Goal: Task Accomplishment & Management: Manage account settings

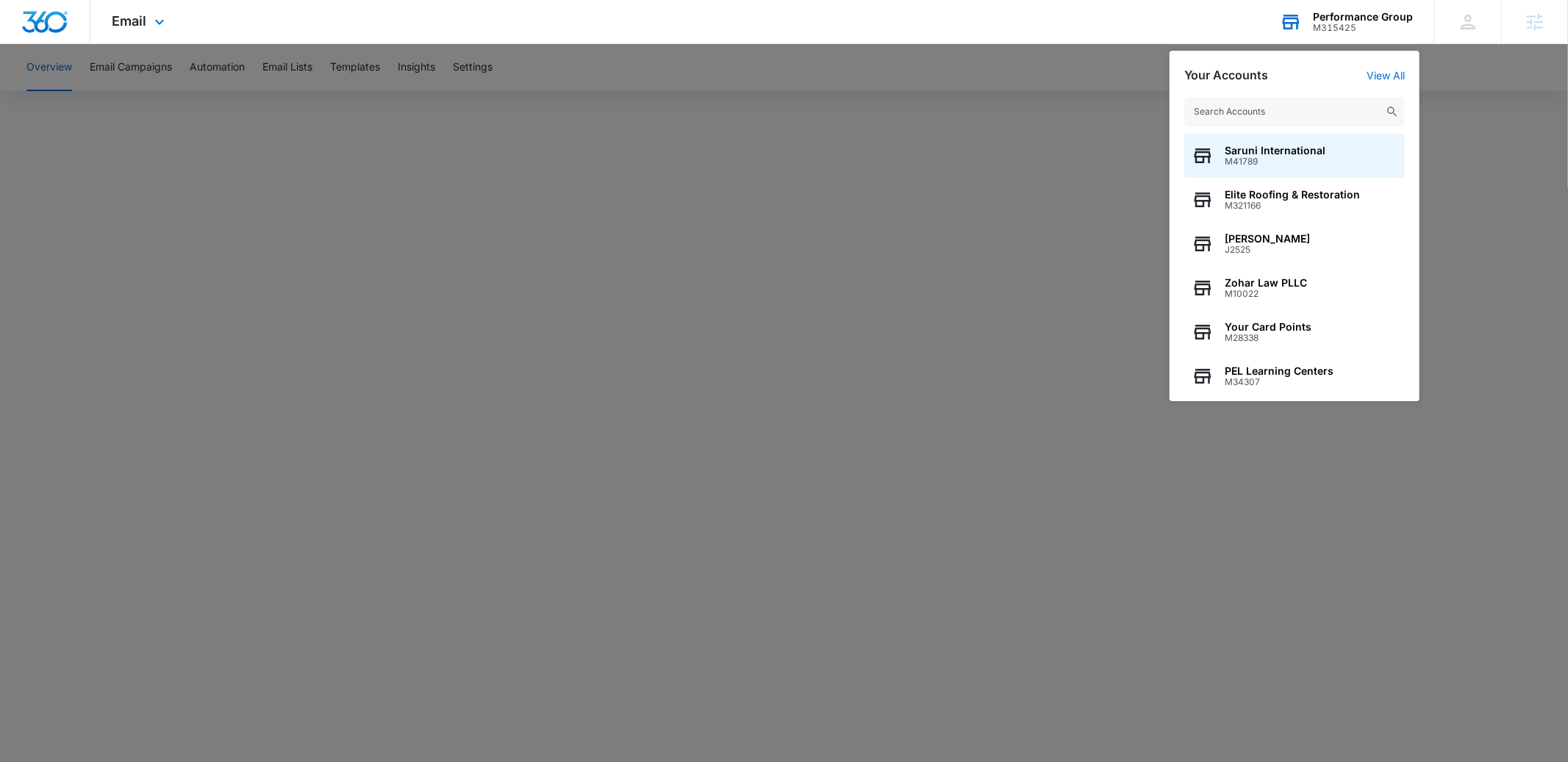
click at [1243, 107] on input "text" at bounding box center [1294, 112] width 220 height 30
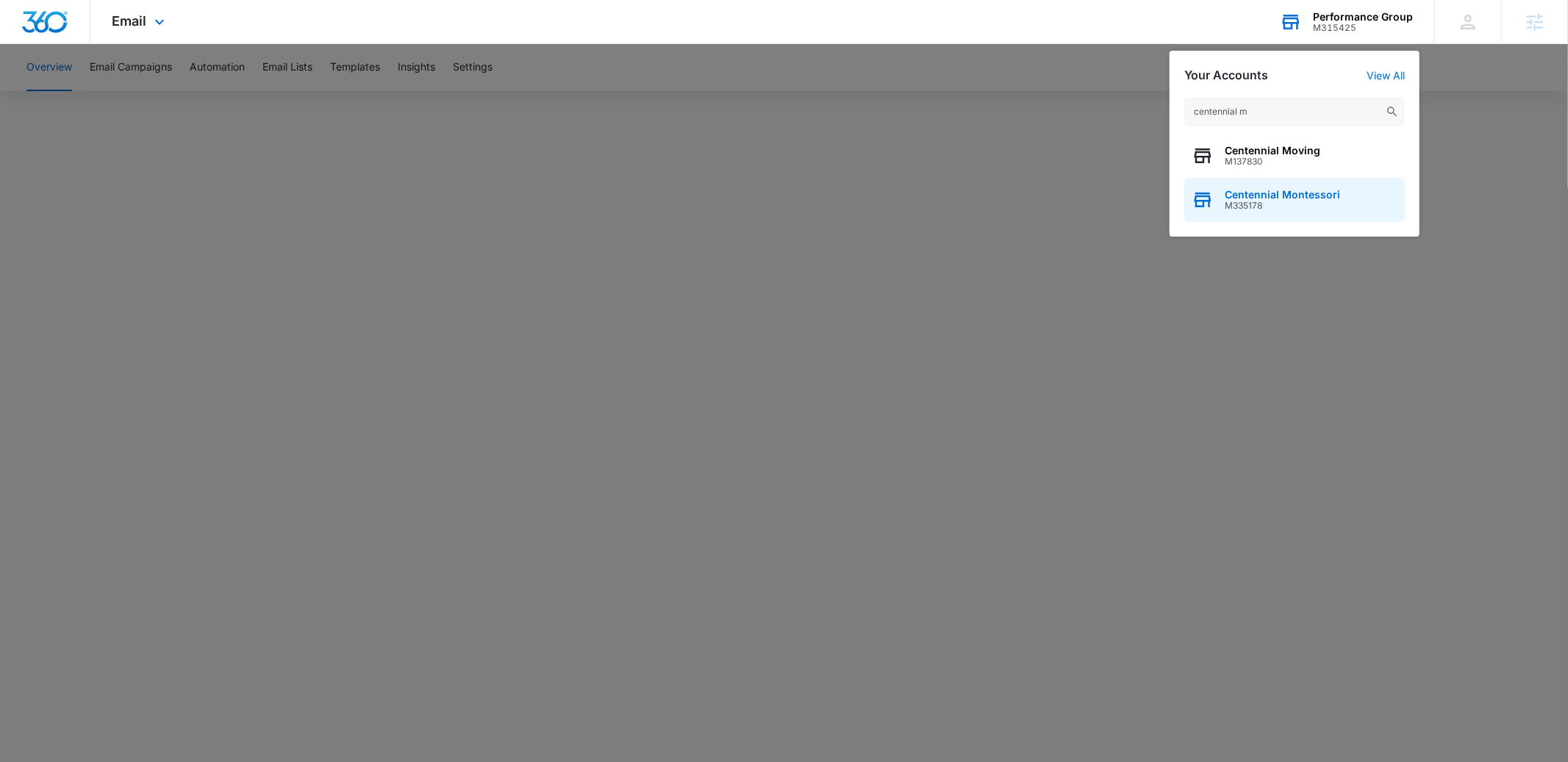
type input "centennial m"
click at [1252, 191] on span "Centennial Montessori" at bounding box center [1282, 195] width 115 height 12
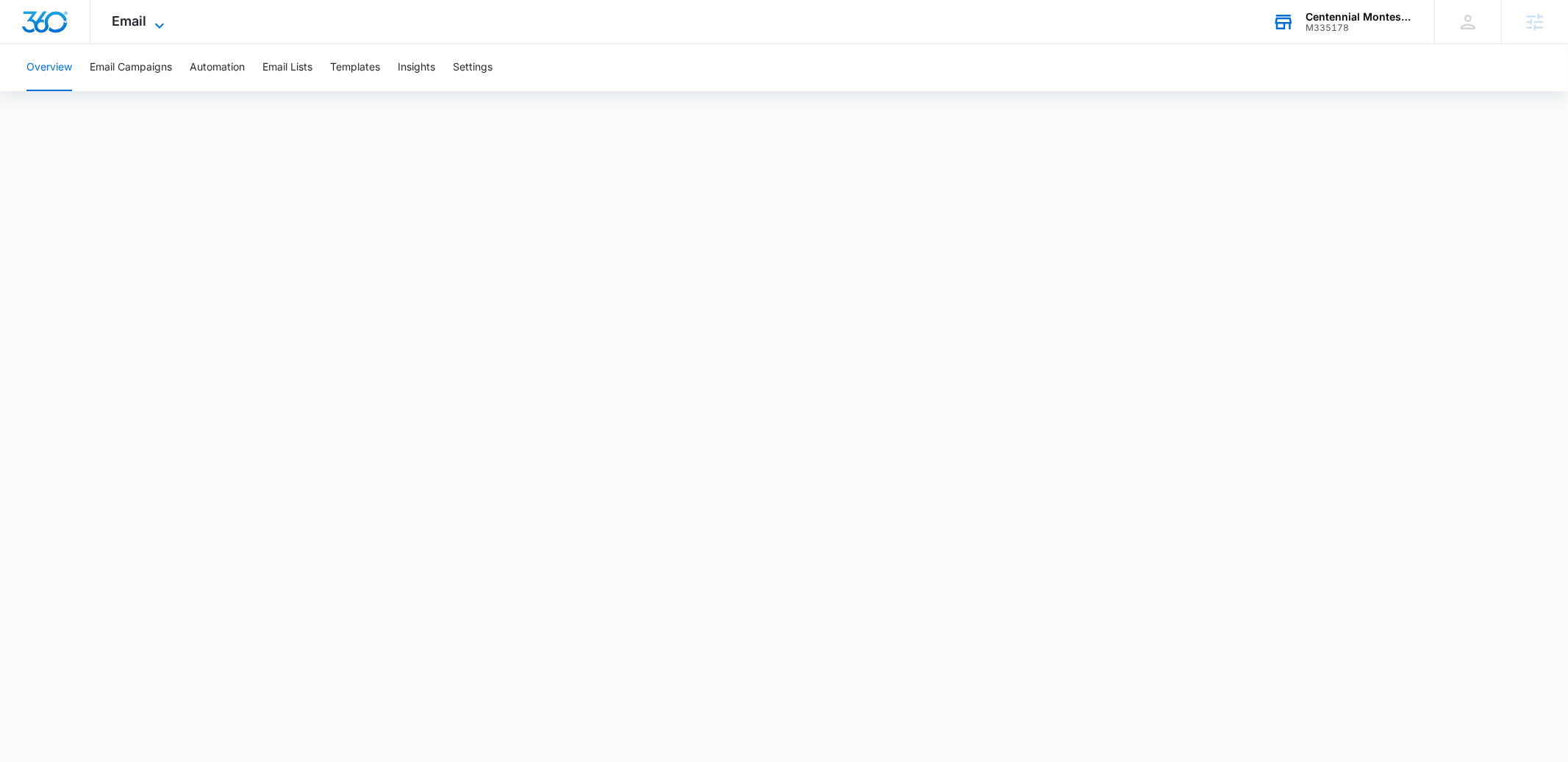
click at [135, 18] on span "Email" at bounding box center [129, 21] width 34 height 16
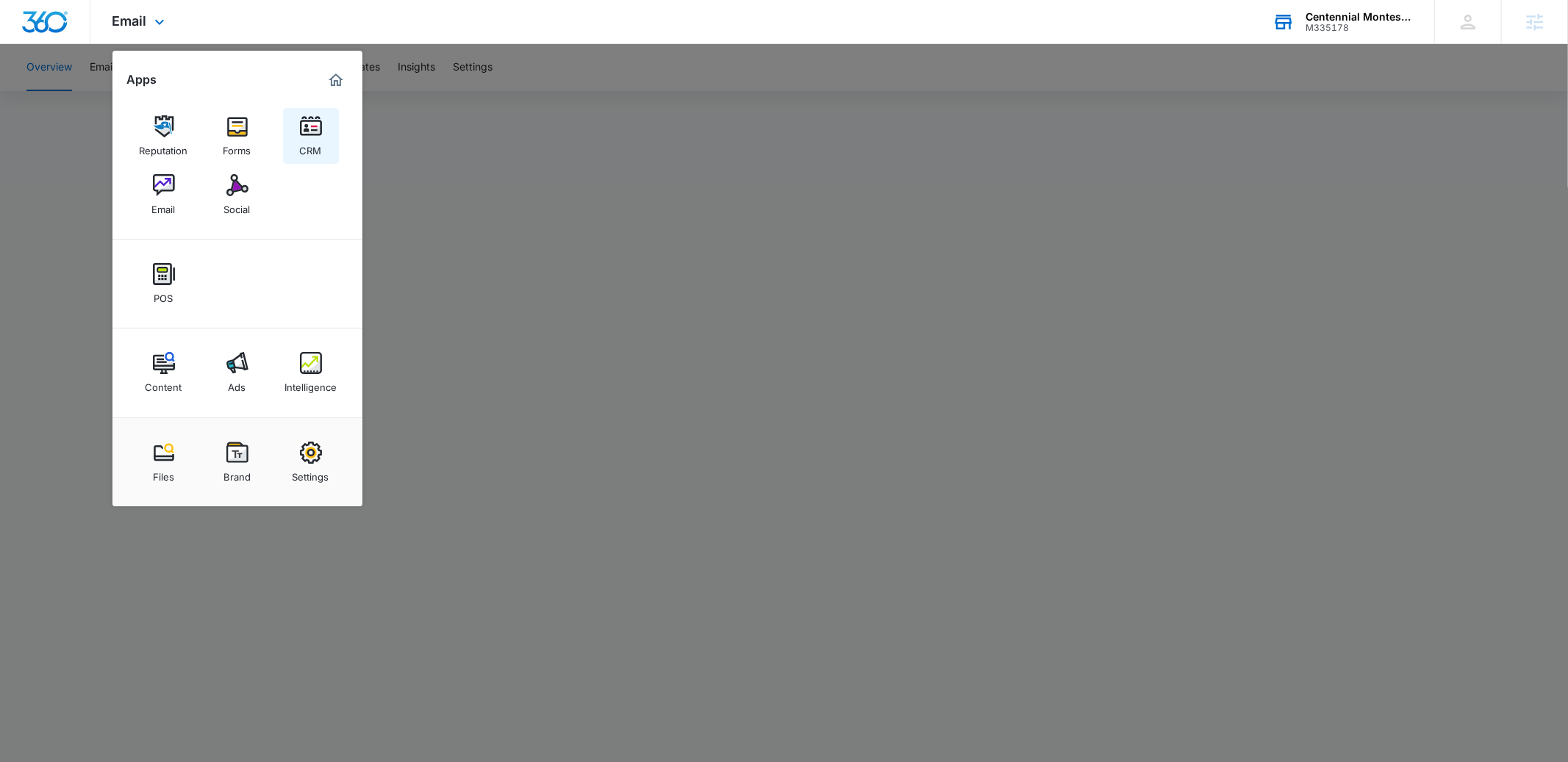
click at [309, 128] on img at bounding box center [311, 126] width 22 height 22
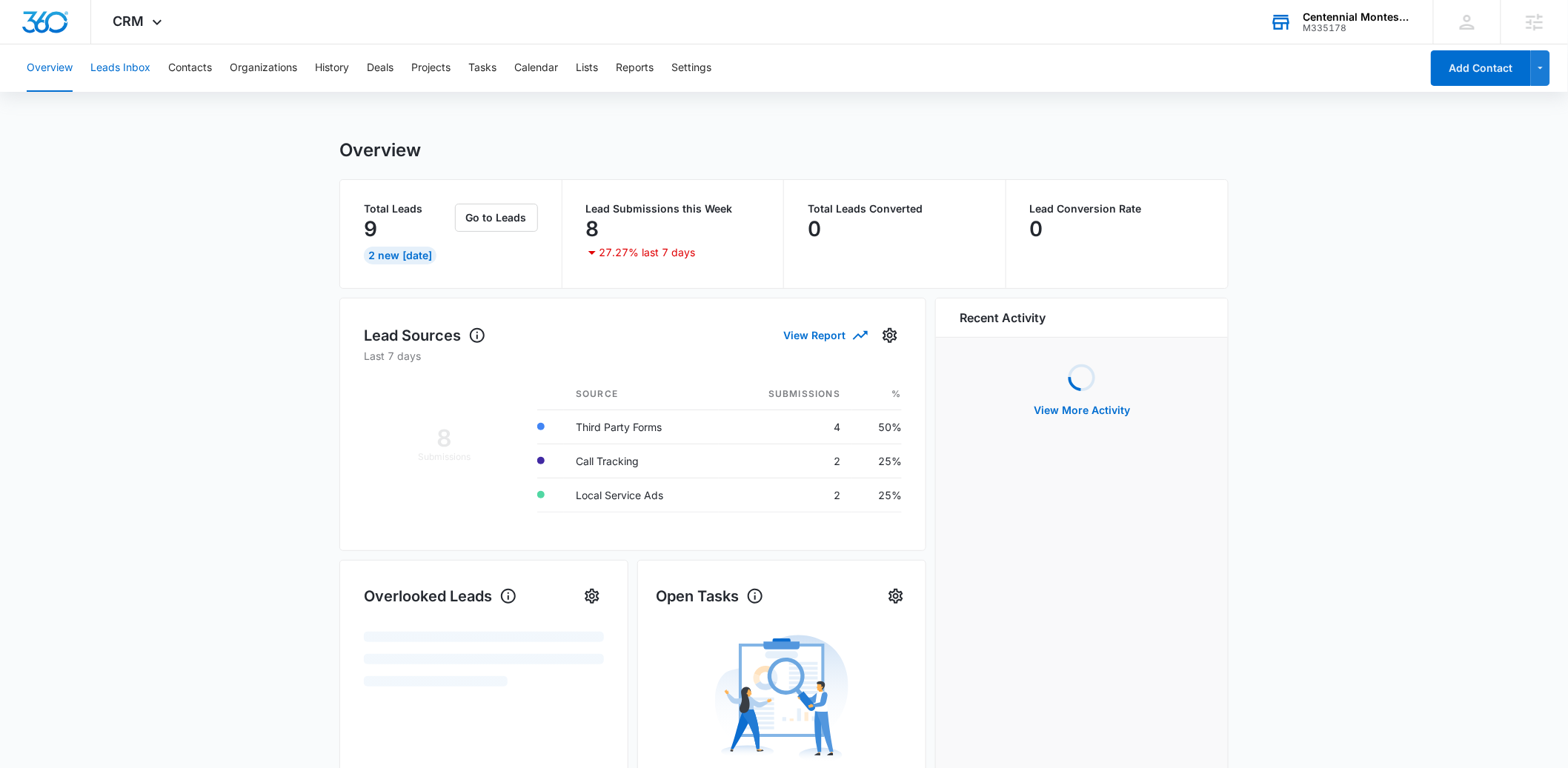
click at [123, 69] on button "Leads Inbox" at bounding box center [120, 68] width 60 height 47
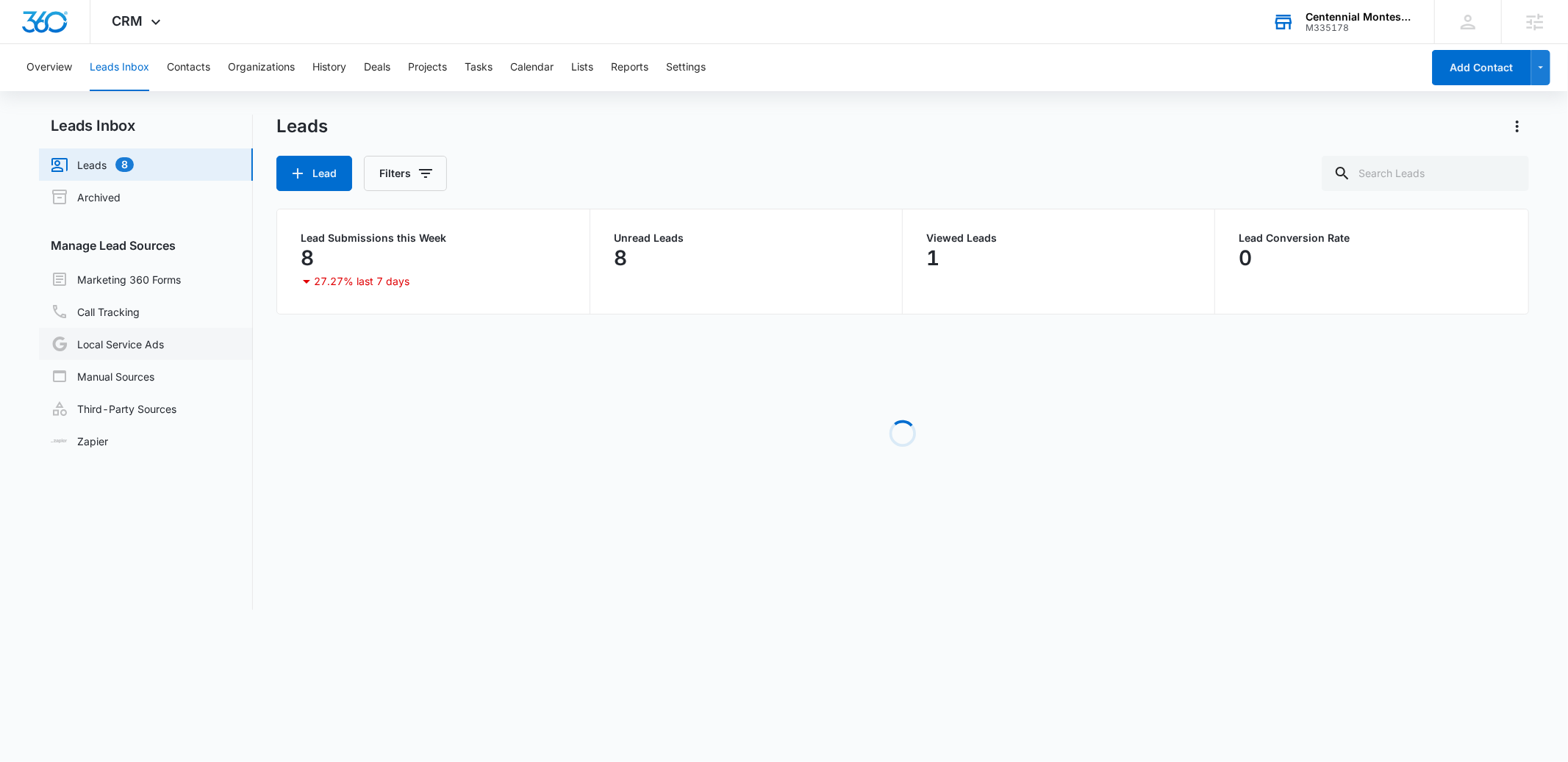
click at [121, 339] on link "Local Service Ads" at bounding box center [107, 344] width 113 height 18
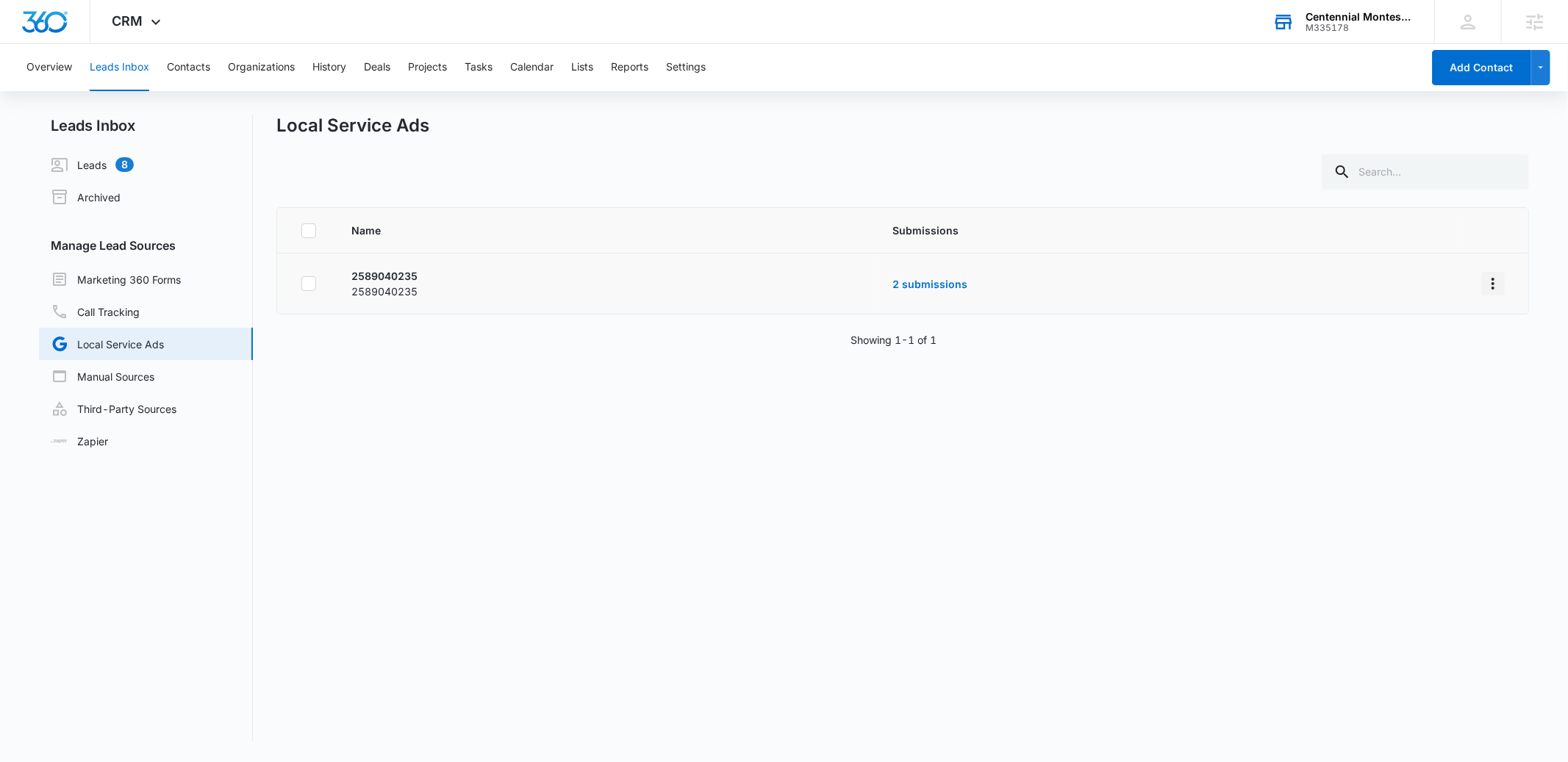
click at [1485, 281] on icon "Overflow Menu" at bounding box center [1493, 283] width 18 height 18
click at [1405, 344] on div "Submission Rules" at bounding box center [1415, 346] width 83 height 10
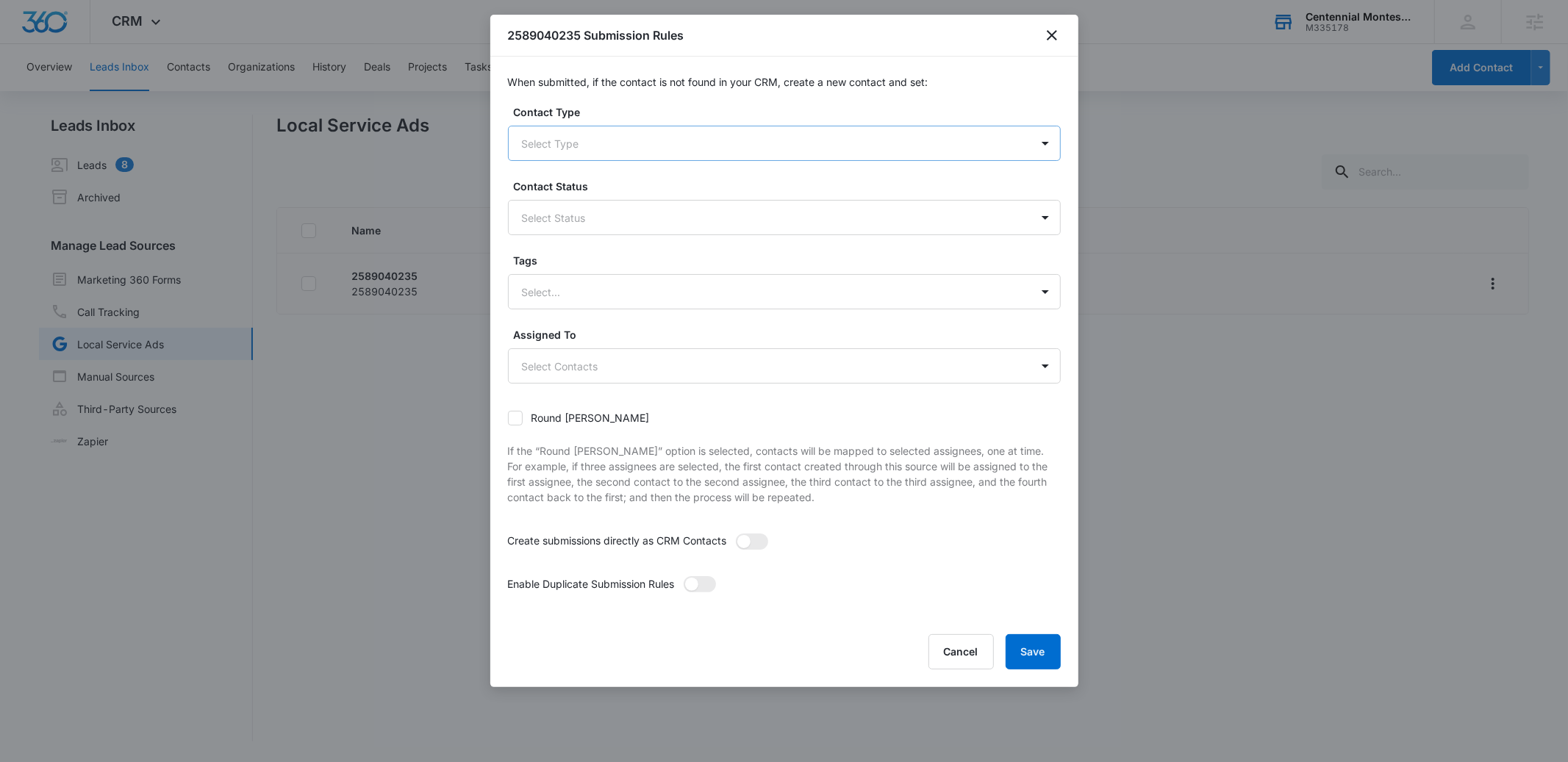
click at [574, 146] on div at bounding box center [766, 144] width 490 height 19
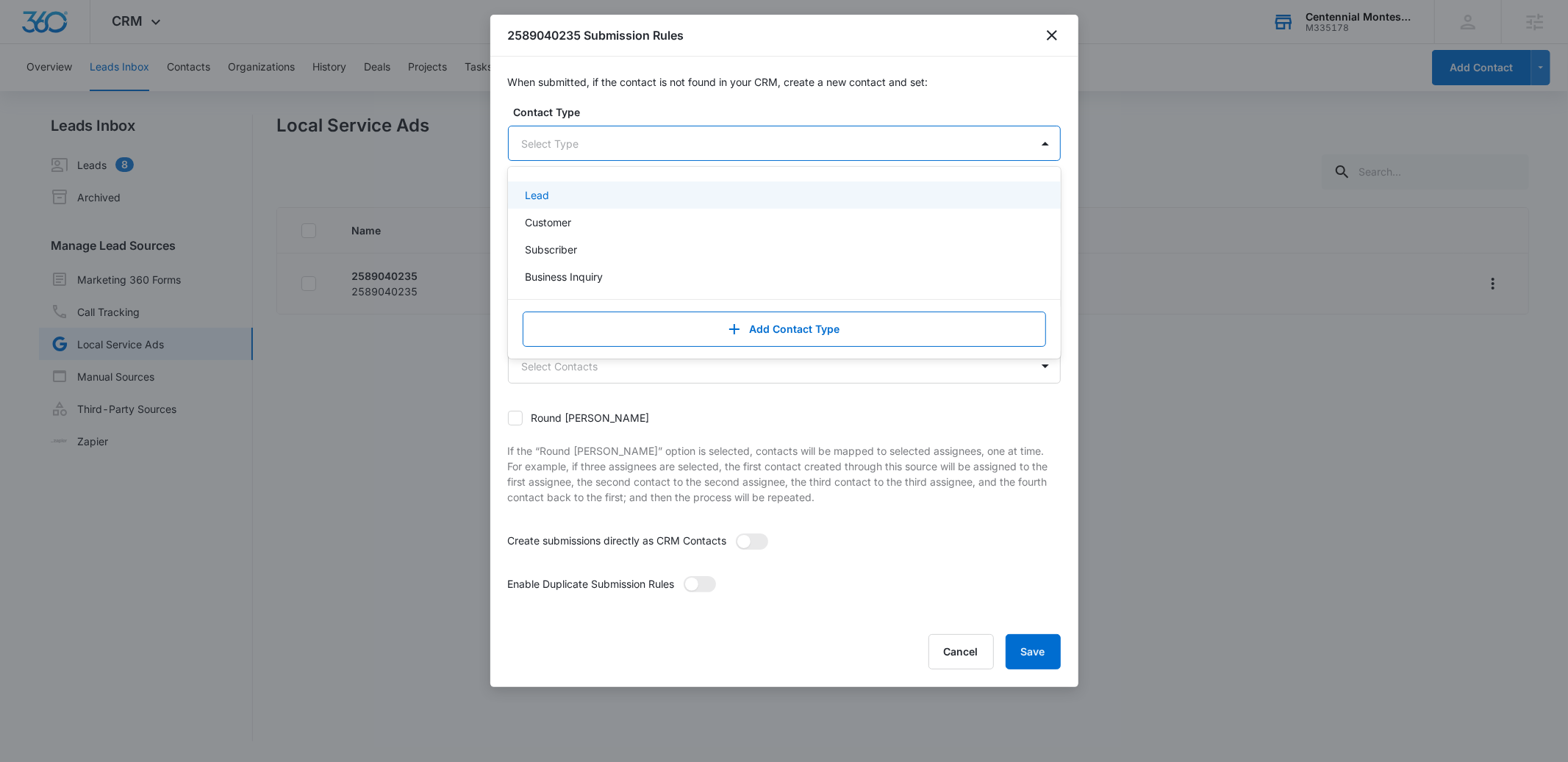
click at [613, 191] on div "Lead" at bounding box center [782, 195] width 515 height 16
click at [658, 109] on label "Contact Type" at bounding box center [790, 112] width 553 height 16
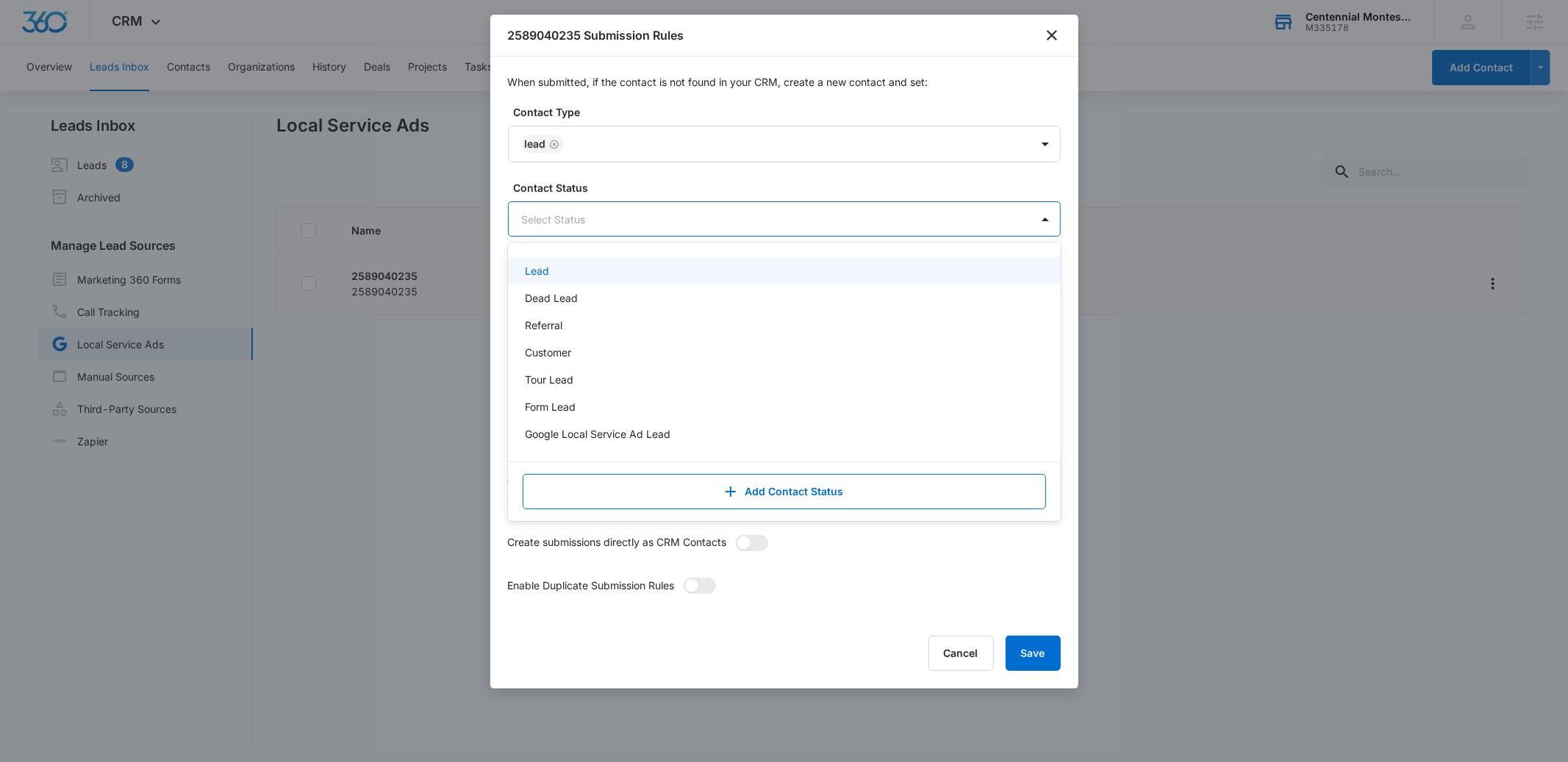
click at [617, 223] on div at bounding box center [766, 219] width 490 height 19
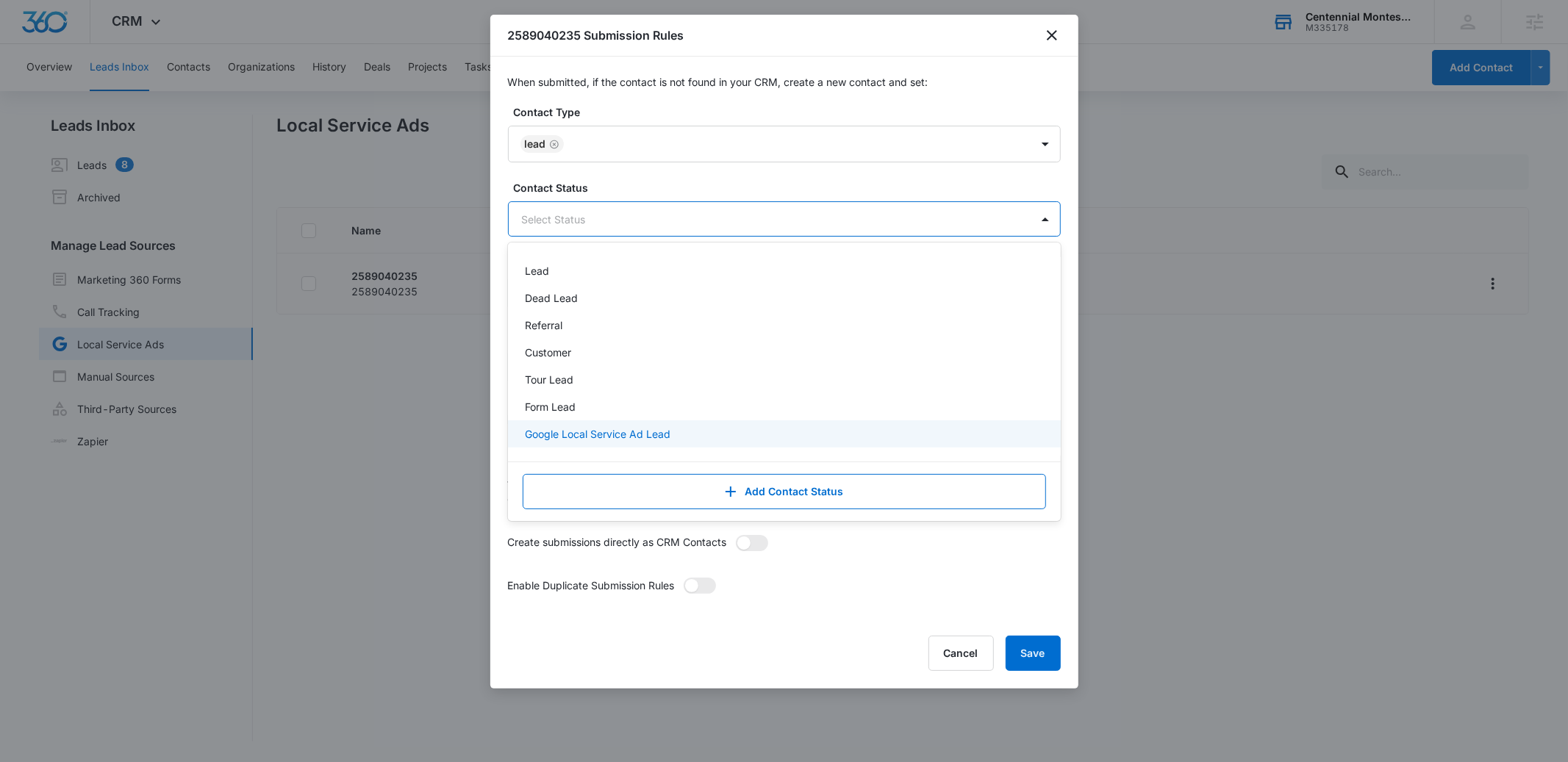
click at [638, 427] on p "Google Local Service Ad Lead" at bounding box center [598, 434] width 146 height 16
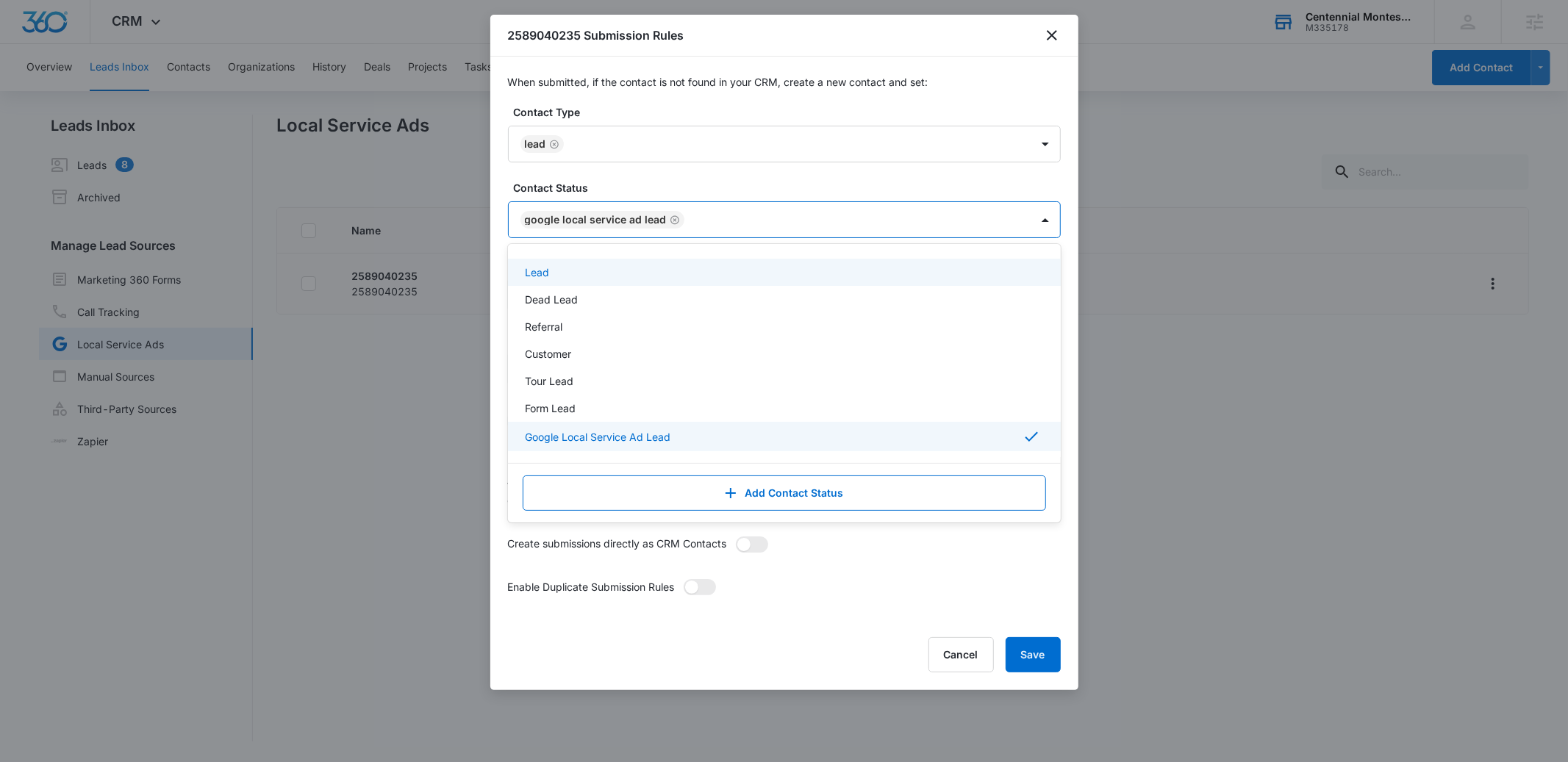
click at [703, 106] on label "Contact Type" at bounding box center [790, 112] width 553 height 16
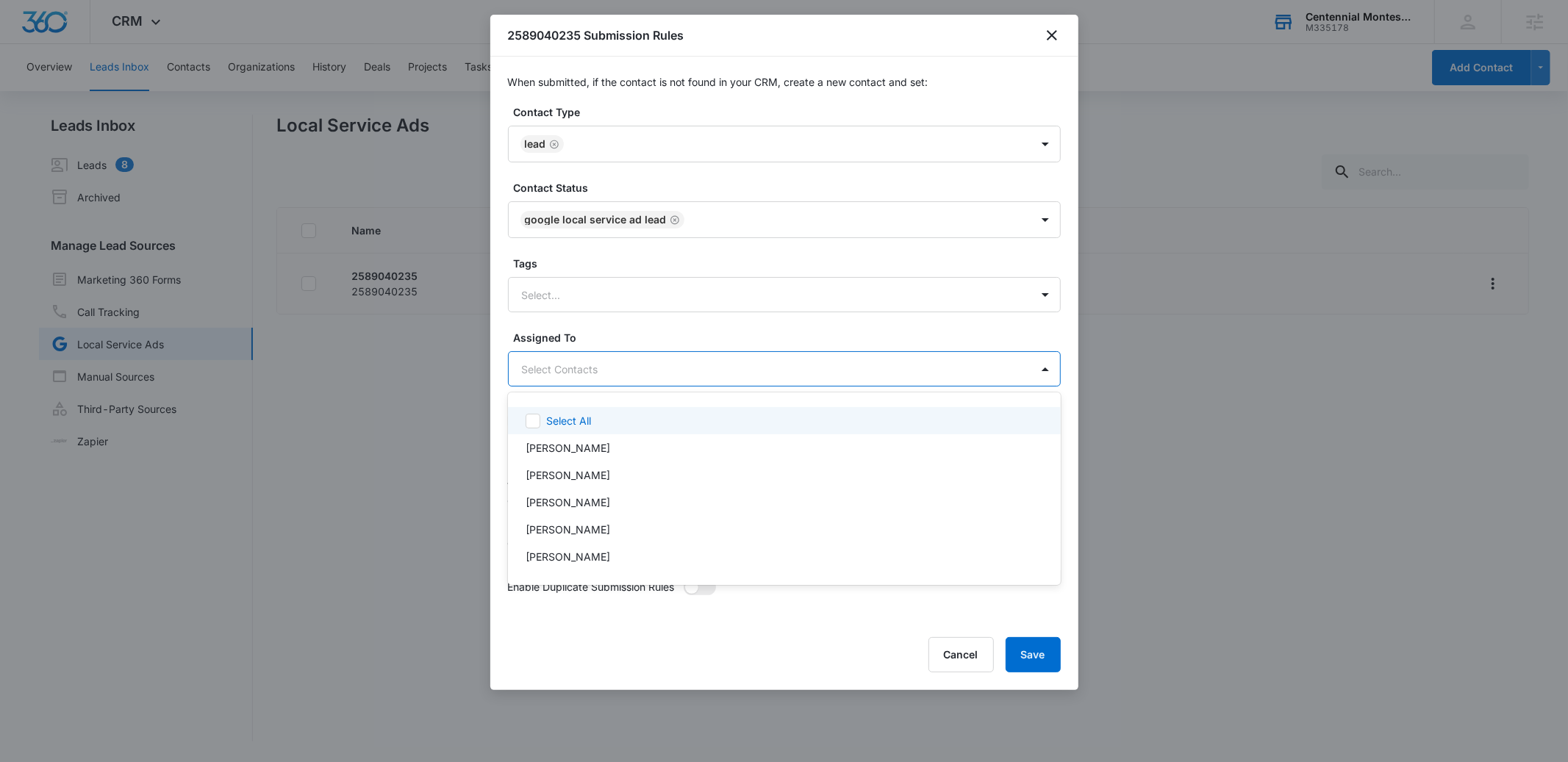
click at [591, 374] on body "CRM Apps Reputation Forms CRM Email Social POS Content Ads Intelligence Files B…" at bounding box center [784, 381] width 1568 height 762
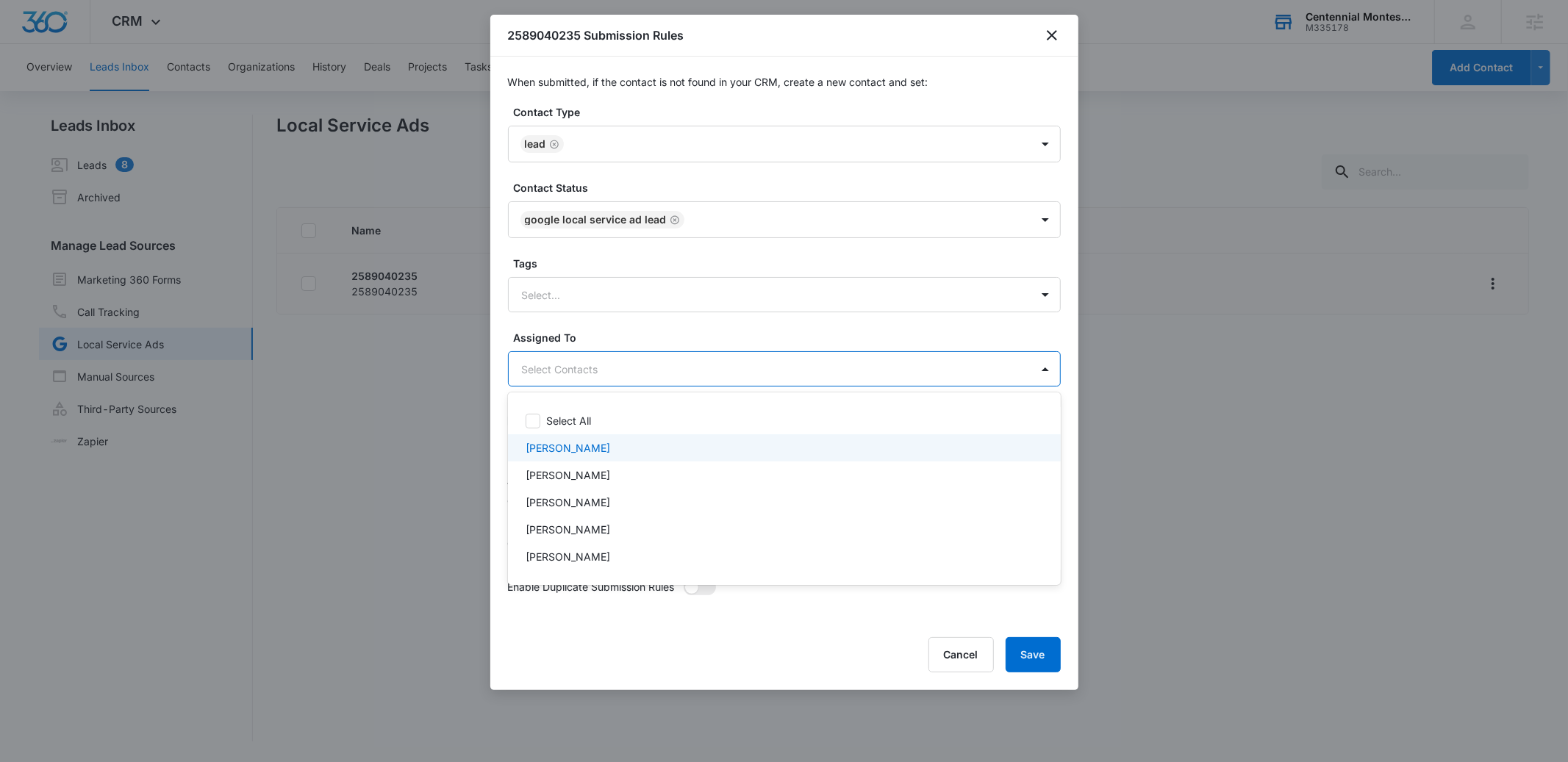
click at [567, 445] on p "[PERSON_NAME]" at bounding box center [568, 448] width 85 height 16
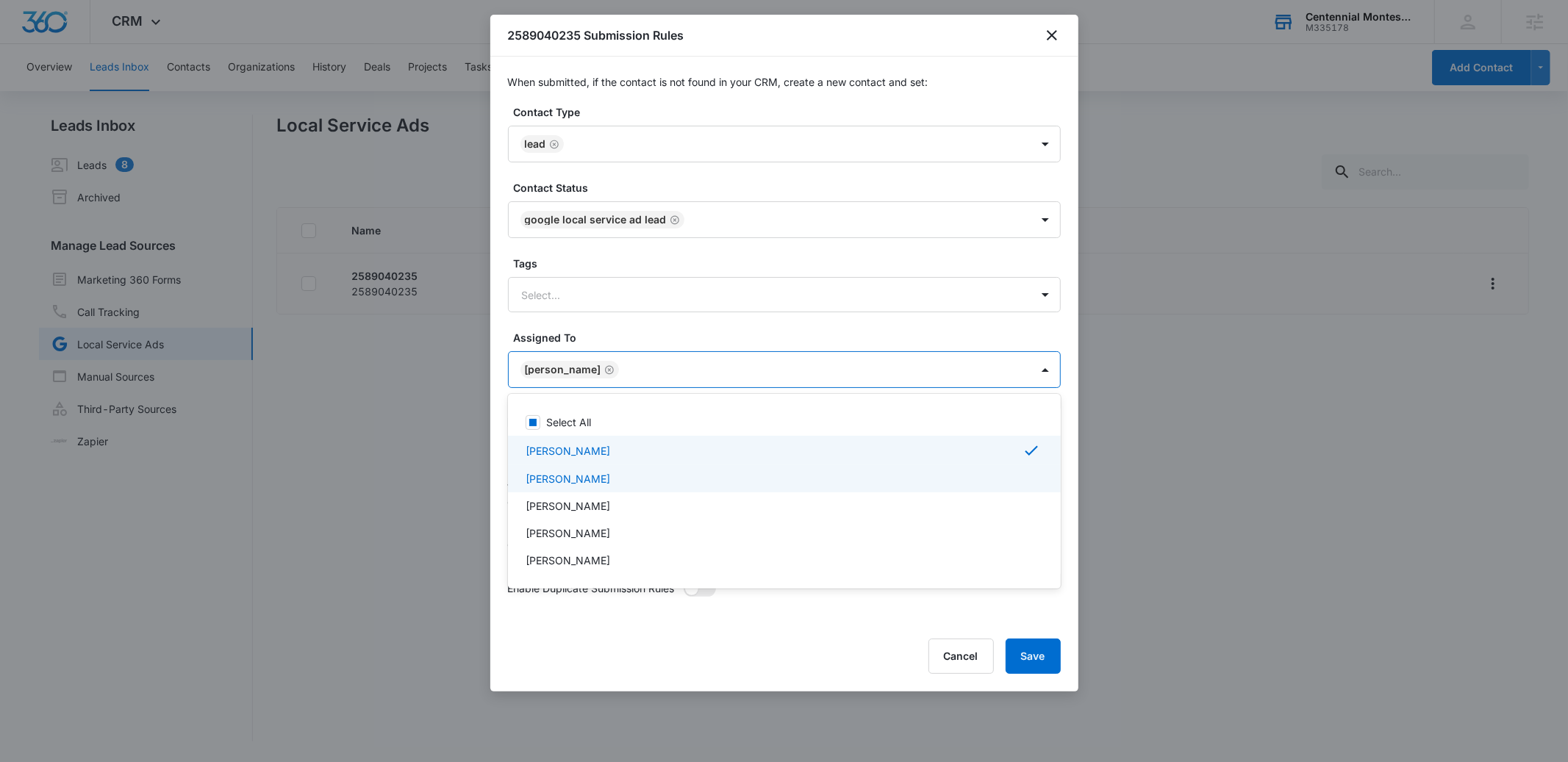
click at [567, 477] on p "[PERSON_NAME]" at bounding box center [568, 479] width 85 height 16
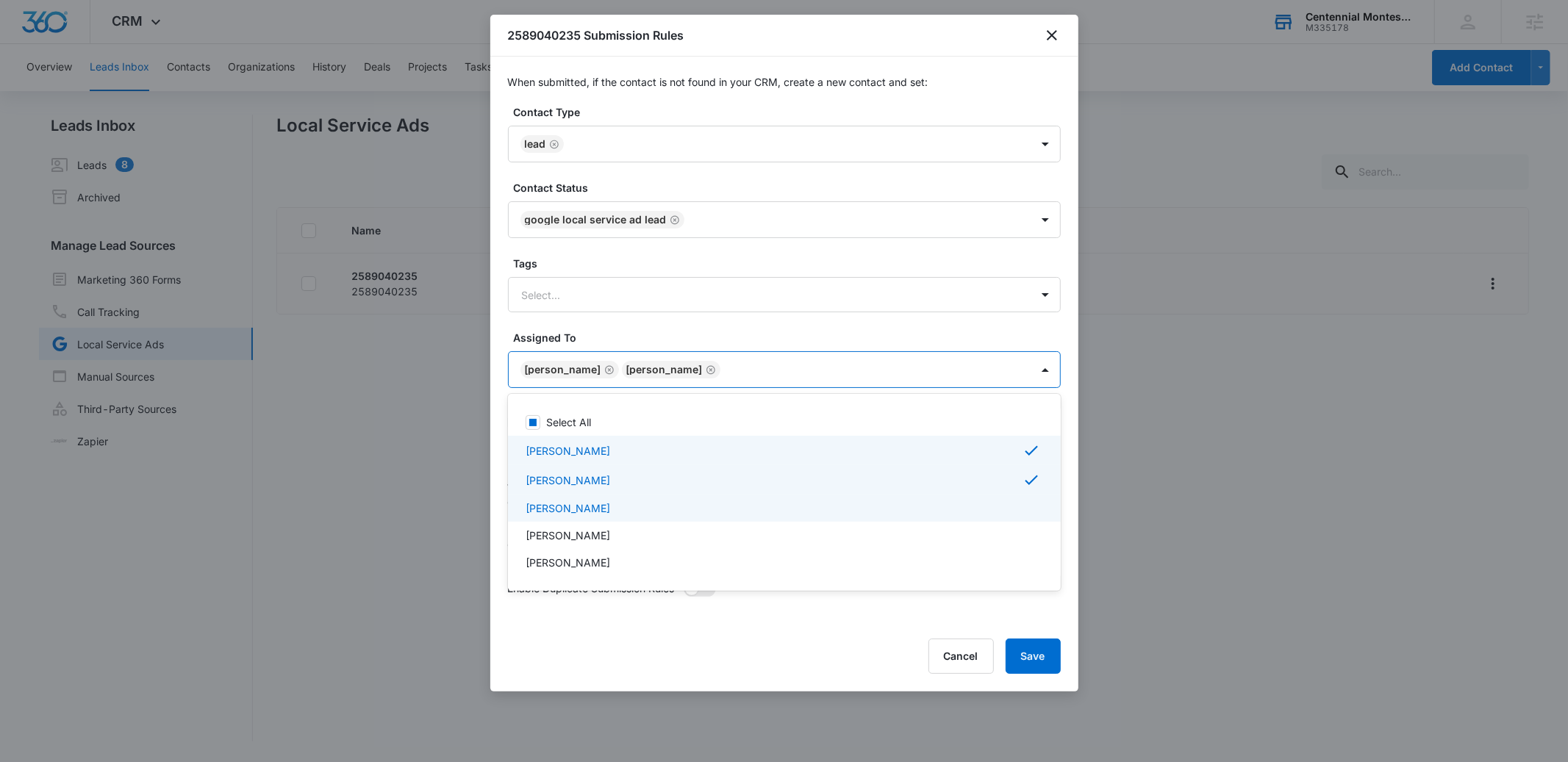
click at [561, 508] on p "[PERSON_NAME]" at bounding box center [568, 508] width 85 height 16
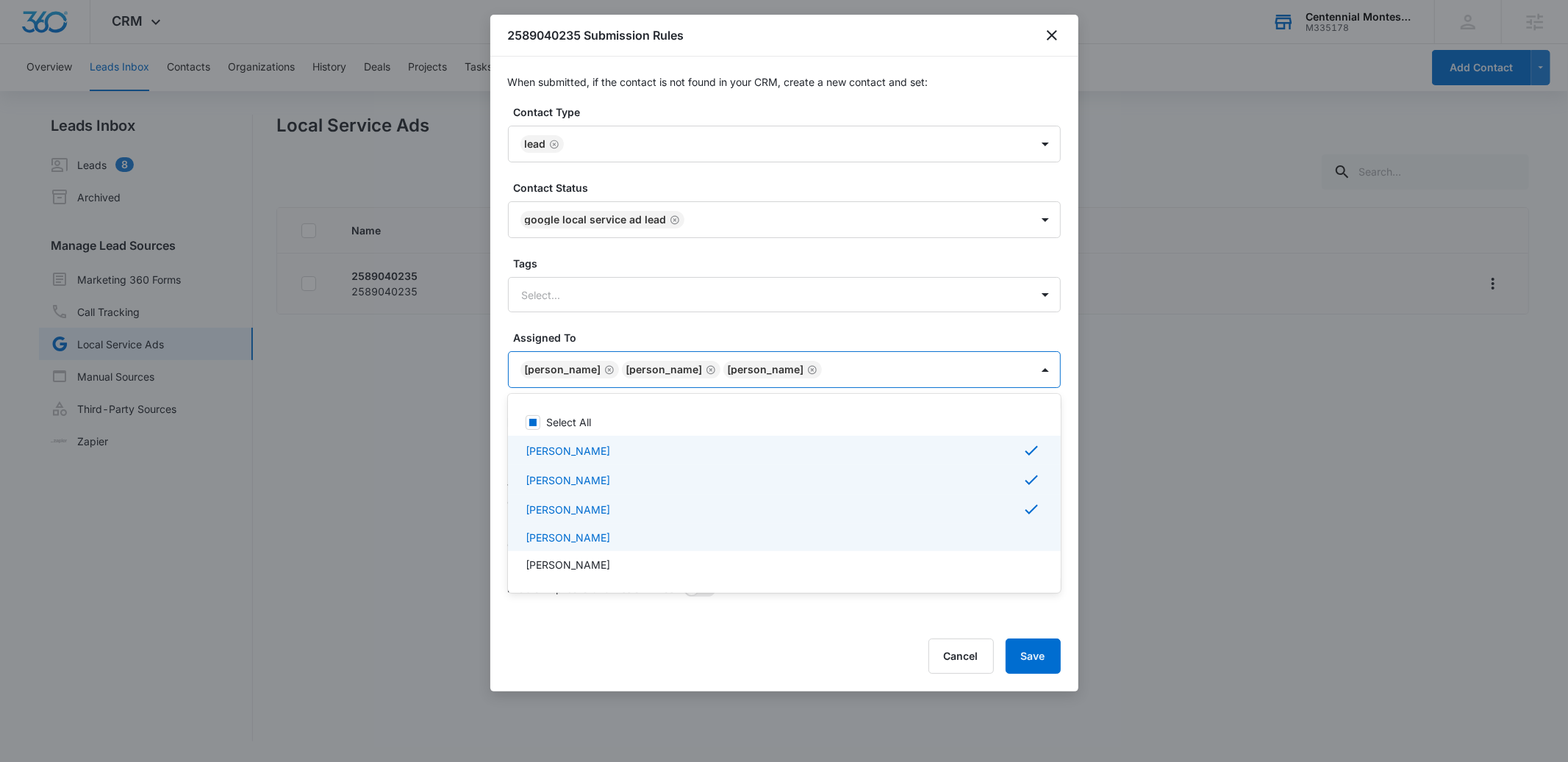
drag, startPoint x: 566, startPoint y: 534, endPoint x: 571, endPoint y: 550, distance: 16.8
click at [566, 534] on p "[PERSON_NAME]" at bounding box center [568, 538] width 85 height 16
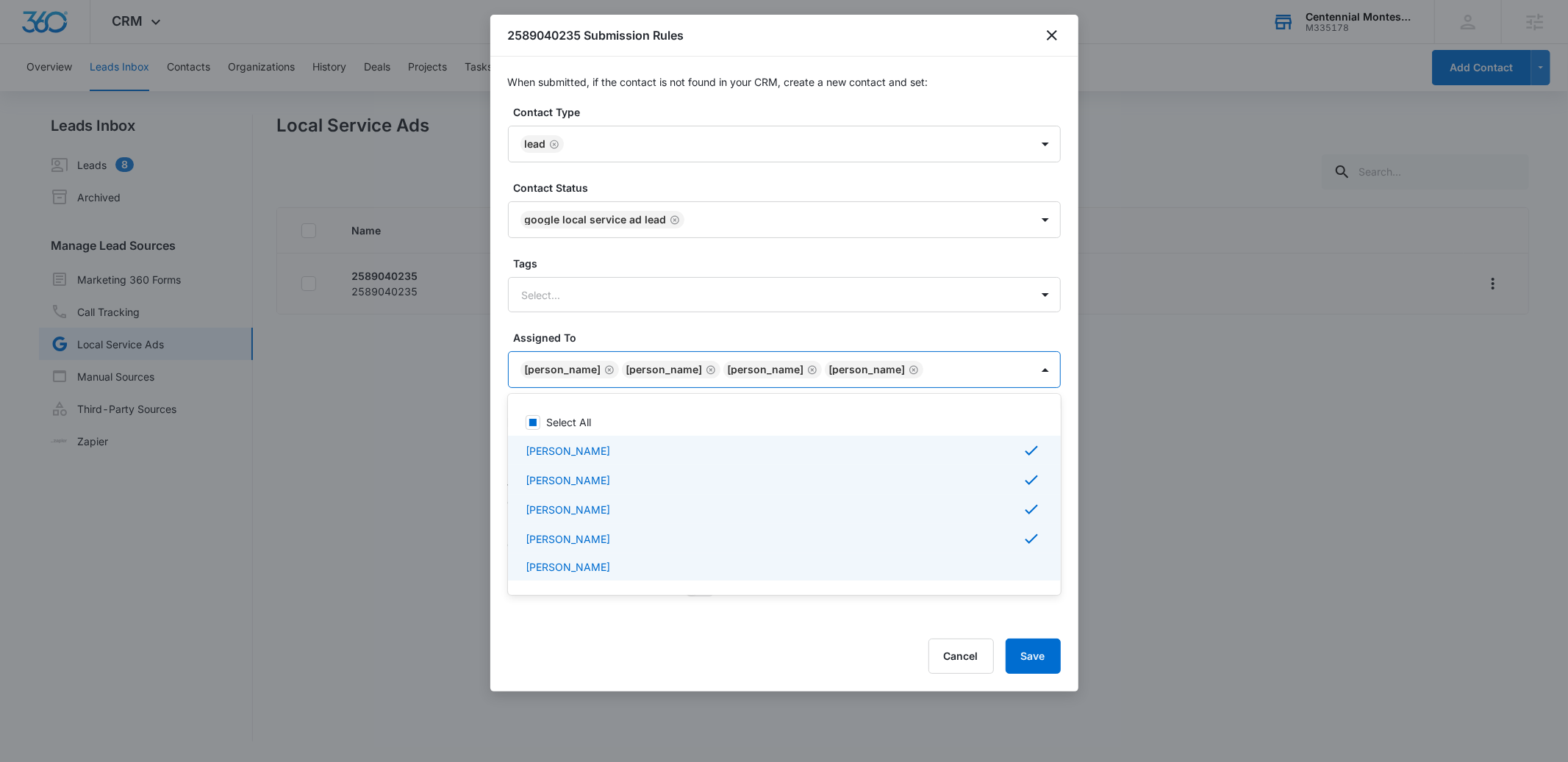
click at [578, 571] on p "[PERSON_NAME]" at bounding box center [568, 567] width 85 height 16
checkbox input "true"
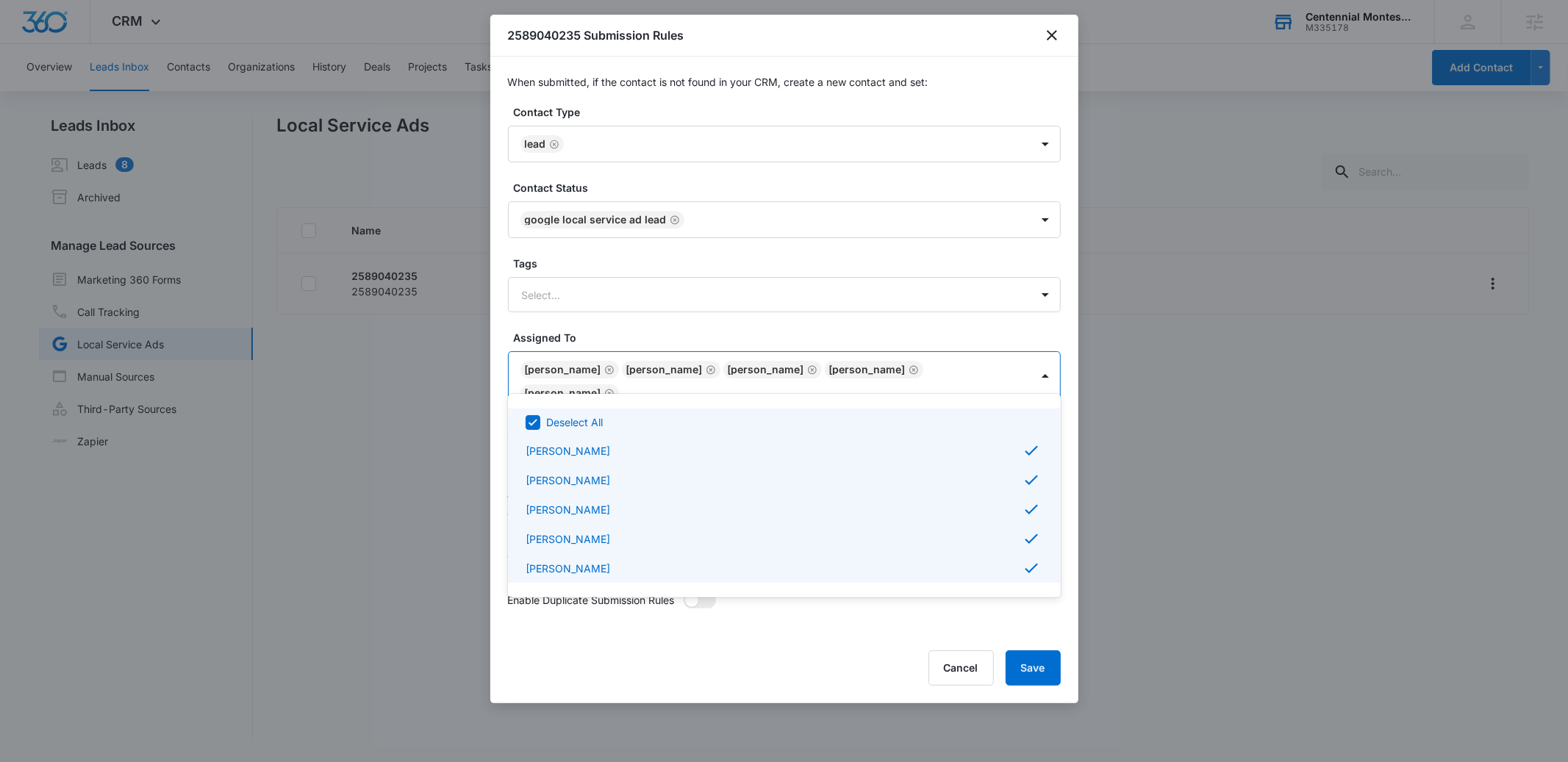
click at [695, 319] on div at bounding box center [784, 381] width 1568 height 762
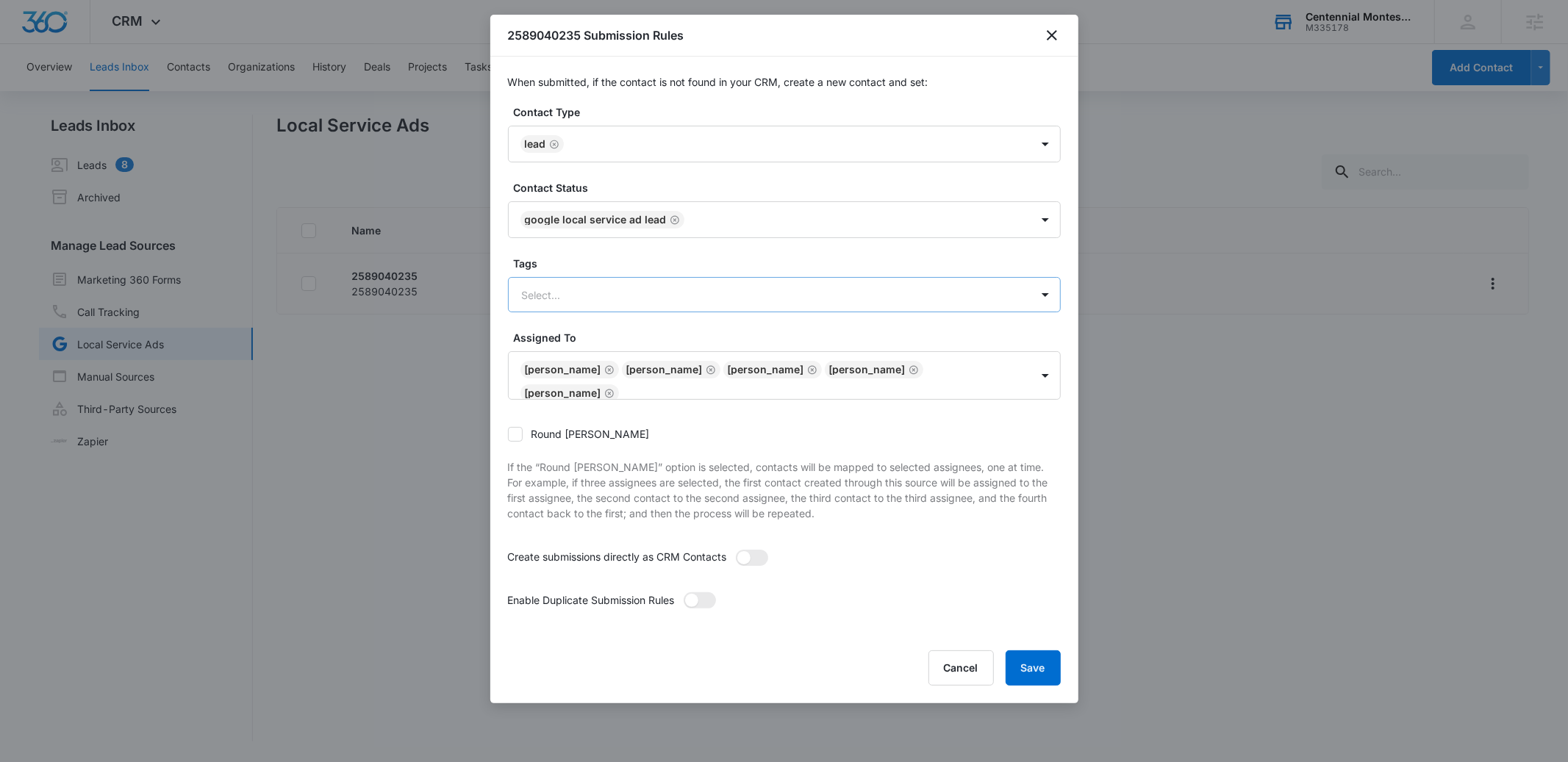
click at [649, 297] on div at bounding box center [766, 295] width 490 height 19
click at [657, 249] on form "Contact Type Lead Contact Status Google Local Service Ad Lead Tags Use Up and D…" at bounding box center [785, 370] width 553 height 532
click at [691, 594] on span at bounding box center [691, 600] width 13 height 13
click at [683, 592] on input "checkbox" at bounding box center [683, 592] width 0 height 0
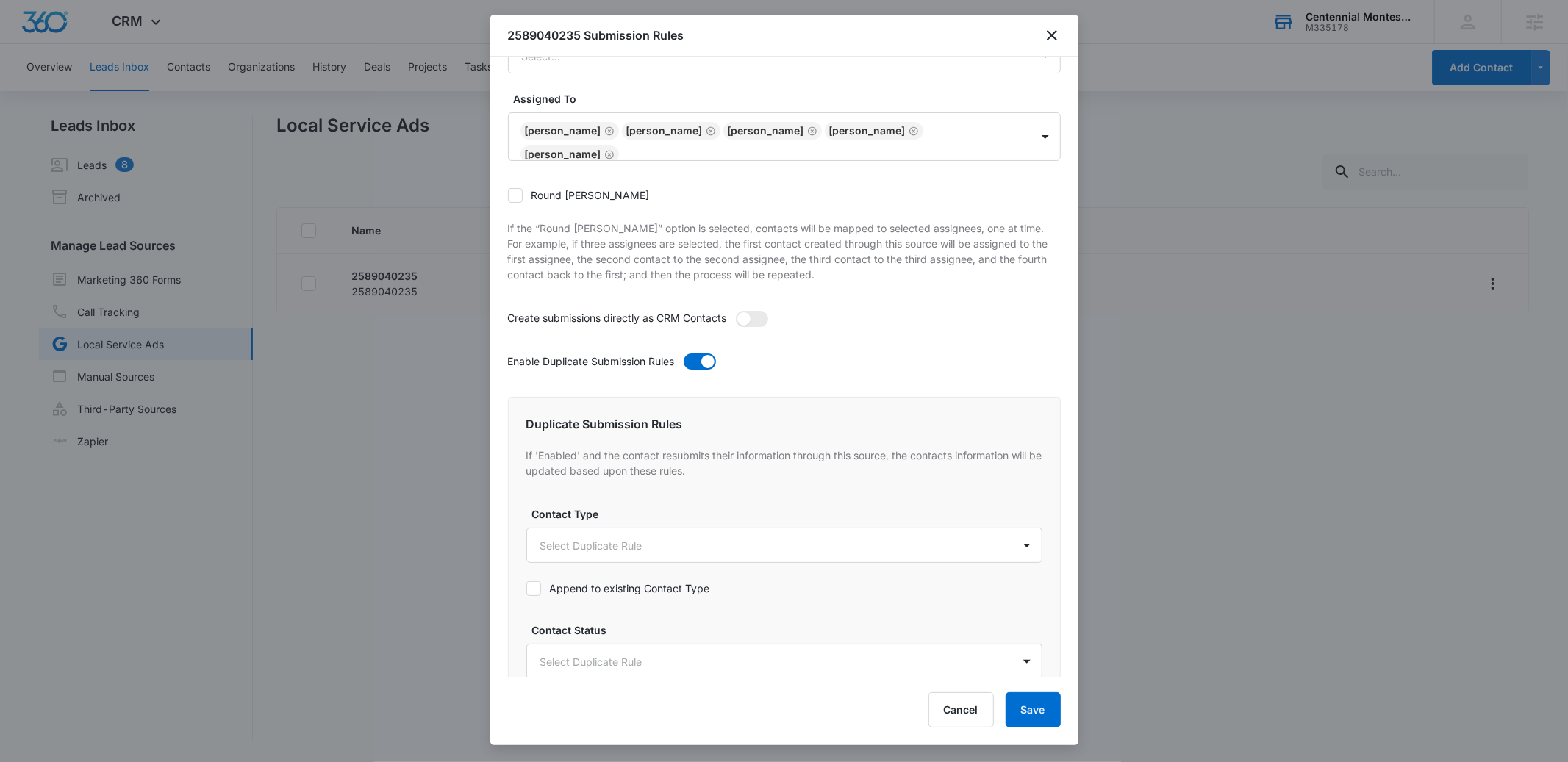
scroll to position [260, 0]
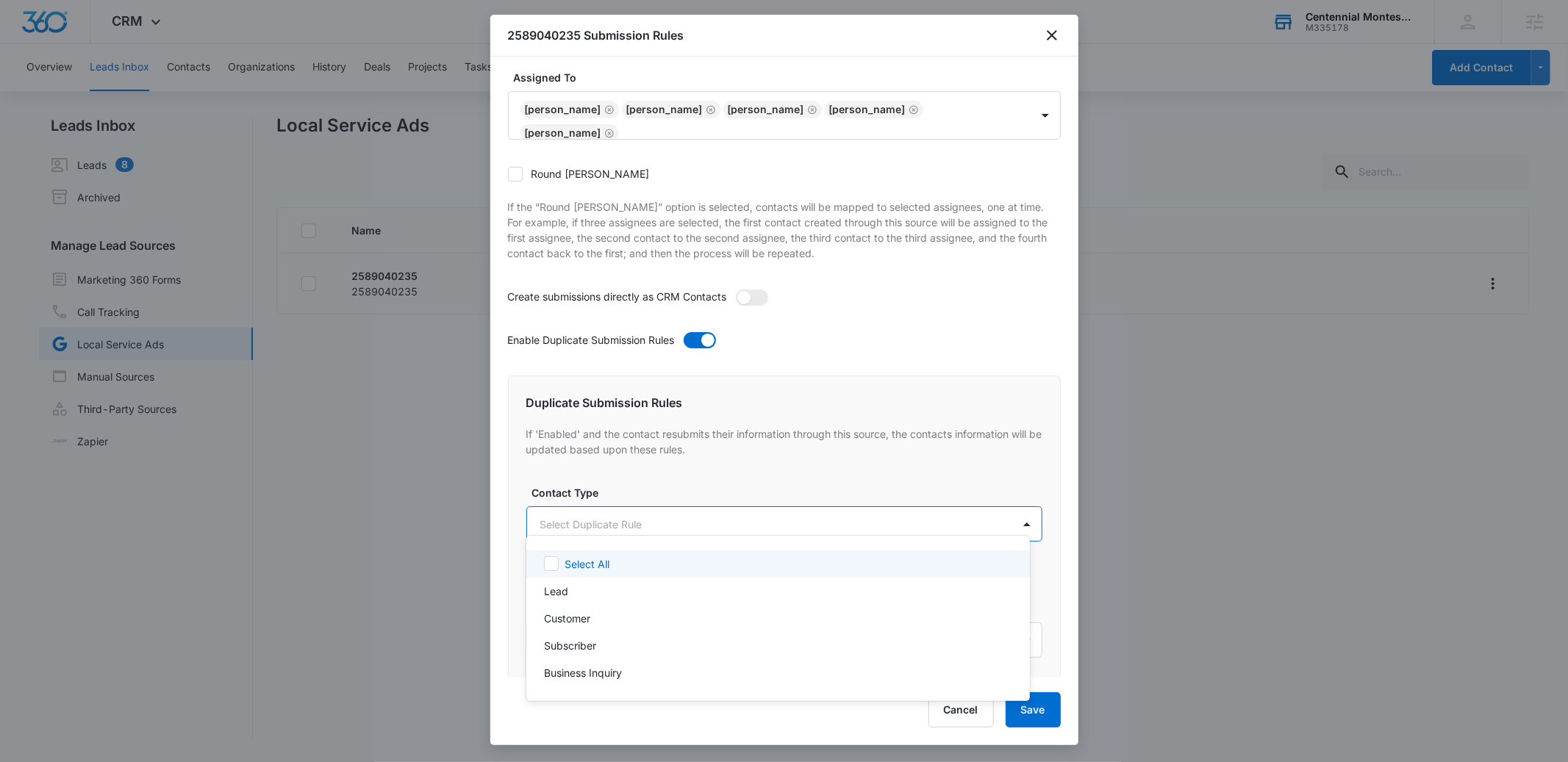
click at [672, 511] on body "CRM Apps Reputation Forms CRM Email Social POS Content Ads Intelligence Files B…" at bounding box center [784, 381] width 1568 height 762
click at [582, 591] on div "Lead" at bounding box center [777, 592] width 466 height 16
click at [681, 469] on div at bounding box center [784, 381] width 1568 height 762
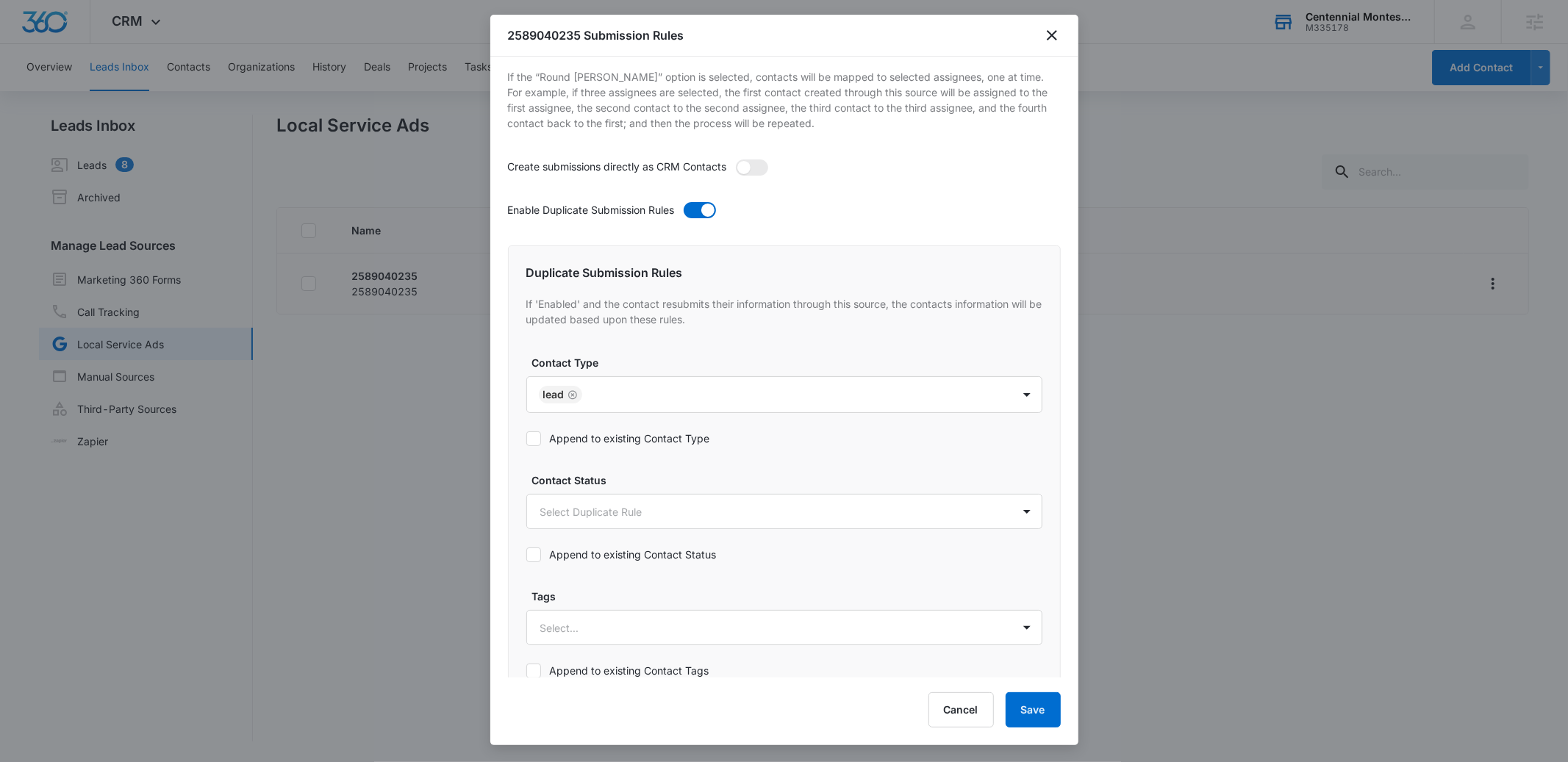
scroll to position [391, 0]
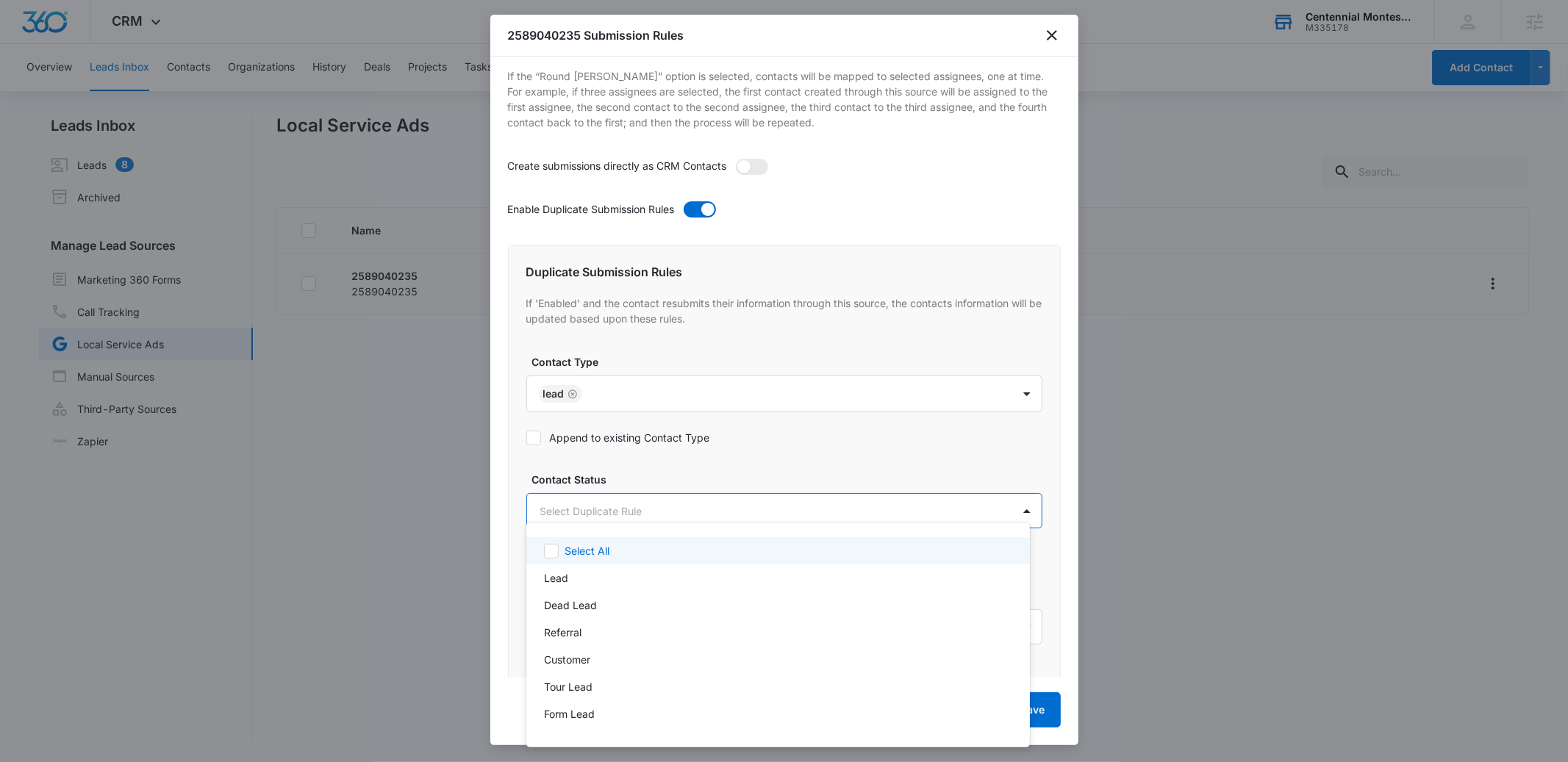
click at [577, 495] on body "CRM Apps Reputation Forms CRM Email Social POS Content Ads Intelligence Files B…" at bounding box center [784, 381] width 1568 height 762
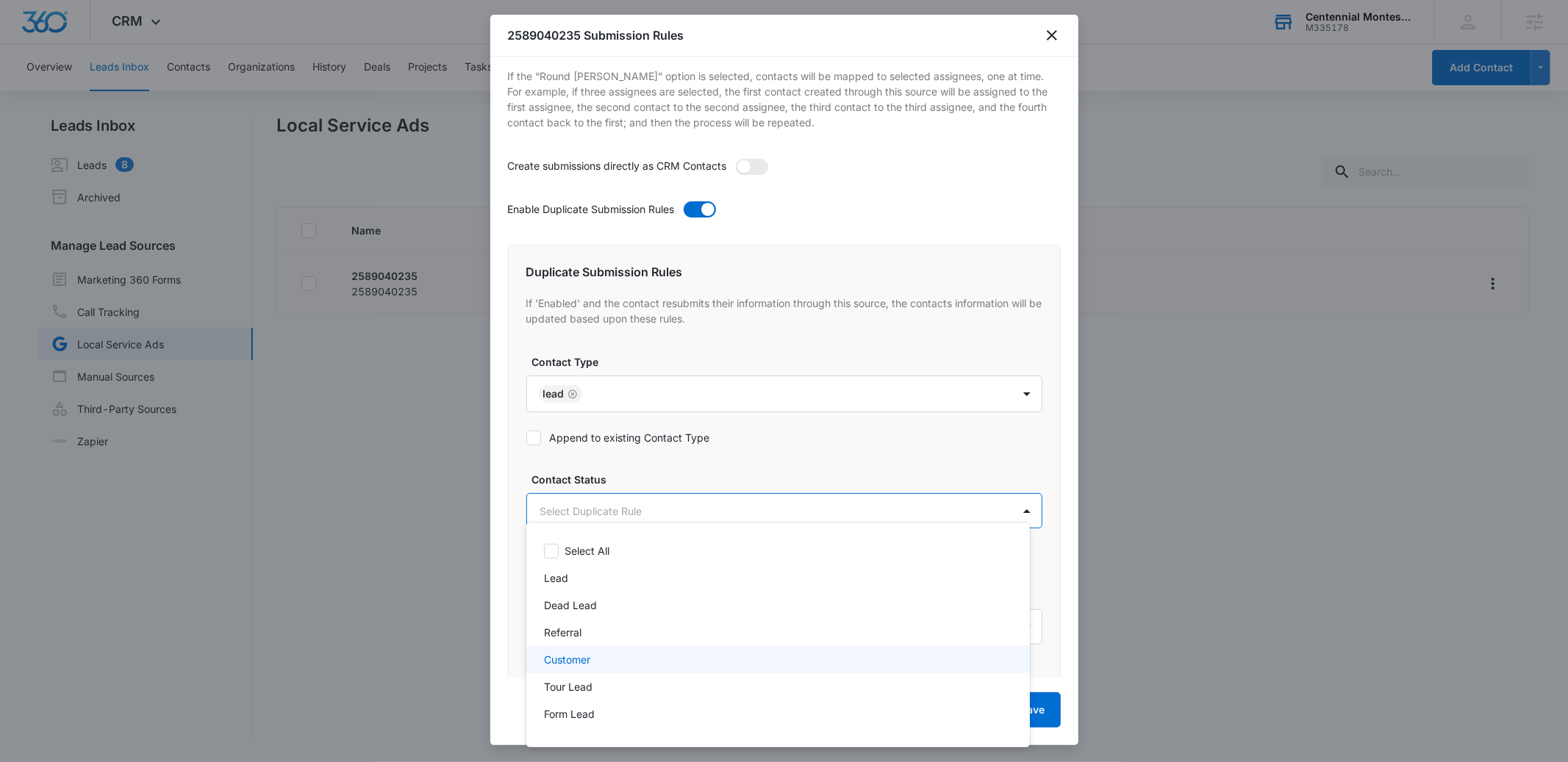
scroll to position [48, 0]
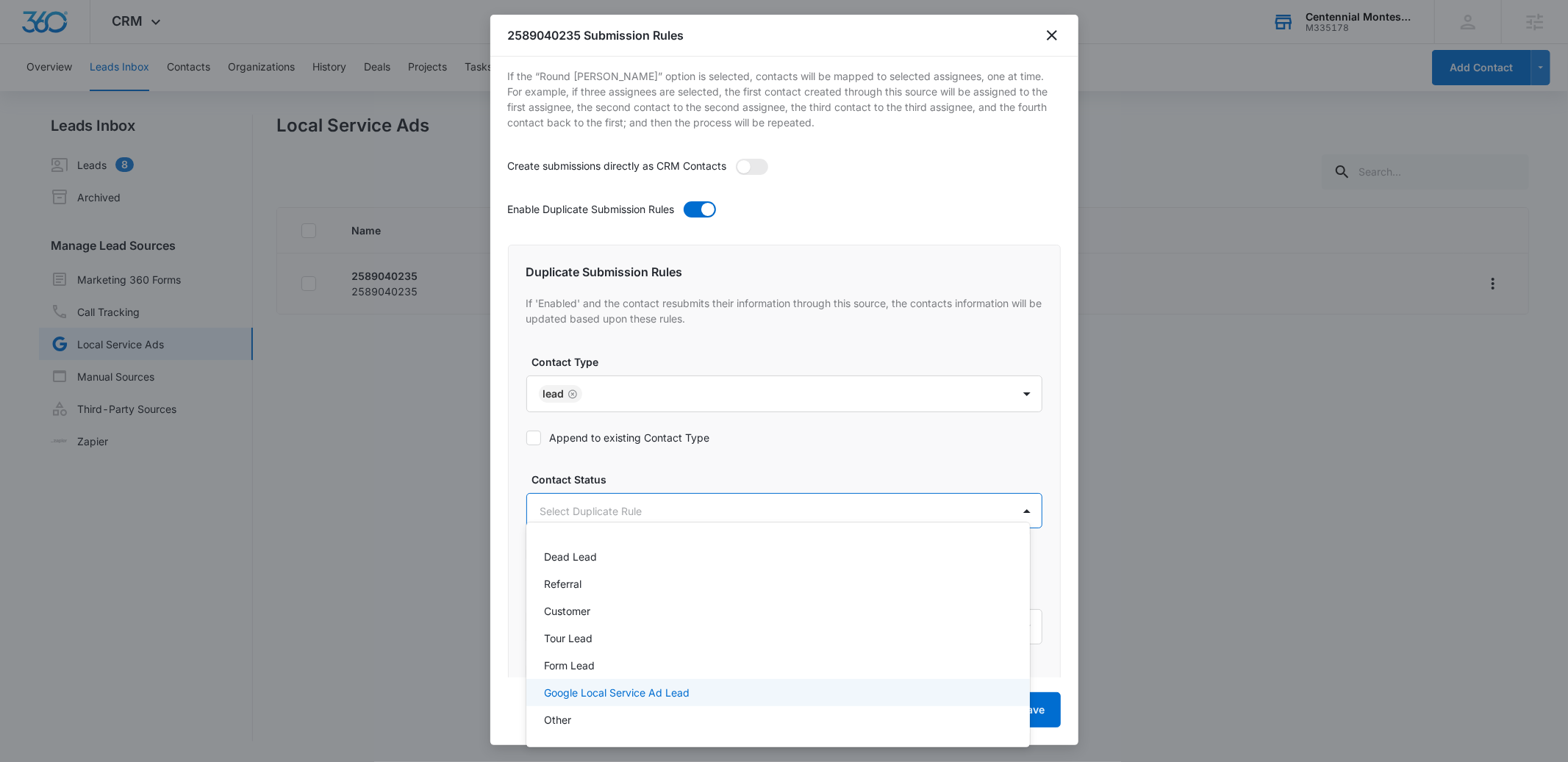
click at [592, 685] on p "Google Local Service Ad Lead" at bounding box center [617, 693] width 146 height 16
click at [718, 457] on div at bounding box center [784, 381] width 1568 height 762
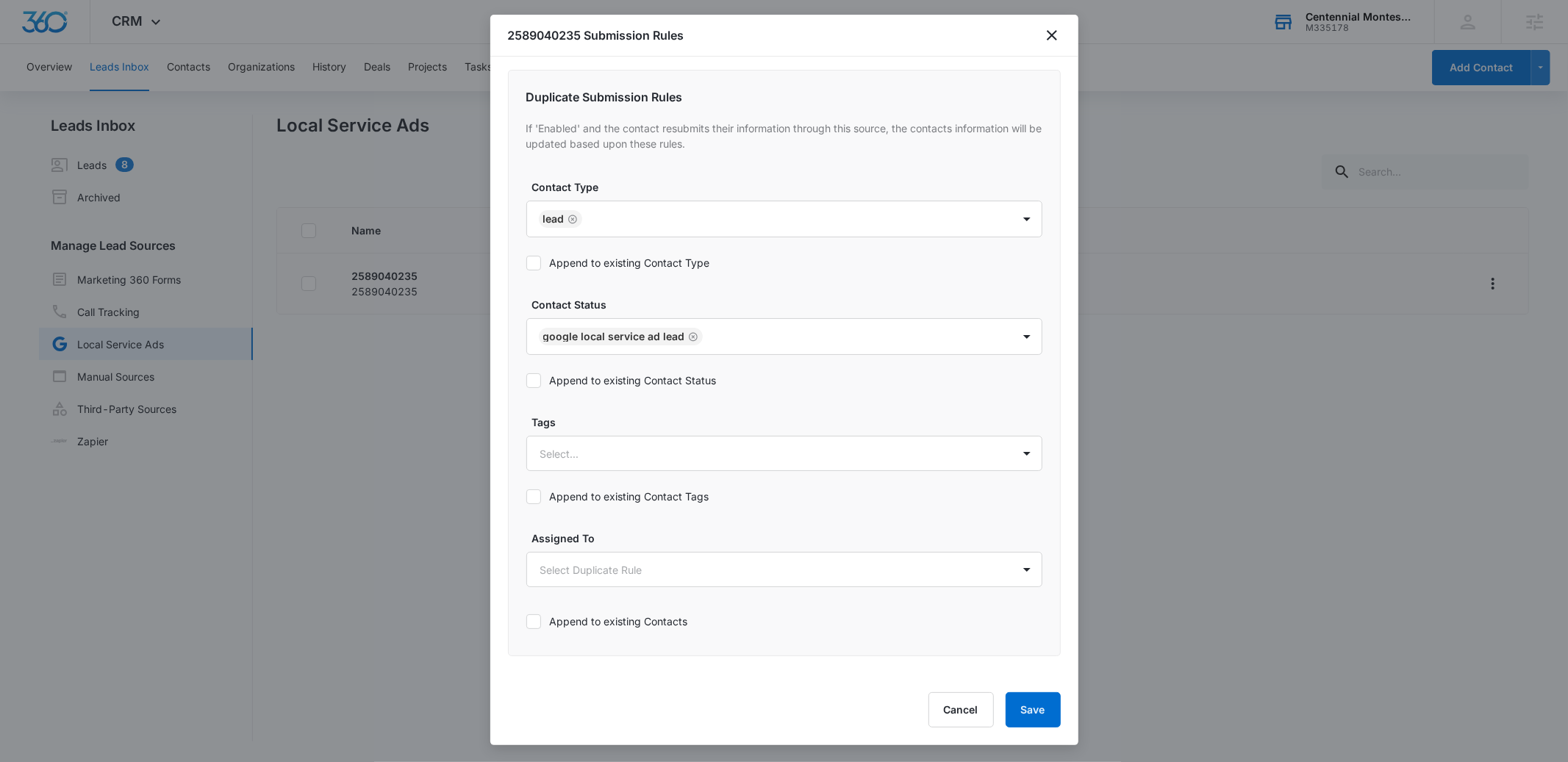
scroll to position [648, 0]
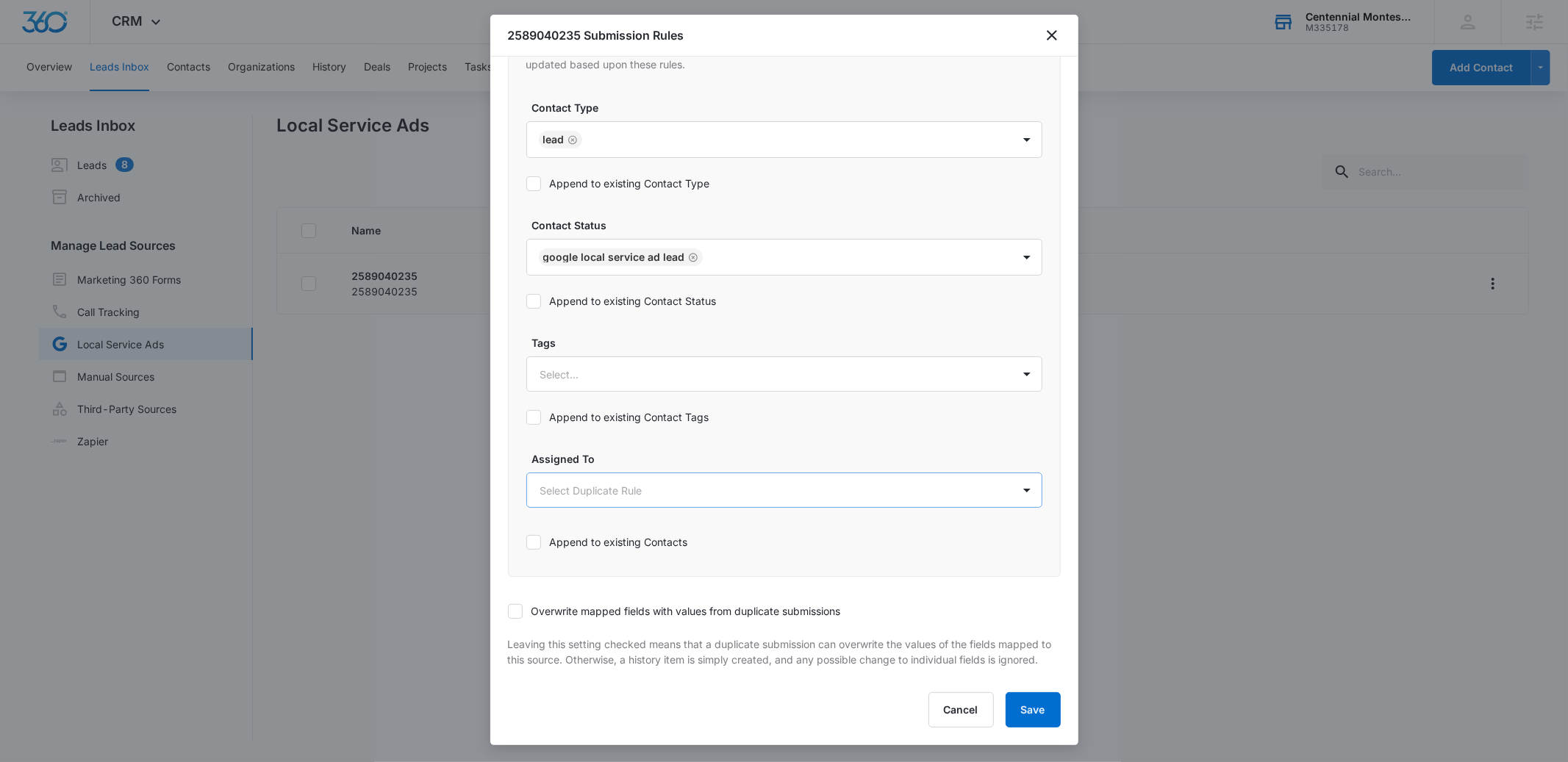
click at [608, 472] on body "CRM Apps Reputation Forms CRM Email Social POS Content Ads Intelligence Files B…" at bounding box center [784, 381] width 1568 height 762
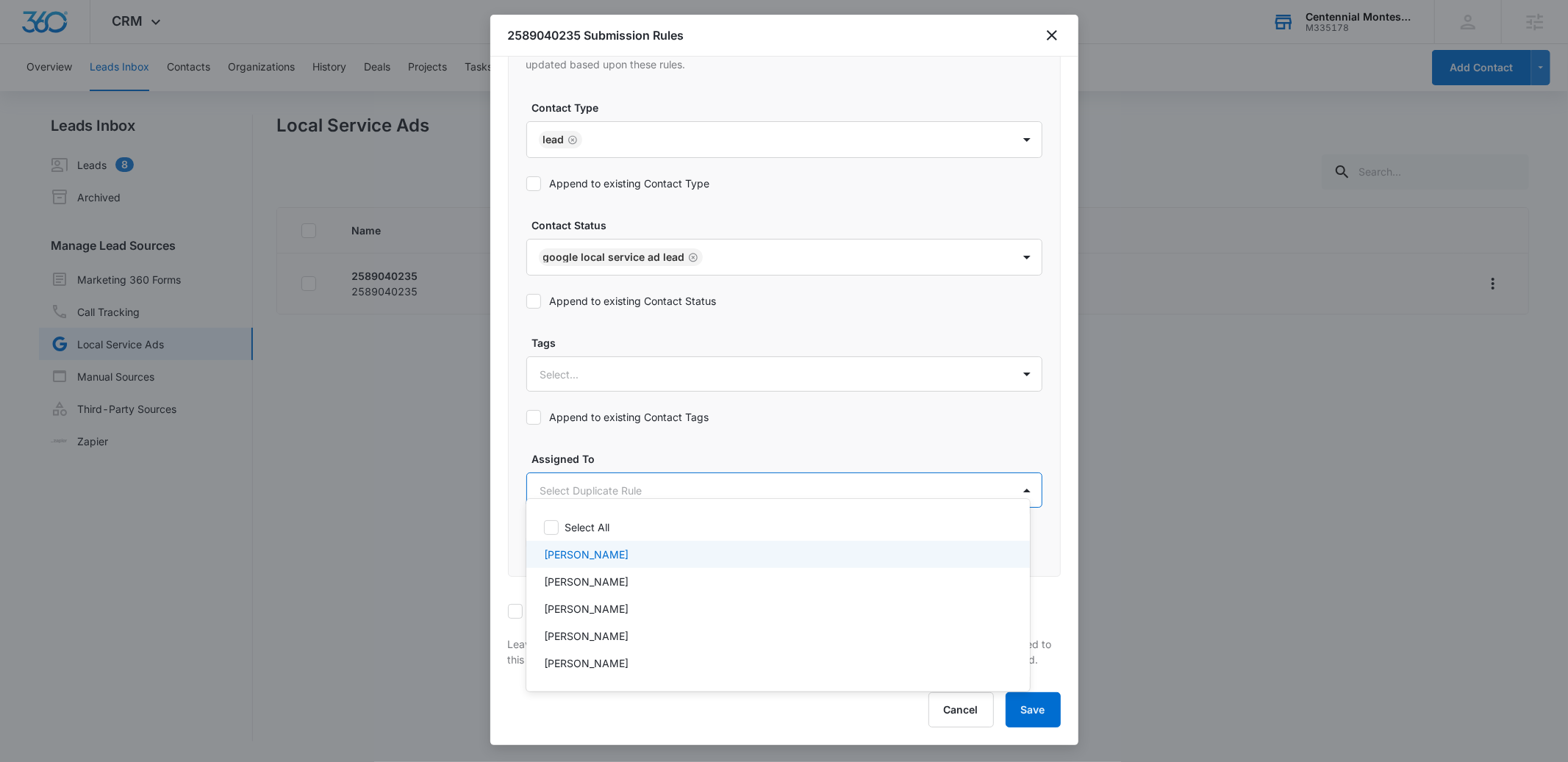
click at [571, 551] on p "[PERSON_NAME]" at bounding box center [586, 555] width 85 height 16
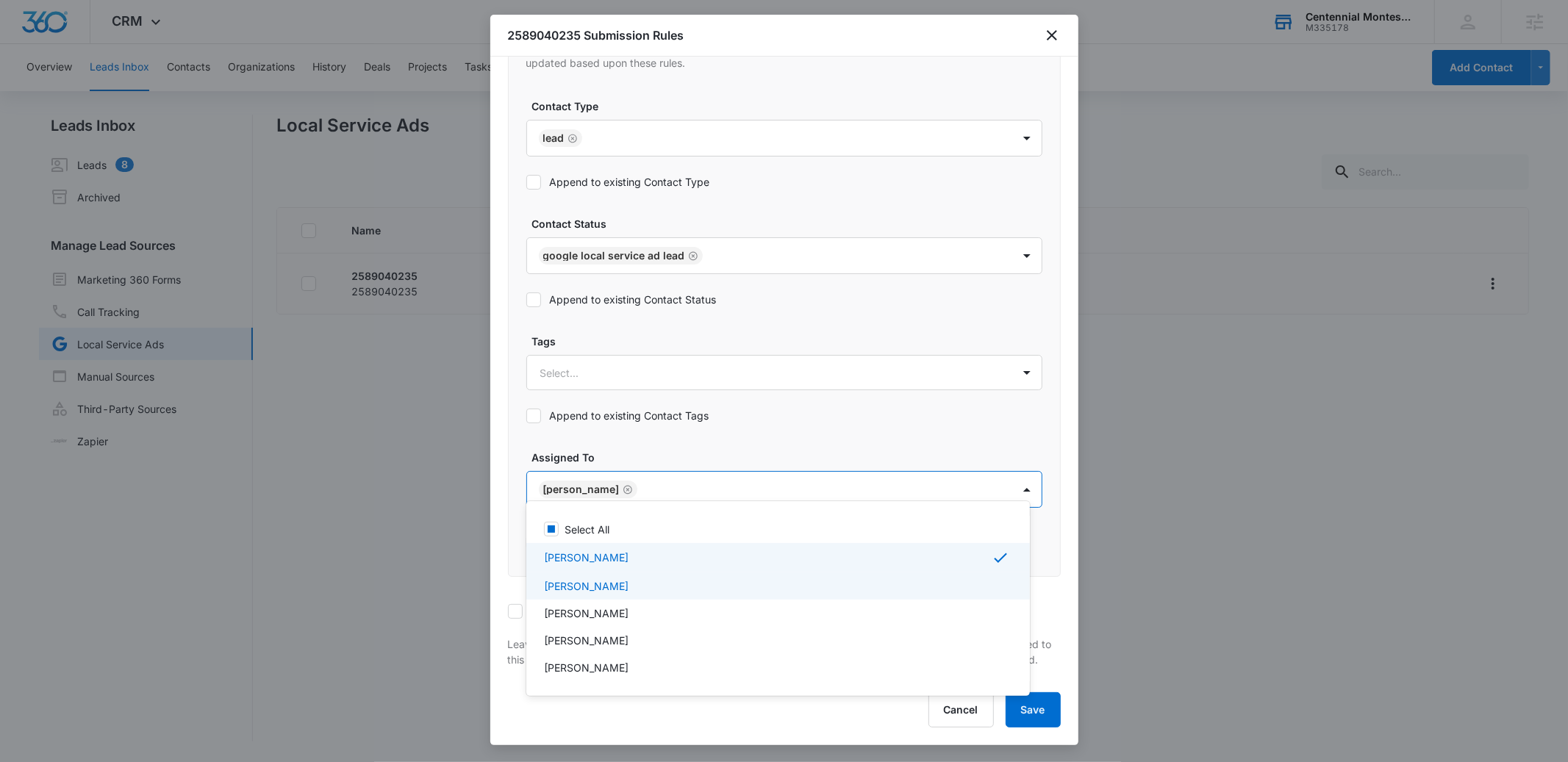
click at [572, 582] on p "[PERSON_NAME]" at bounding box center [586, 586] width 85 height 16
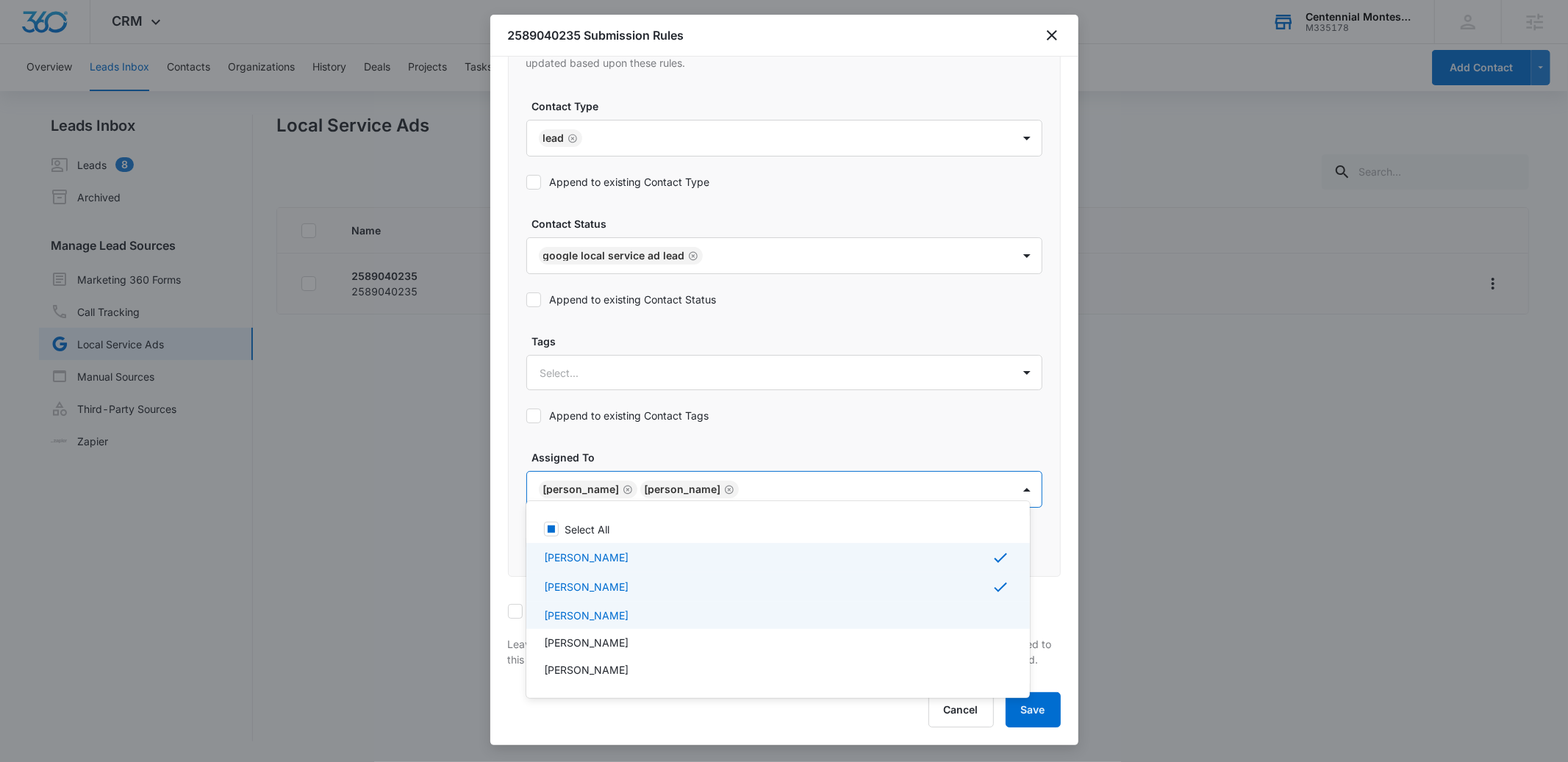
drag, startPoint x: 574, startPoint y: 609, endPoint x: 576, endPoint y: 621, distance: 12.2
click at [574, 610] on p "[PERSON_NAME]" at bounding box center [586, 616] width 85 height 16
click at [578, 647] on p "[PERSON_NAME]" at bounding box center [586, 645] width 85 height 16
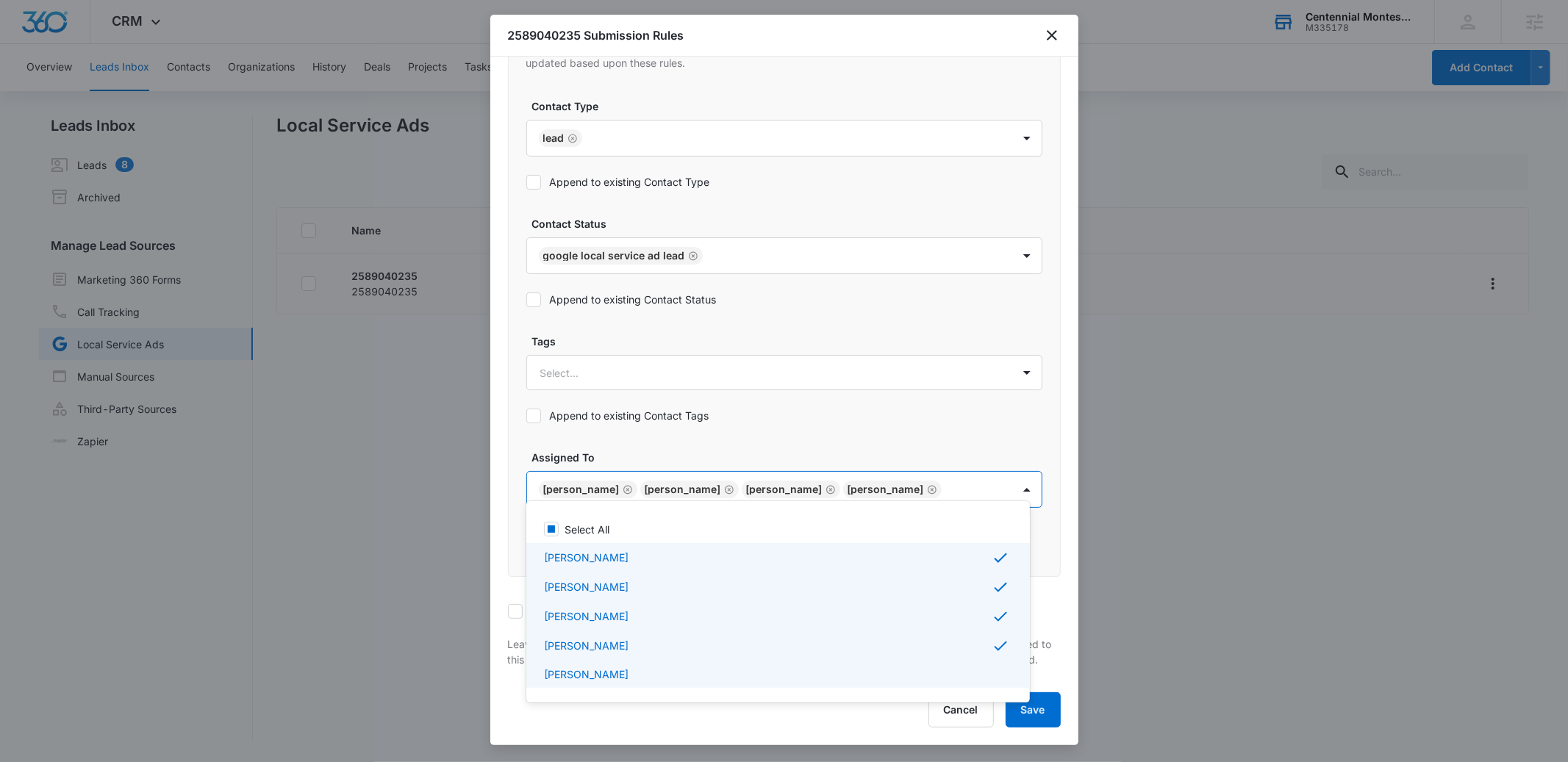
click at [579, 672] on p "[PERSON_NAME]" at bounding box center [586, 674] width 85 height 16
checkbox input "true"
click at [722, 403] on div at bounding box center [784, 381] width 1568 height 762
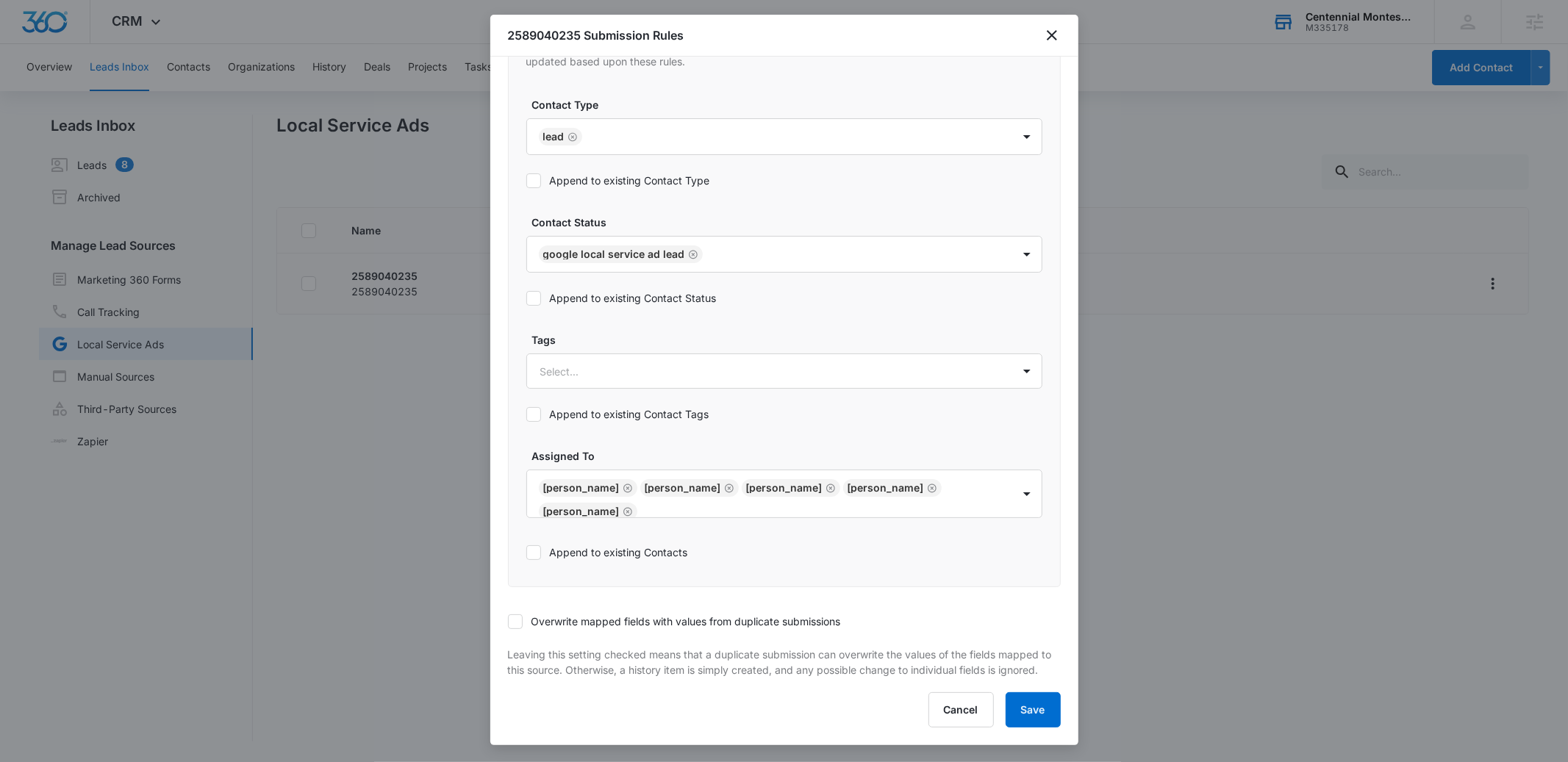
click at [535, 549] on icon at bounding box center [533, 552] width 9 height 6
click at [526, 553] on input "Append to existing Contacts" at bounding box center [526, 553] width 0 height 0
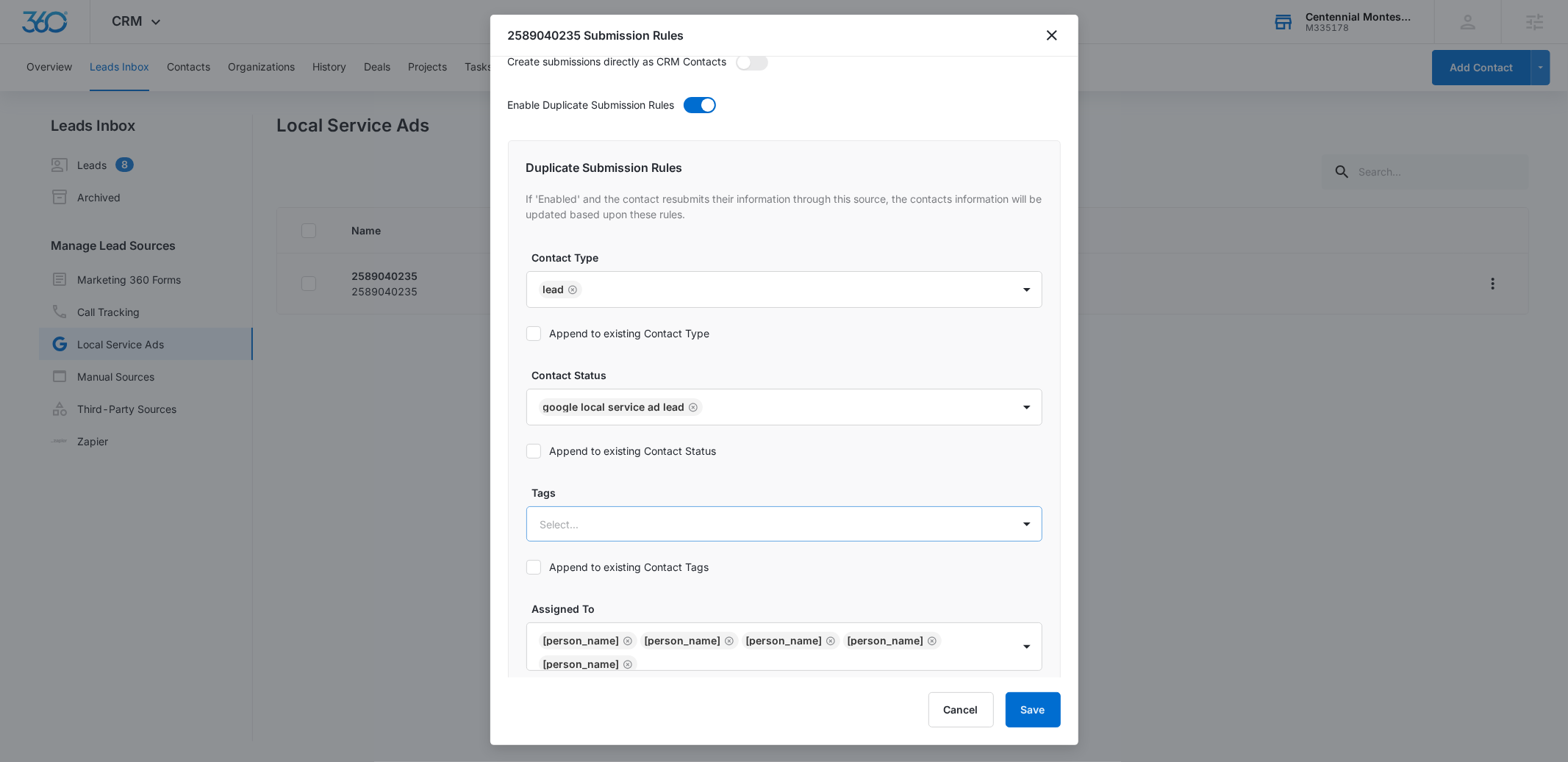
scroll to position [464, 0]
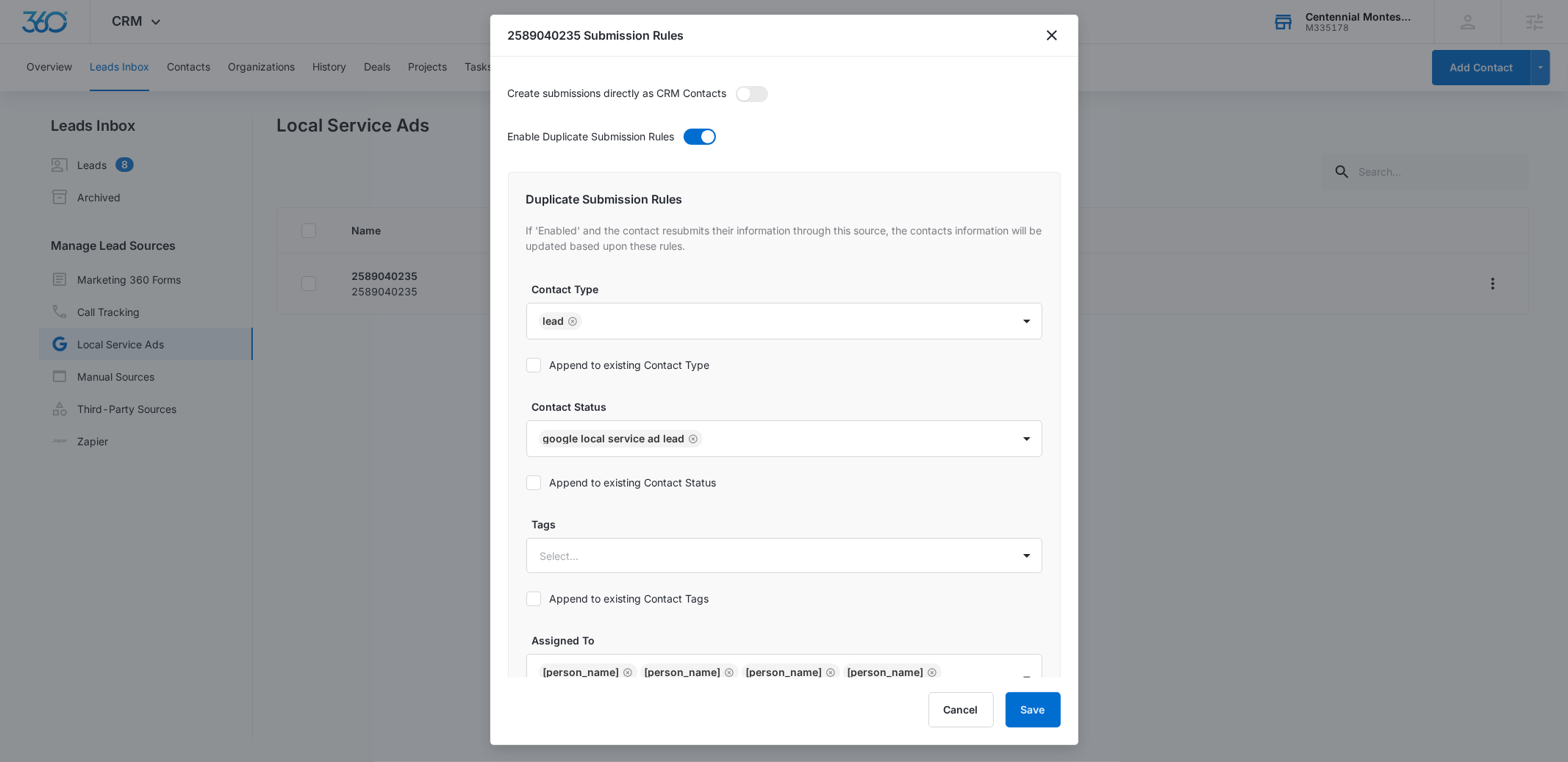
click at [536, 476] on icon at bounding box center [533, 483] width 13 height 13
click at [526, 483] on input "Append to existing Contact Status" at bounding box center [526, 483] width 0 height 0
click at [538, 359] on icon at bounding box center [533, 365] width 13 height 13
click at [526, 365] on input "Append to existing Contact Type" at bounding box center [526, 365] width 0 height 0
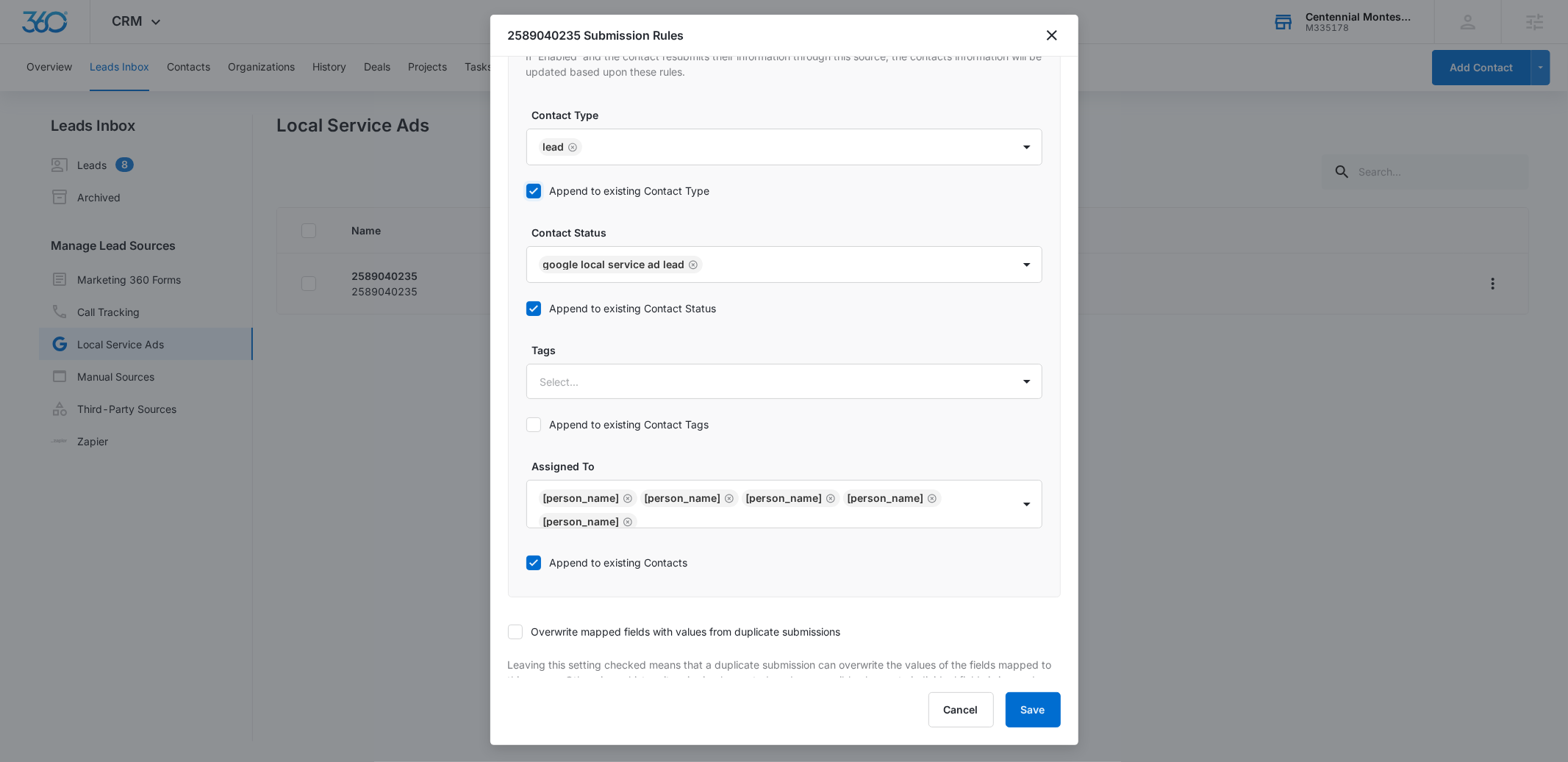
scroll to position [650, 0]
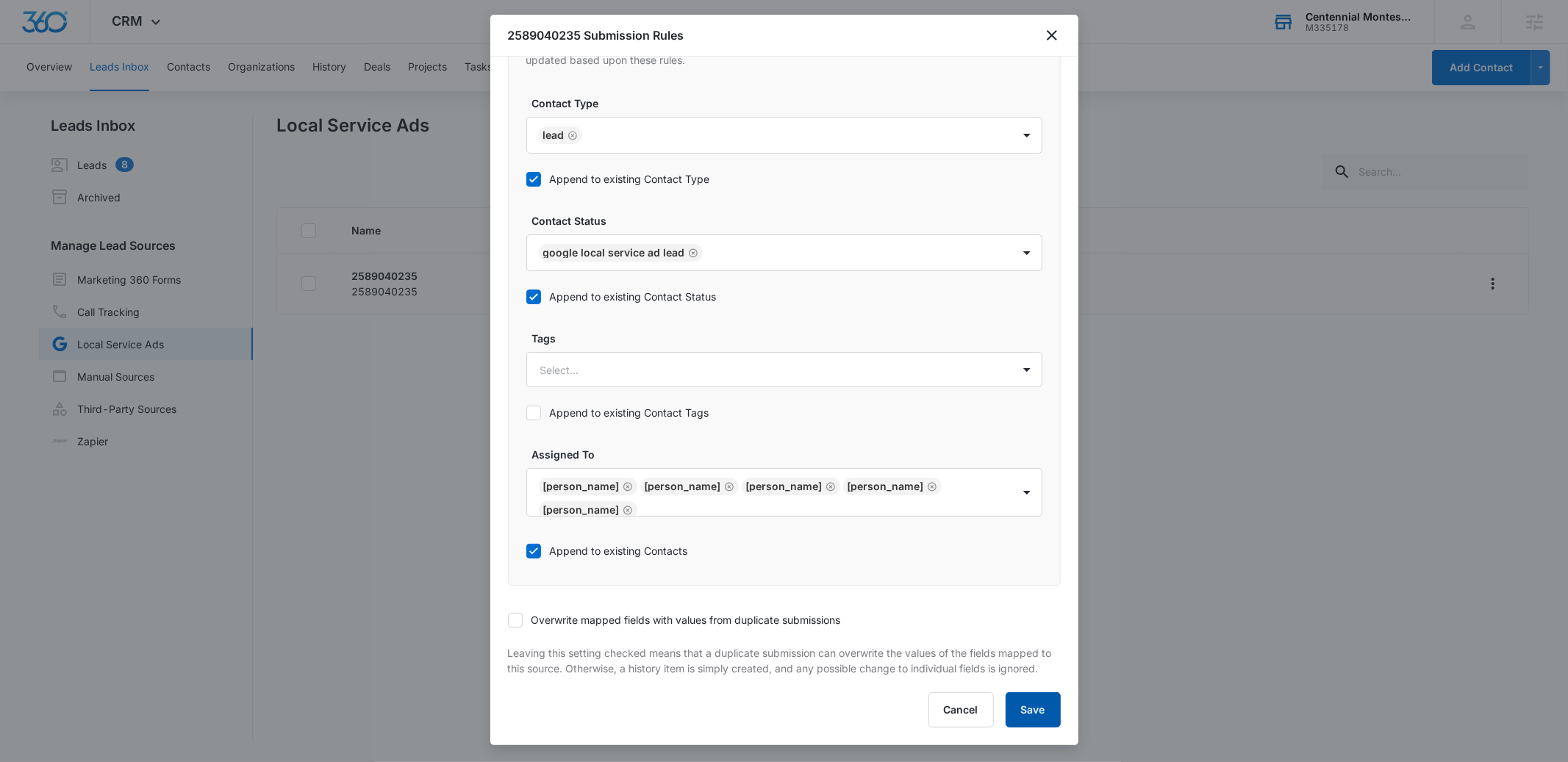
click at [1031, 707] on button "Save" at bounding box center [1033, 710] width 55 height 35
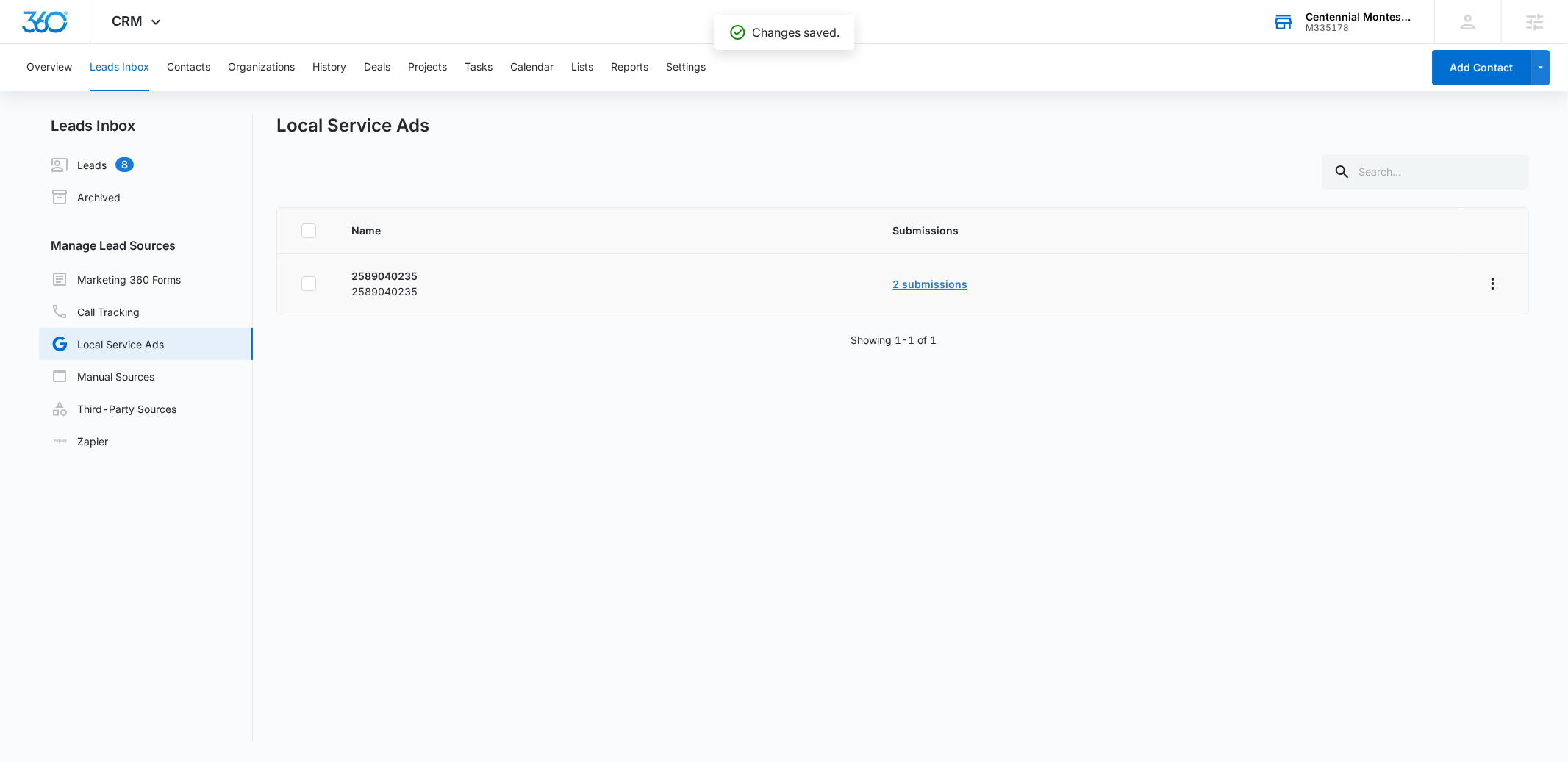
click at [939, 283] on link "2 submissions" at bounding box center [930, 284] width 75 height 12
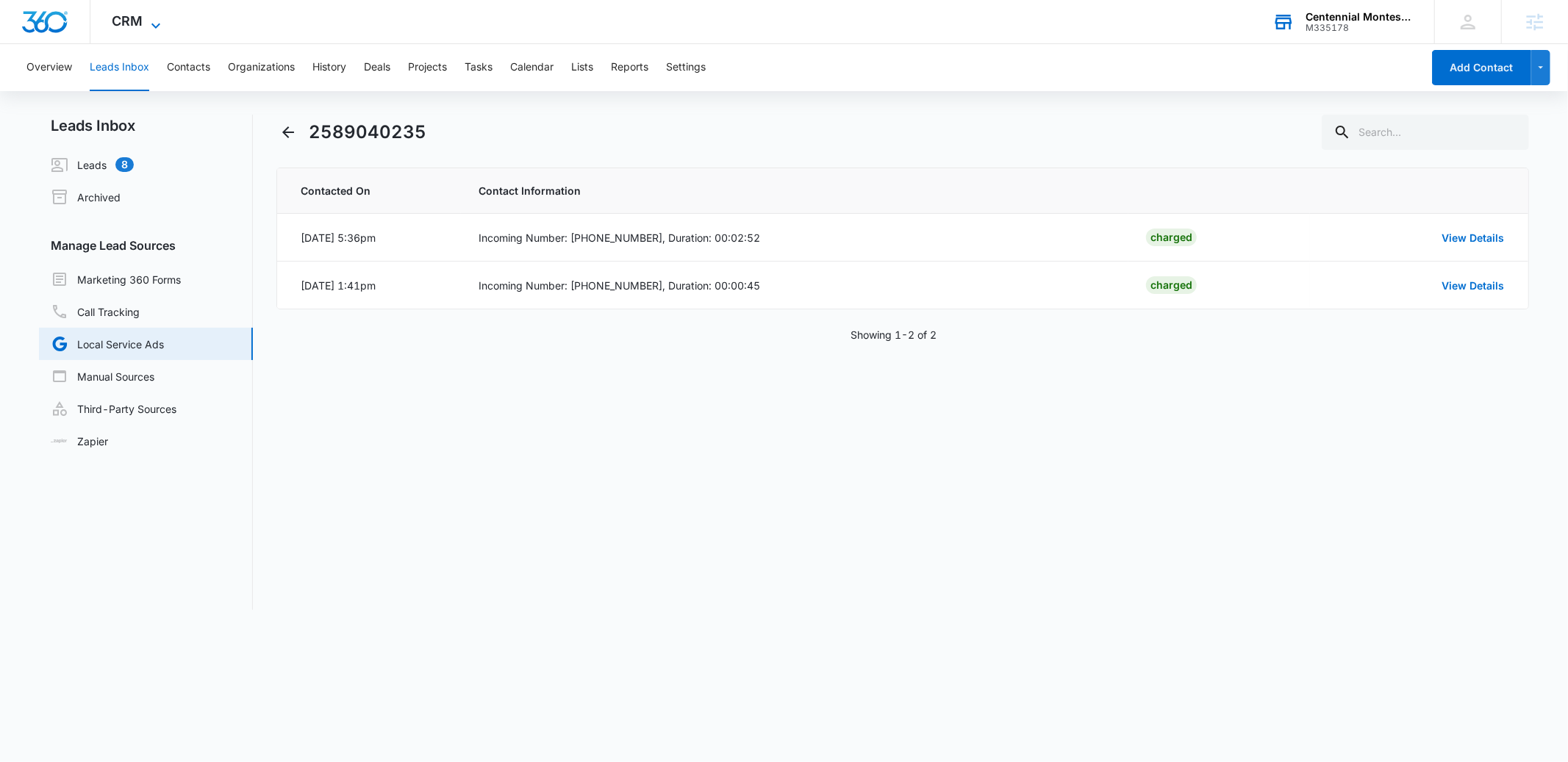
click at [139, 23] on span "CRM" at bounding box center [128, 21] width 31 height 16
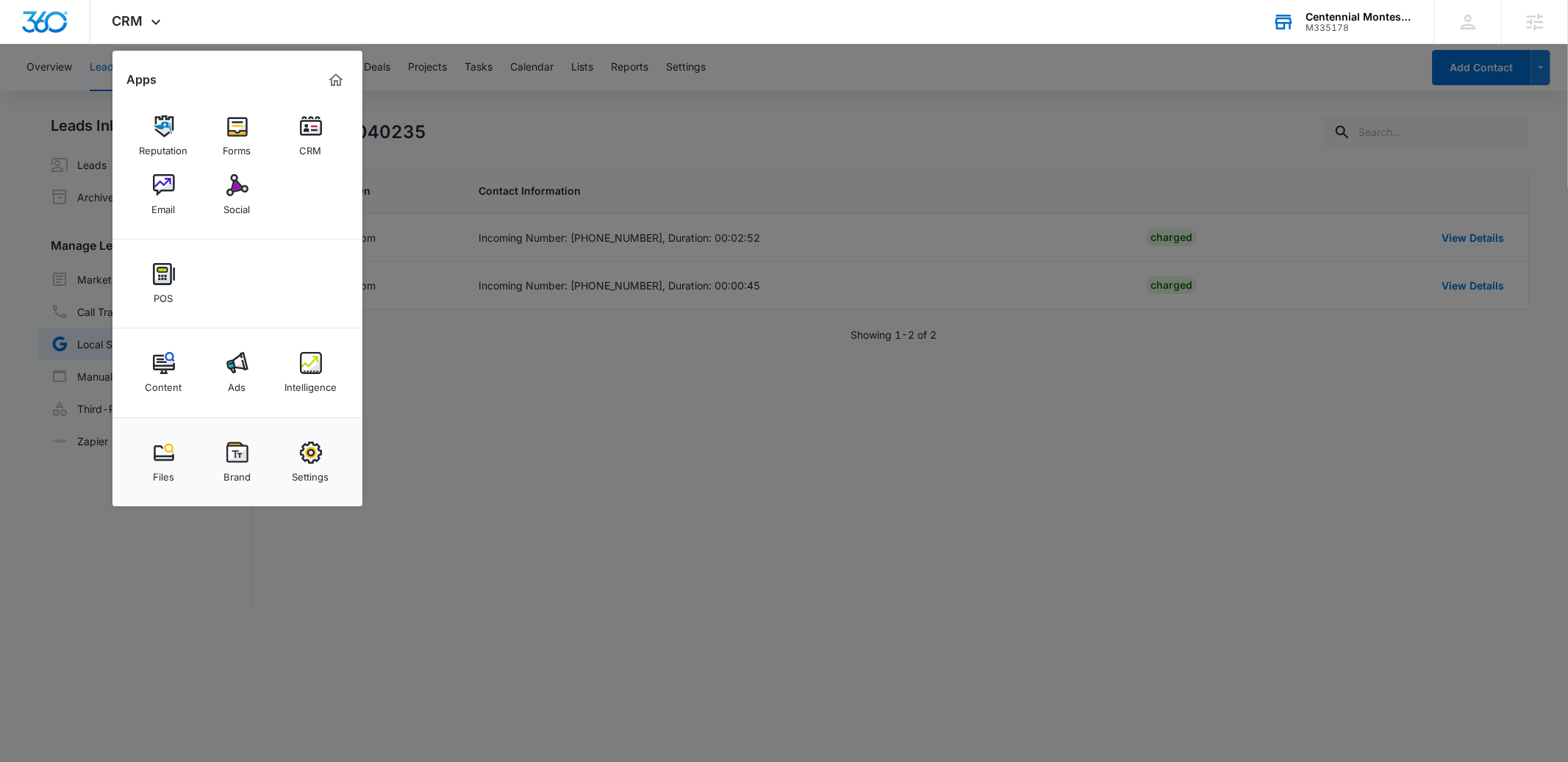
click at [1329, 16] on div "Centennial Montessori" at bounding box center [1359, 16] width 107 height 12
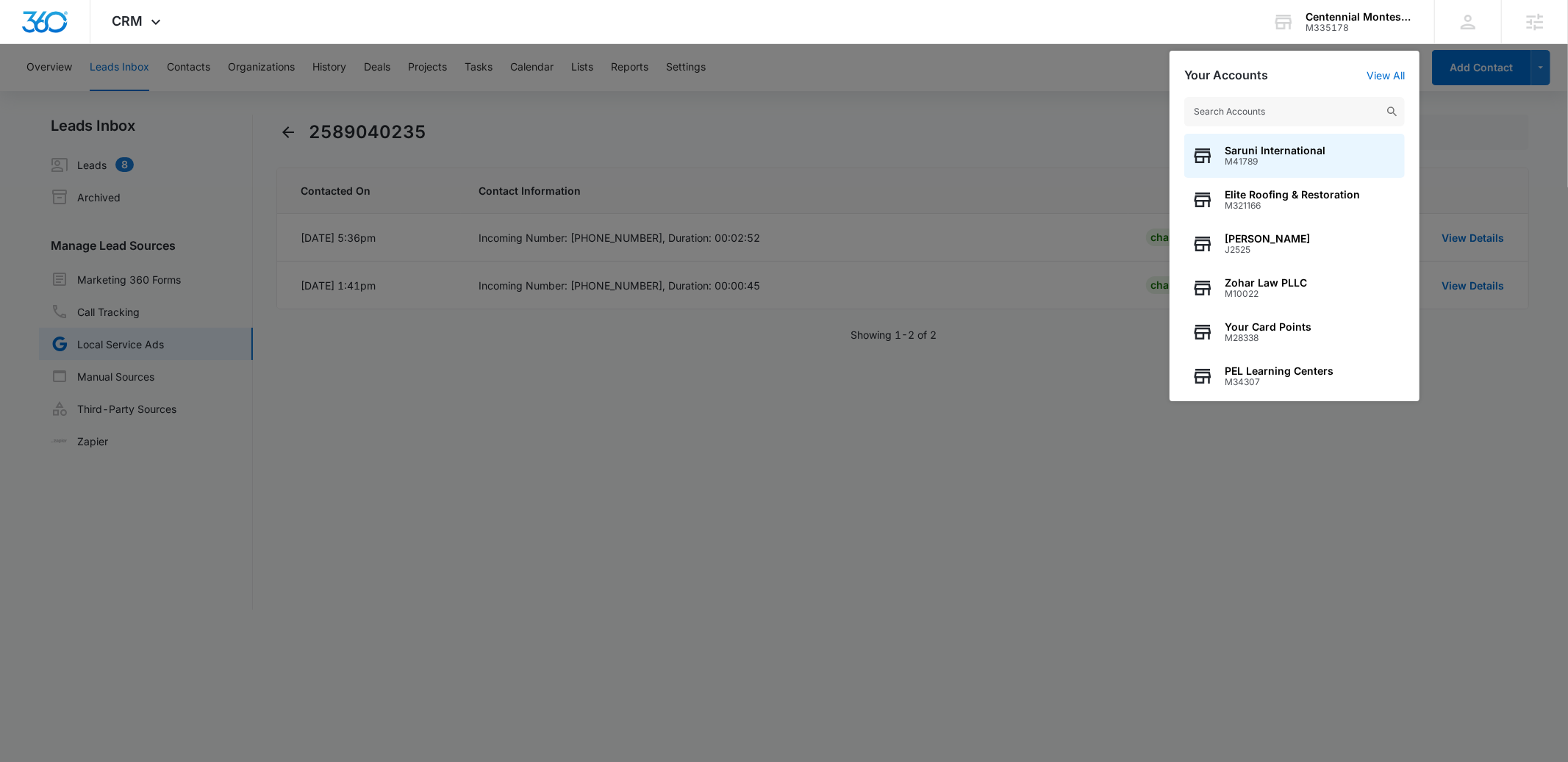
click at [1254, 104] on input "text" at bounding box center [1294, 112] width 220 height 30
type input "mayo"
click at [1250, 153] on span "Mayo Auction and Realty, Inc." at bounding box center [1299, 150] width 150 height 12
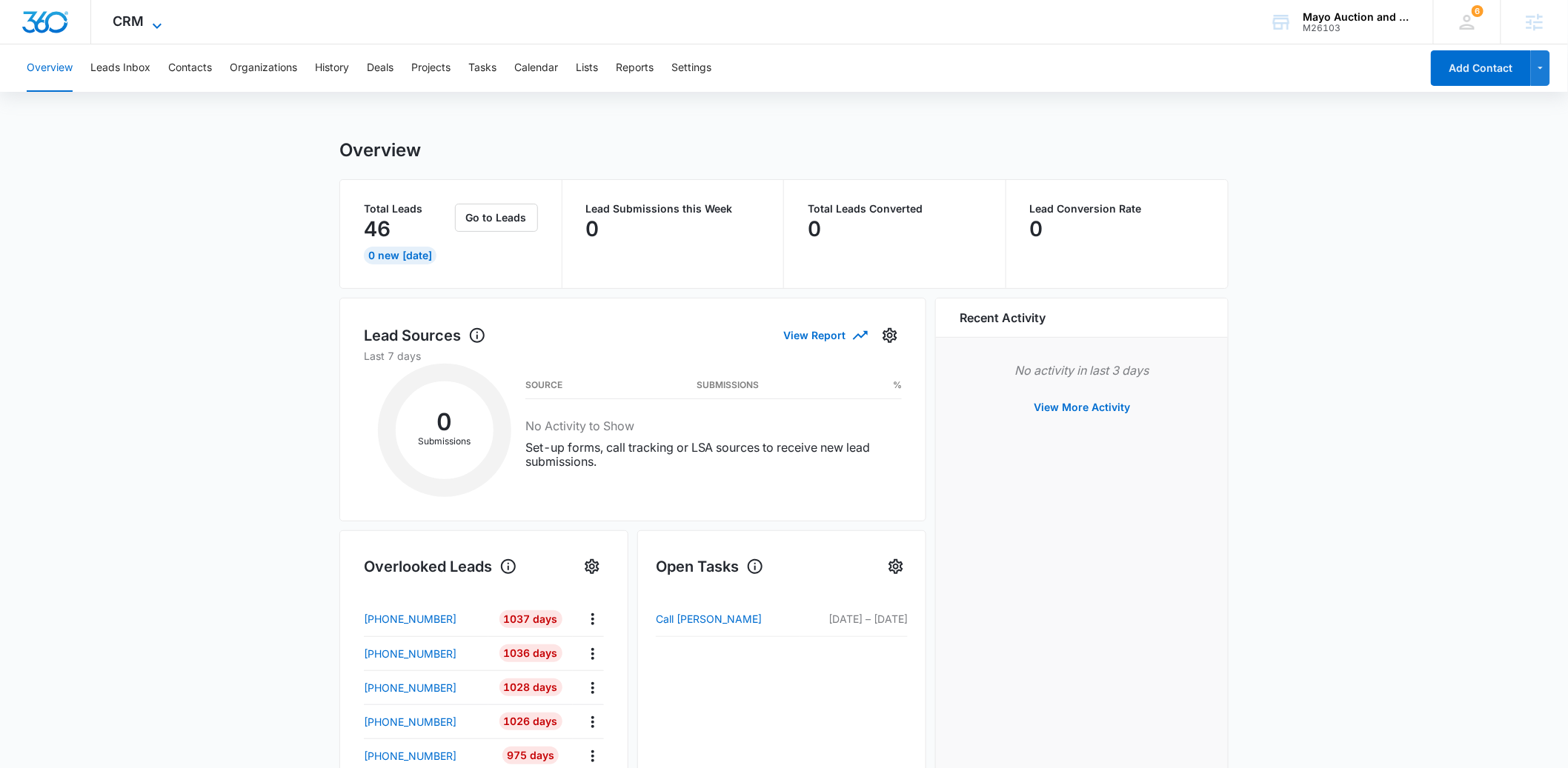
click at [119, 22] on span "CRM" at bounding box center [129, 21] width 31 height 16
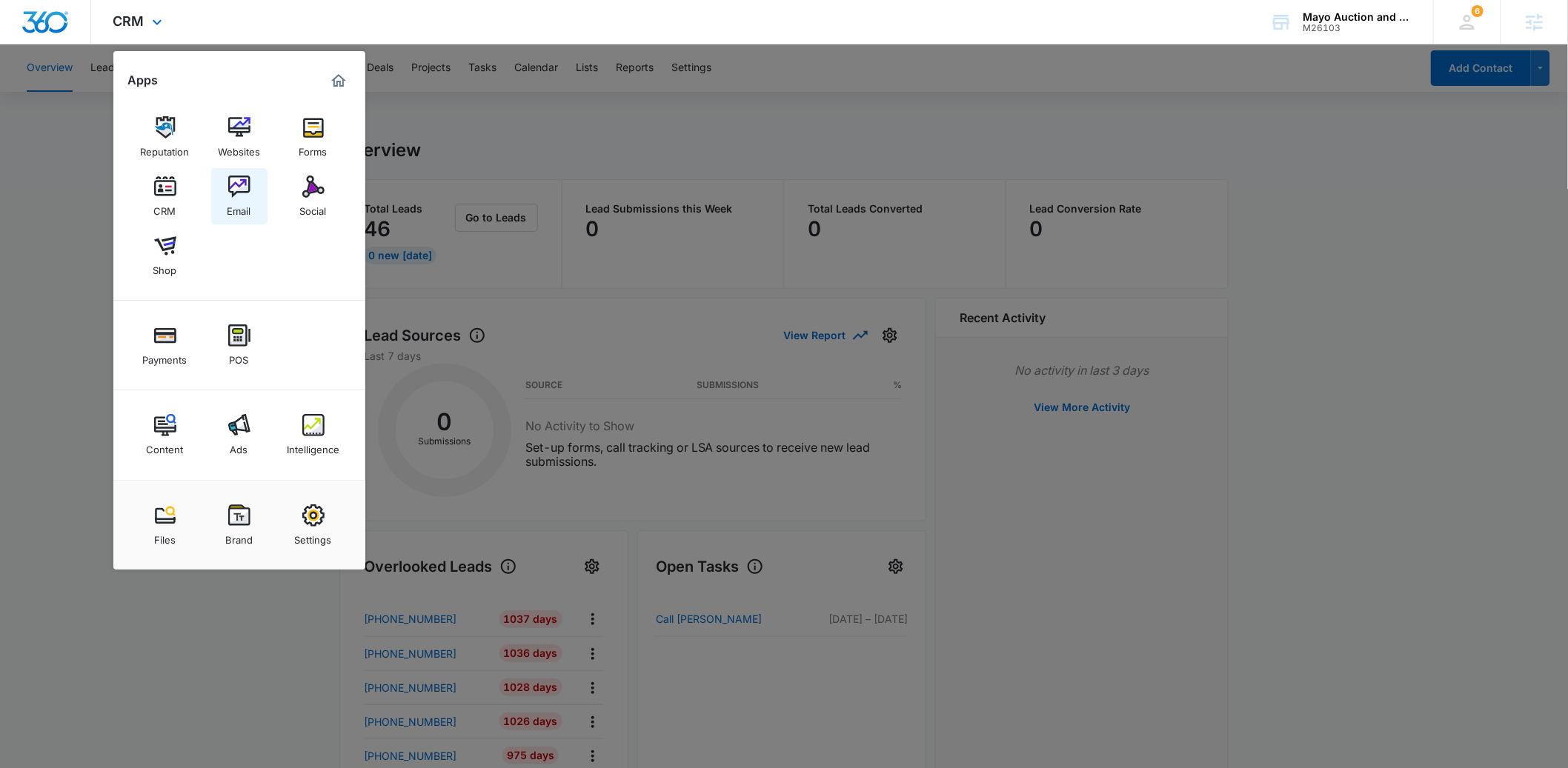
click at [250, 209] on div "Email" at bounding box center [239, 207] width 24 height 20
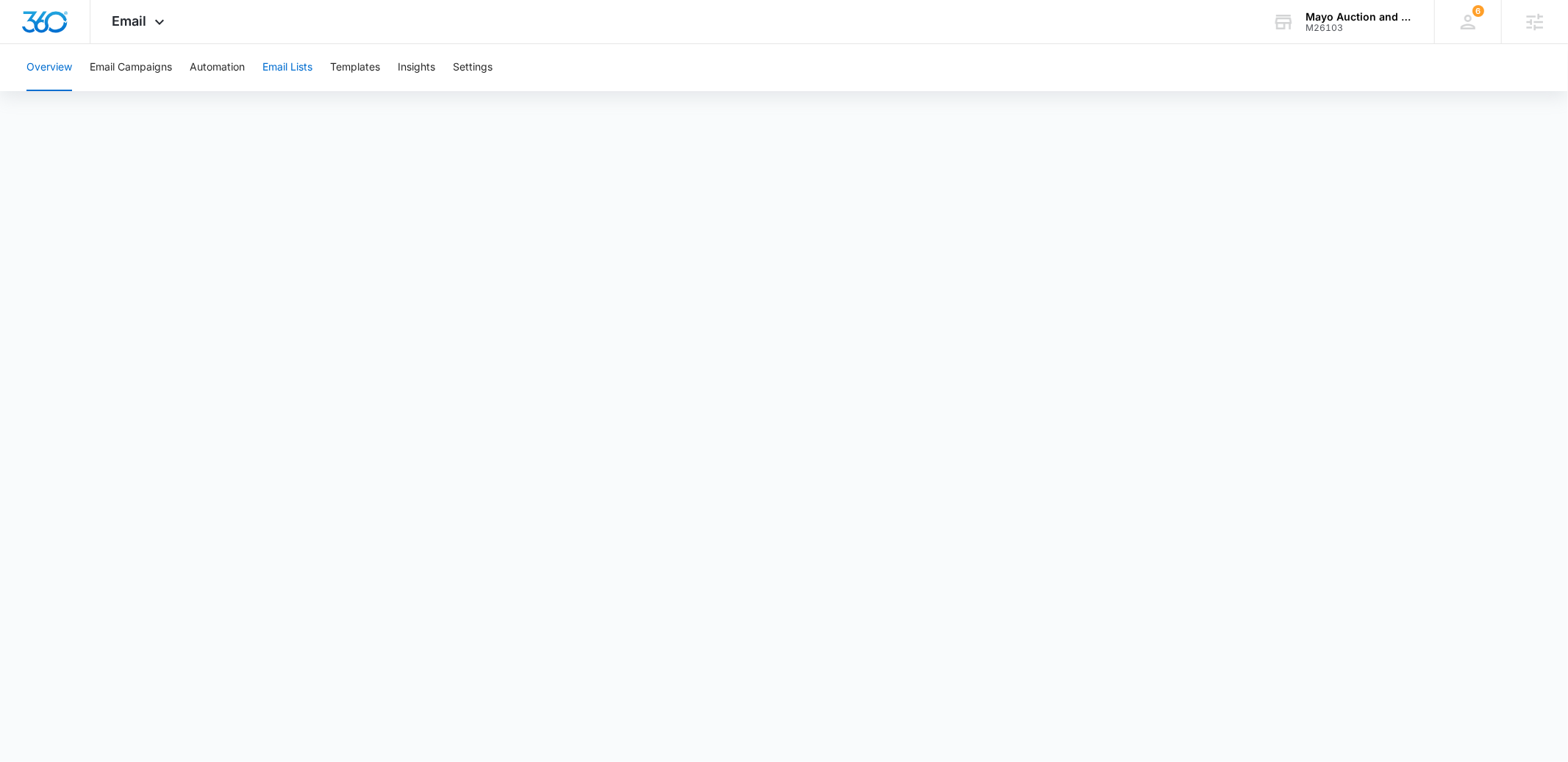
click at [297, 67] on button "Email Lists" at bounding box center [287, 68] width 50 height 47
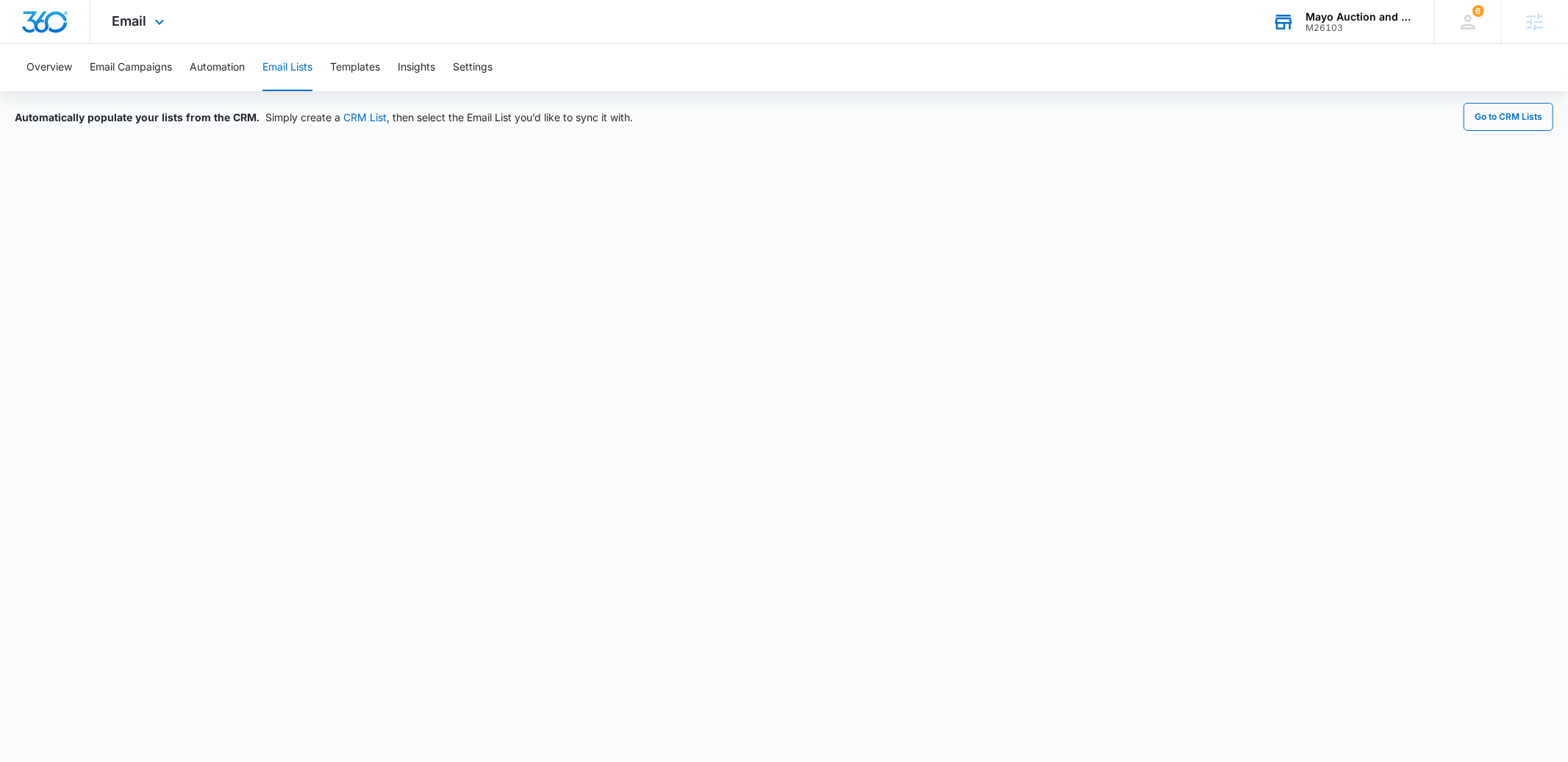
click at [1349, 26] on div "M26103" at bounding box center [1359, 27] width 107 height 10
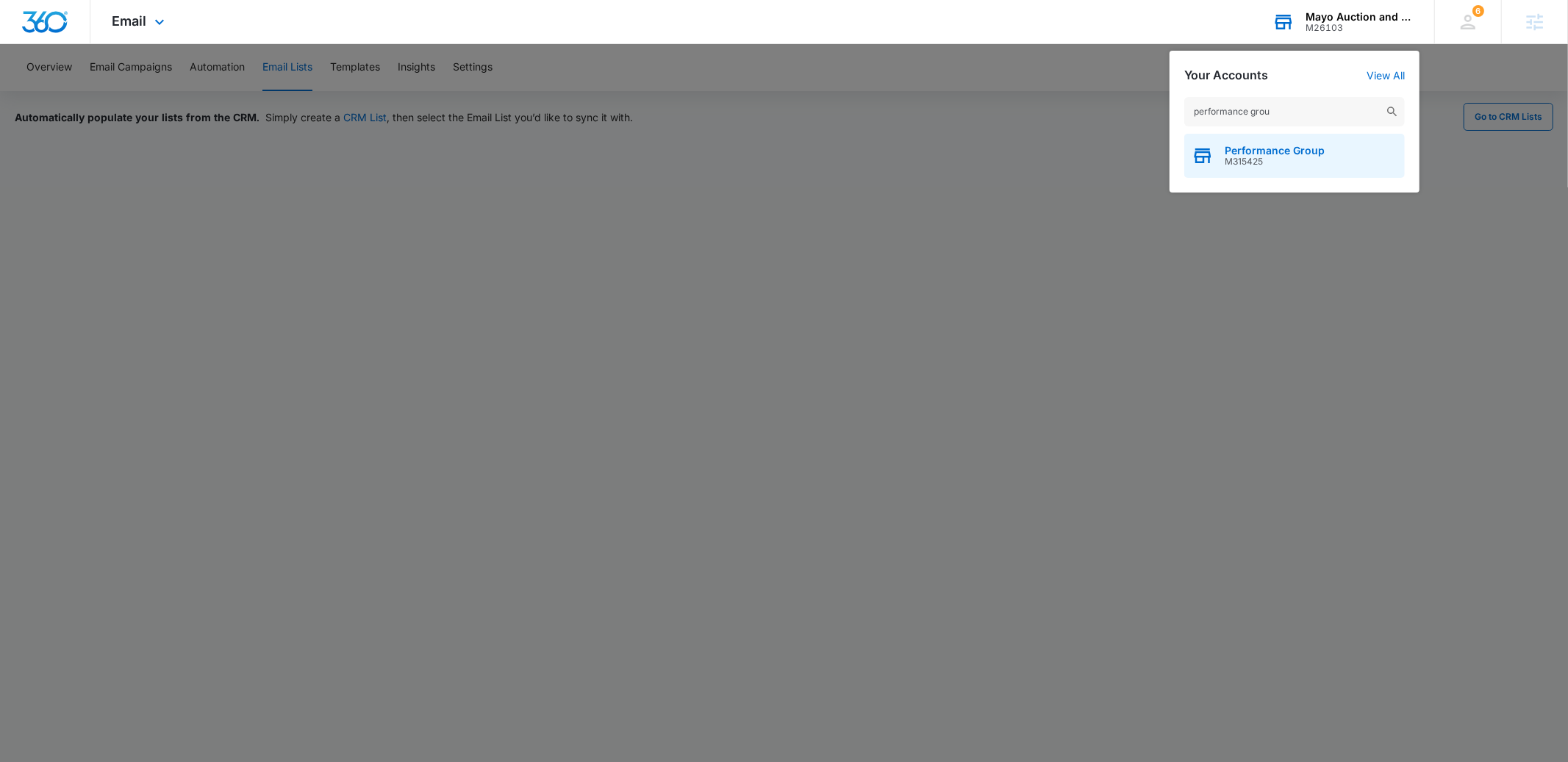
type input "performance grou"
click at [1254, 159] on span "M315425" at bounding box center [1274, 161] width 100 height 10
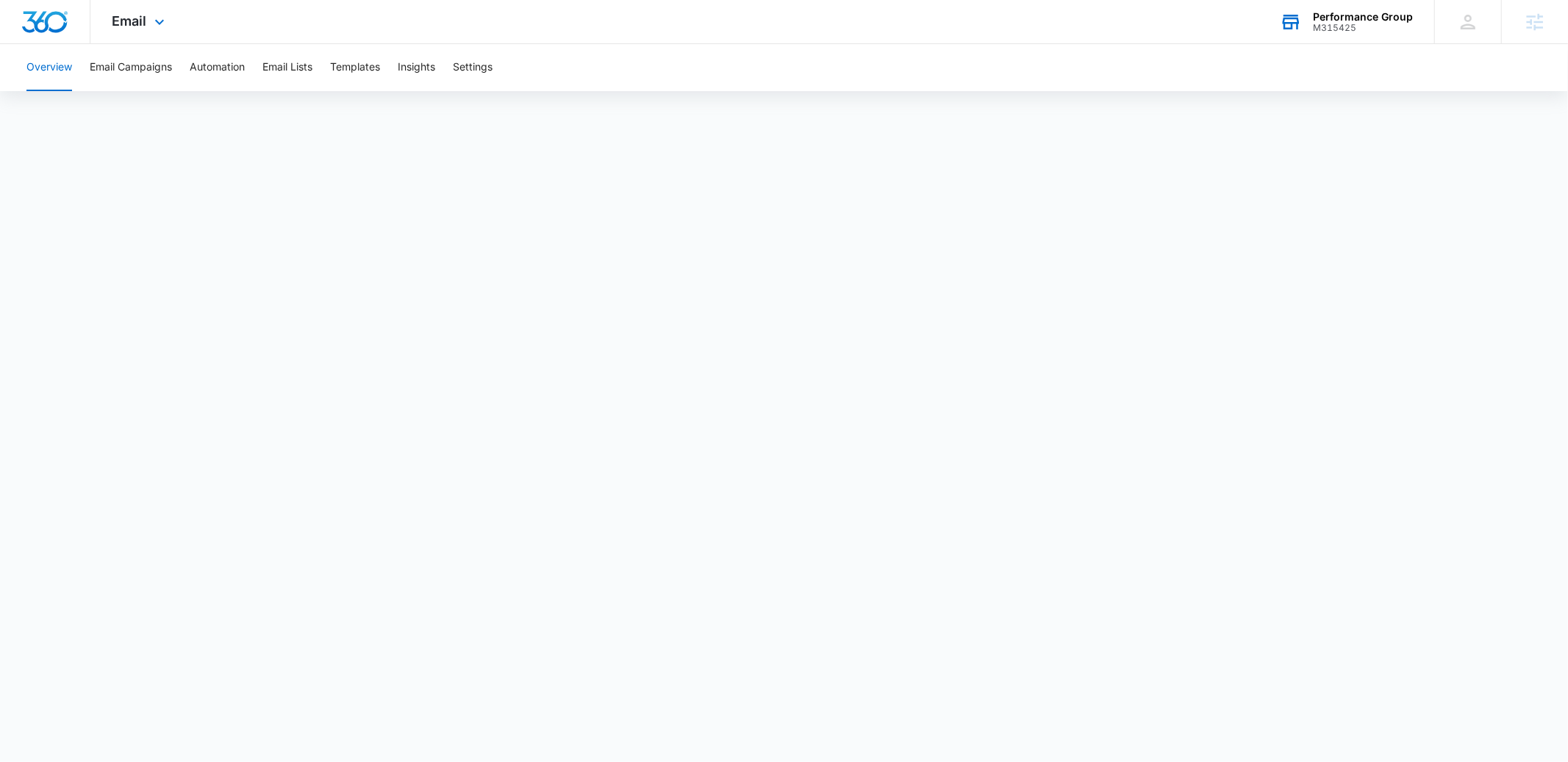
click at [146, 33] on div "Email Apps Reputation Websites Forms CRM Email Social POS Content Ads Intellige…" at bounding box center [140, 22] width 100 height 44
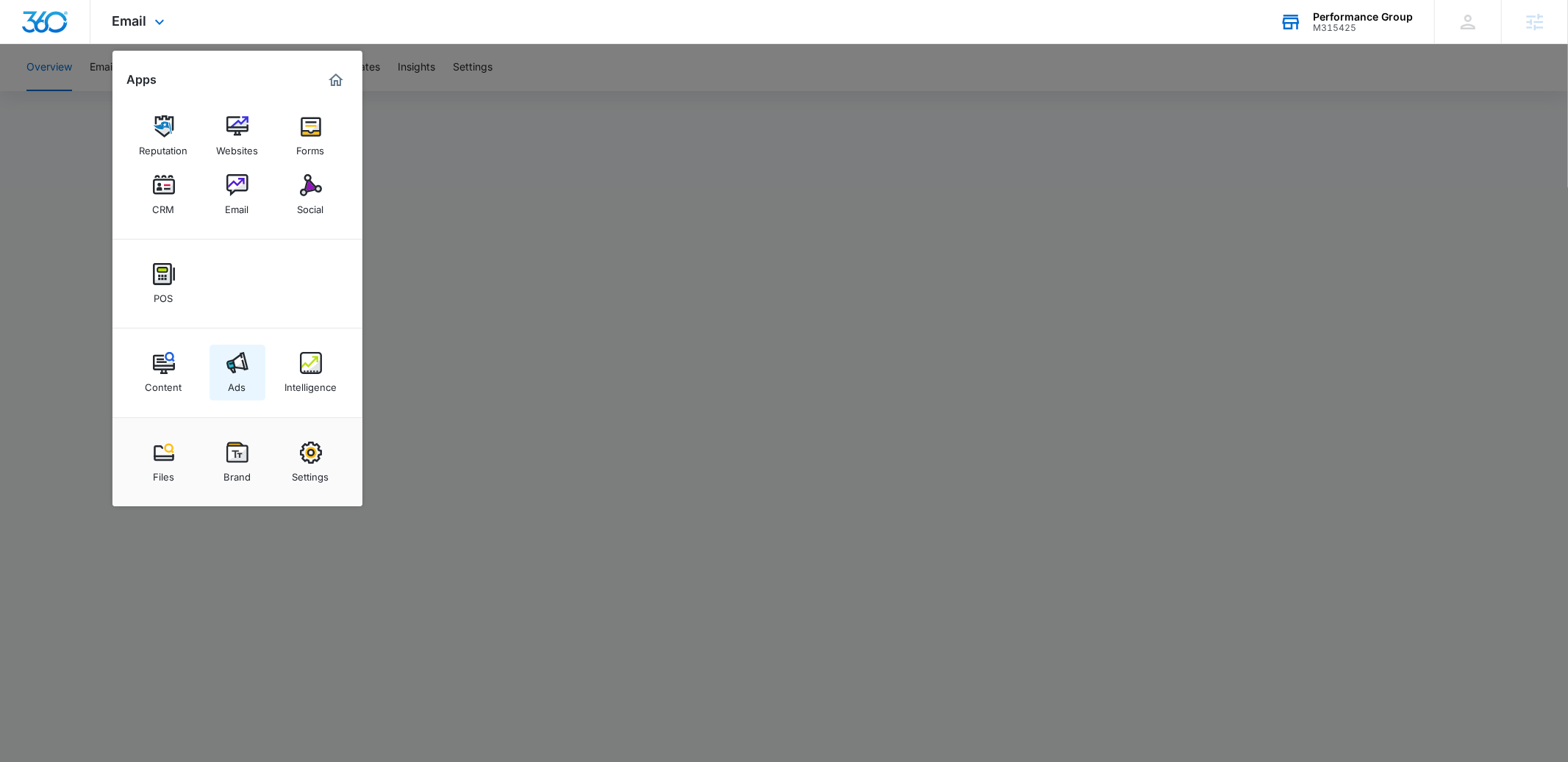
click at [235, 383] on div "Ads" at bounding box center [237, 384] width 18 height 19
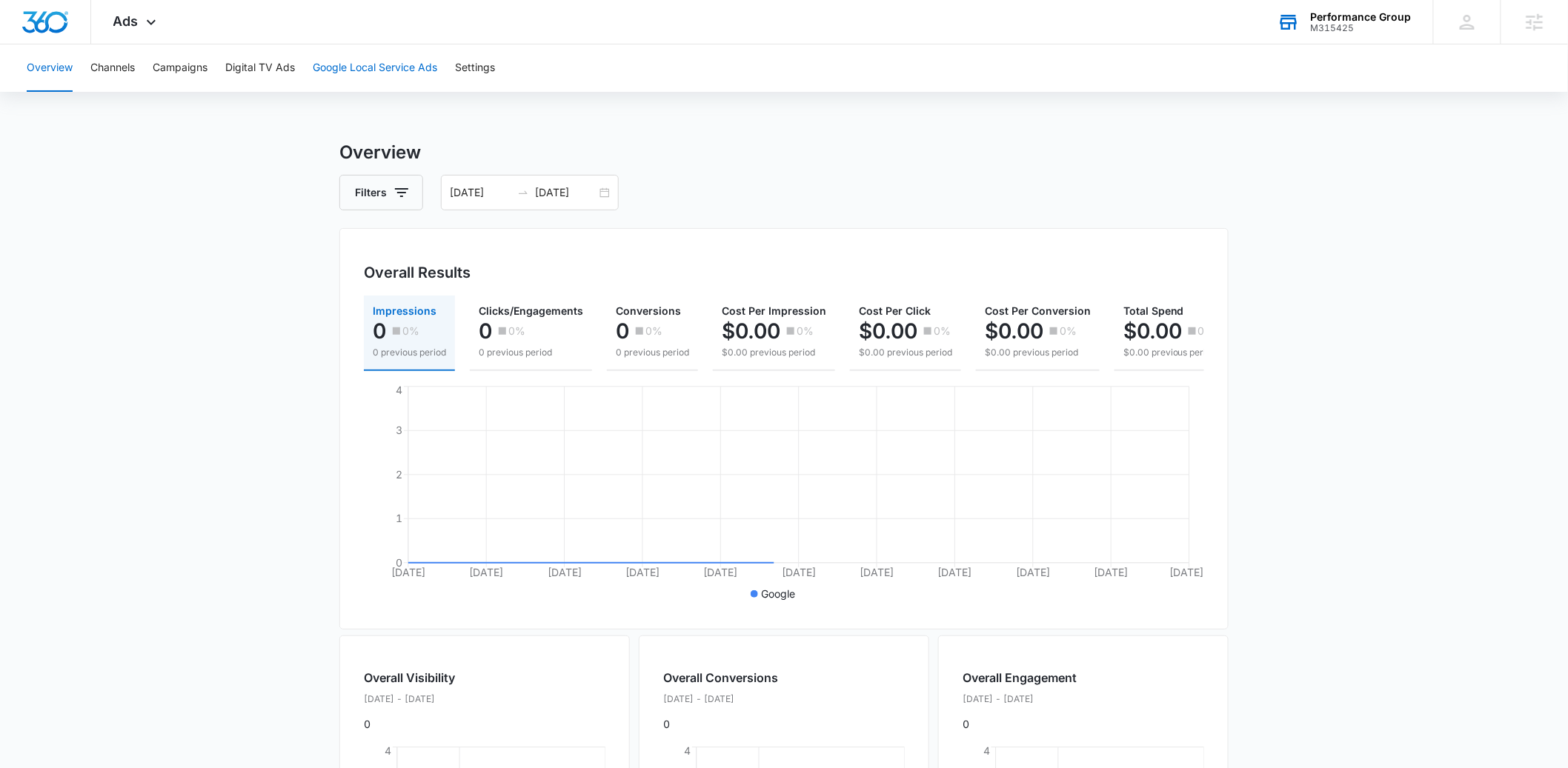
click at [370, 64] on button "Google Local Service Ads" at bounding box center [374, 68] width 125 height 47
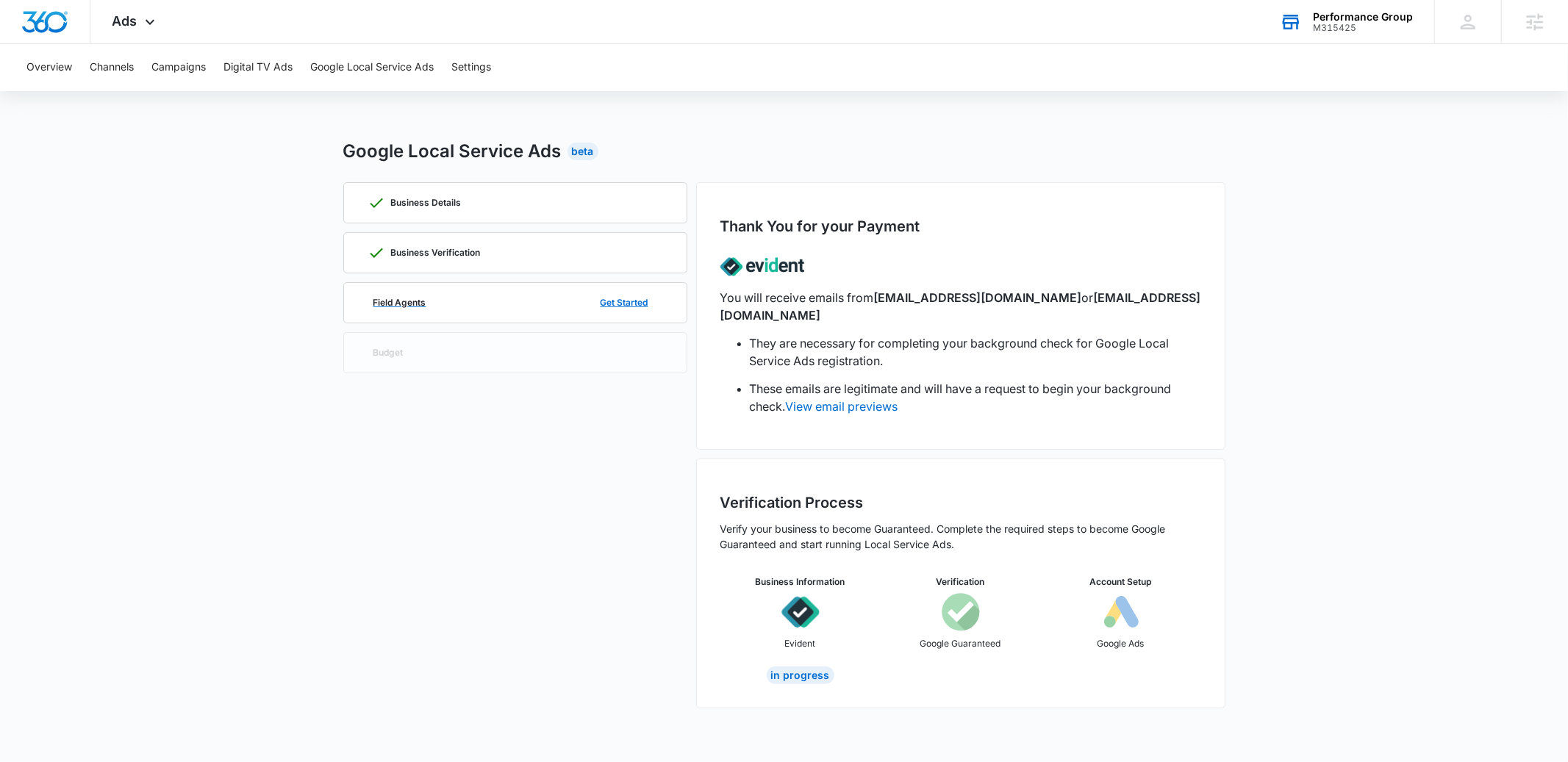
click at [427, 296] on div "Field Agents Get Started" at bounding box center [515, 303] width 296 height 40
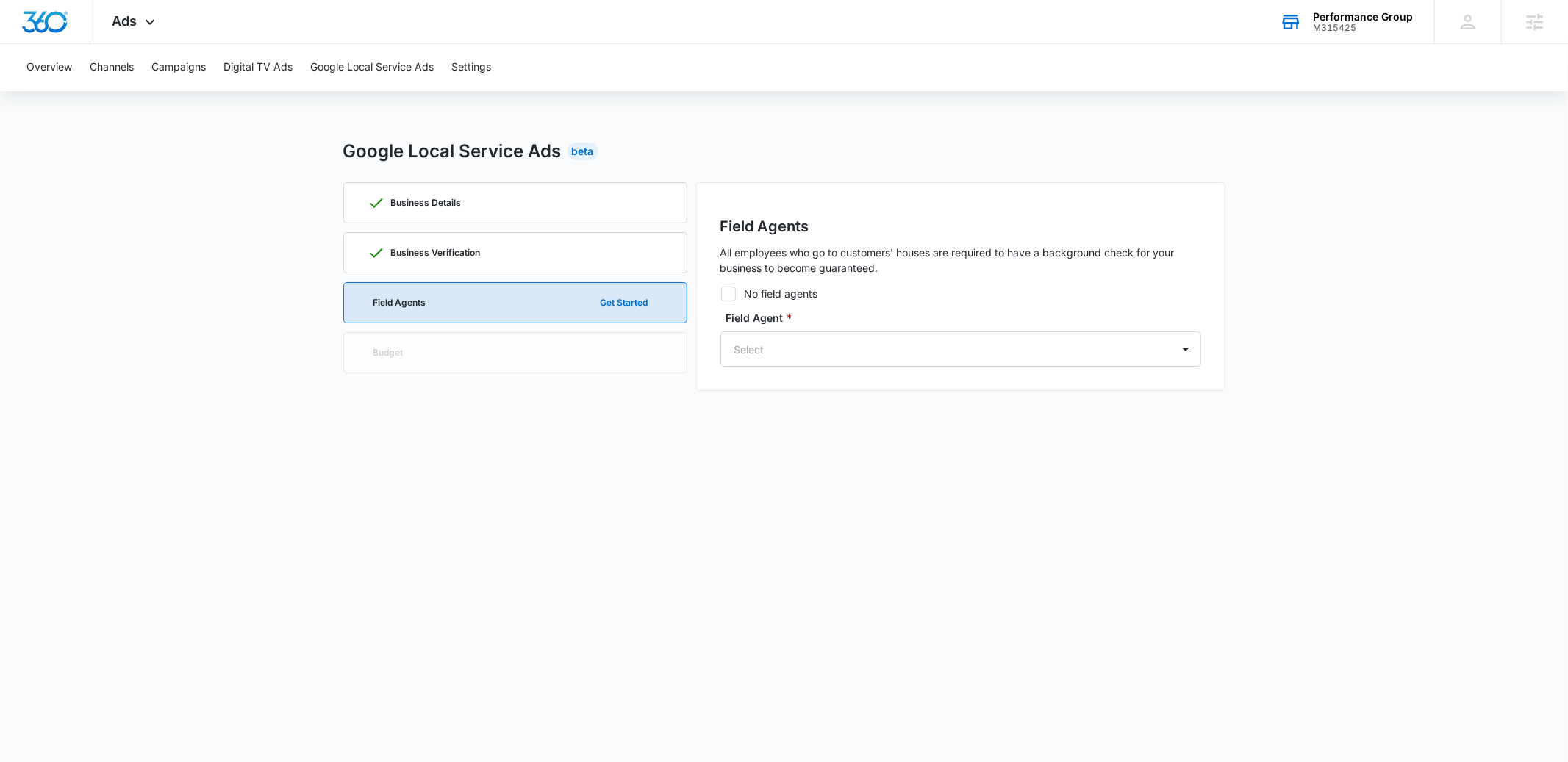
click at [734, 294] on icon at bounding box center [728, 293] width 13 height 13
click at [721, 294] on input "No field agents" at bounding box center [720, 293] width 1 height 1
checkbox input "true"
click at [1152, 328] on button "Continue" at bounding box center [1162, 327] width 77 height 35
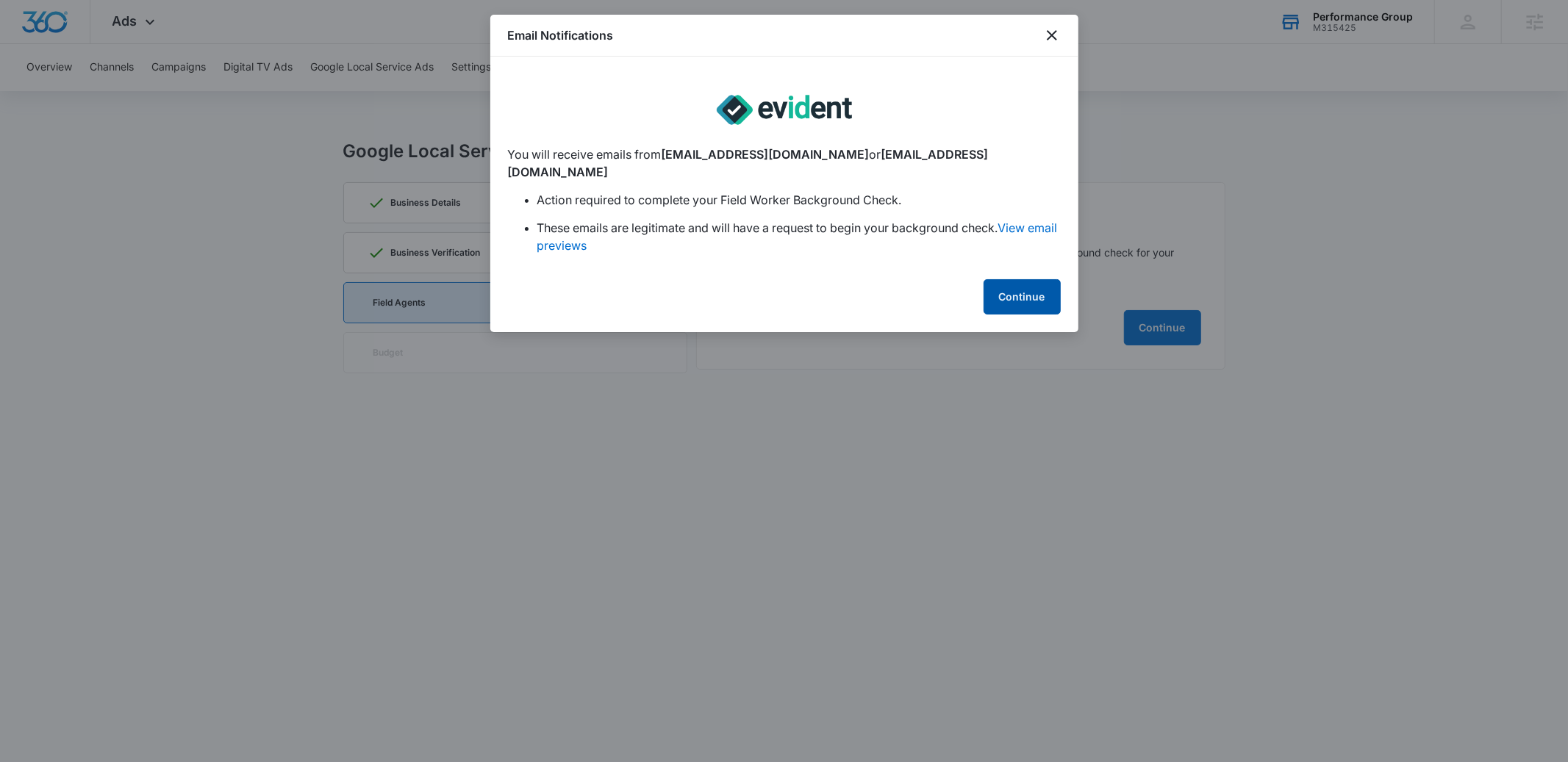
click at [1012, 281] on button "Continue" at bounding box center [1021, 297] width 77 height 35
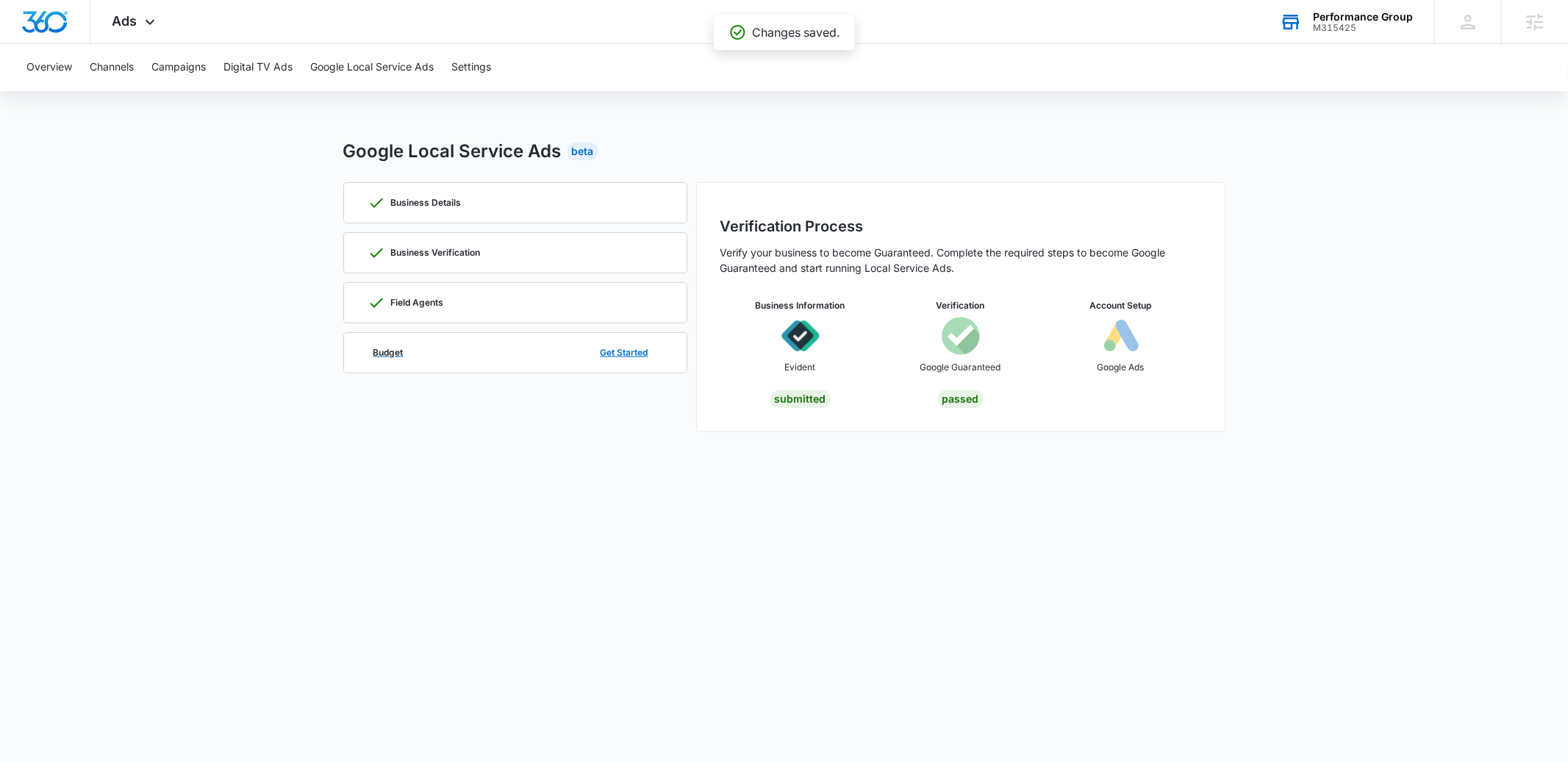
click at [460, 352] on div "Budget Get Started" at bounding box center [515, 353] width 296 height 40
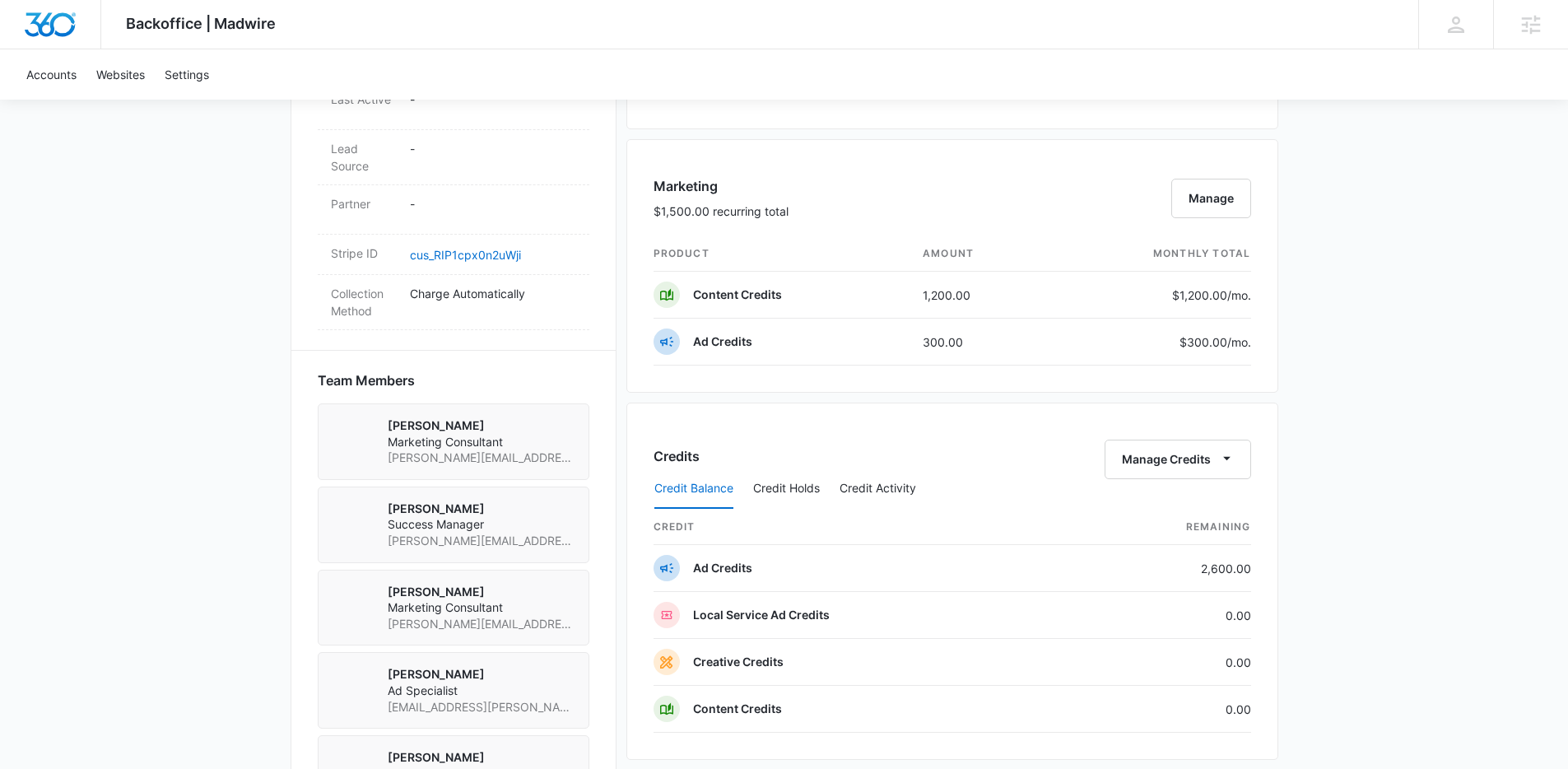
scroll to position [1053, 0]
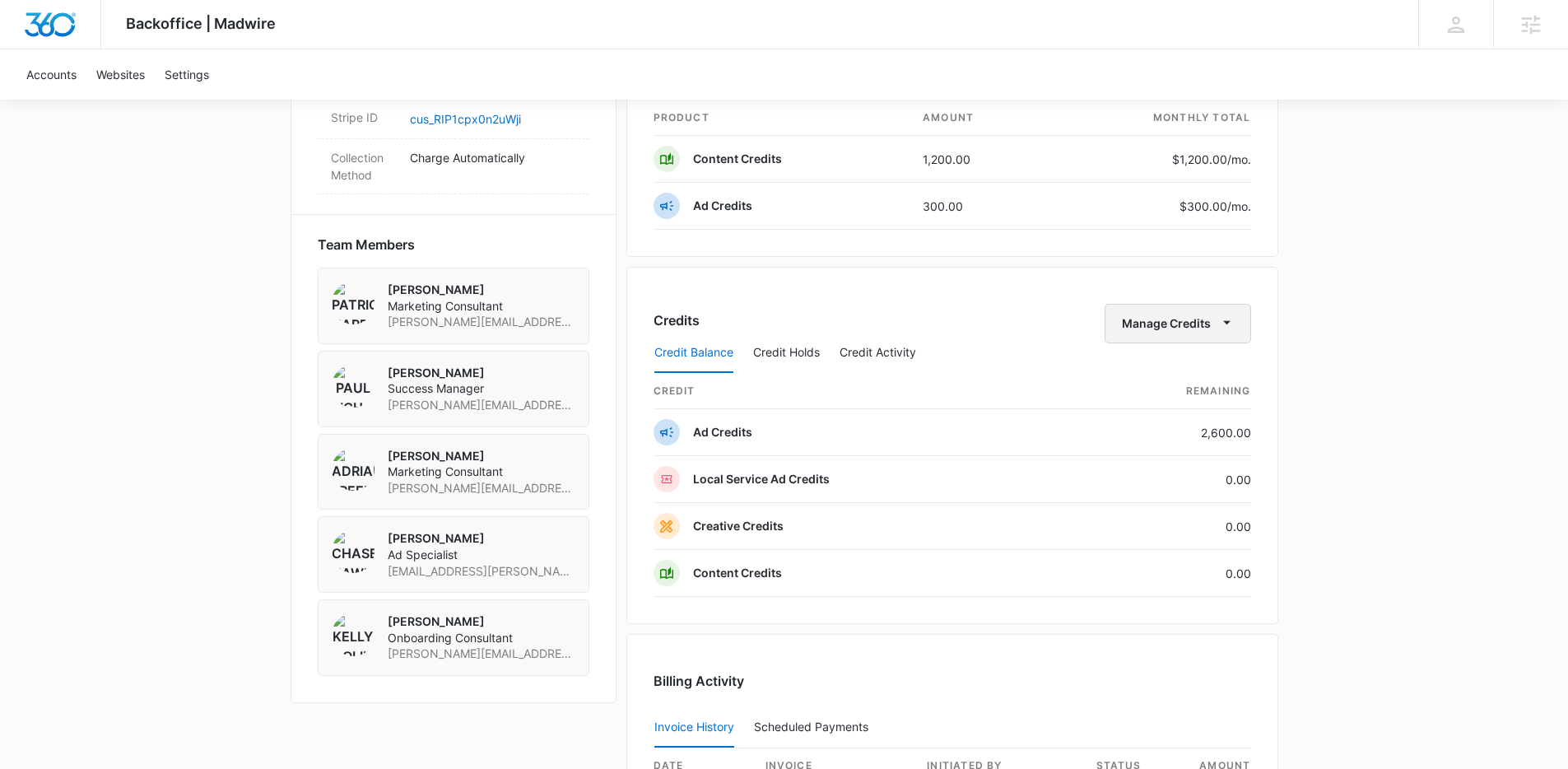
click at [1205, 326] on button "Manage Credits" at bounding box center [1178, 323] width 146 height 39
click at [1182, 365] on button "Transfer Credits" at bounding box center [1178, 376] width 146 height 24
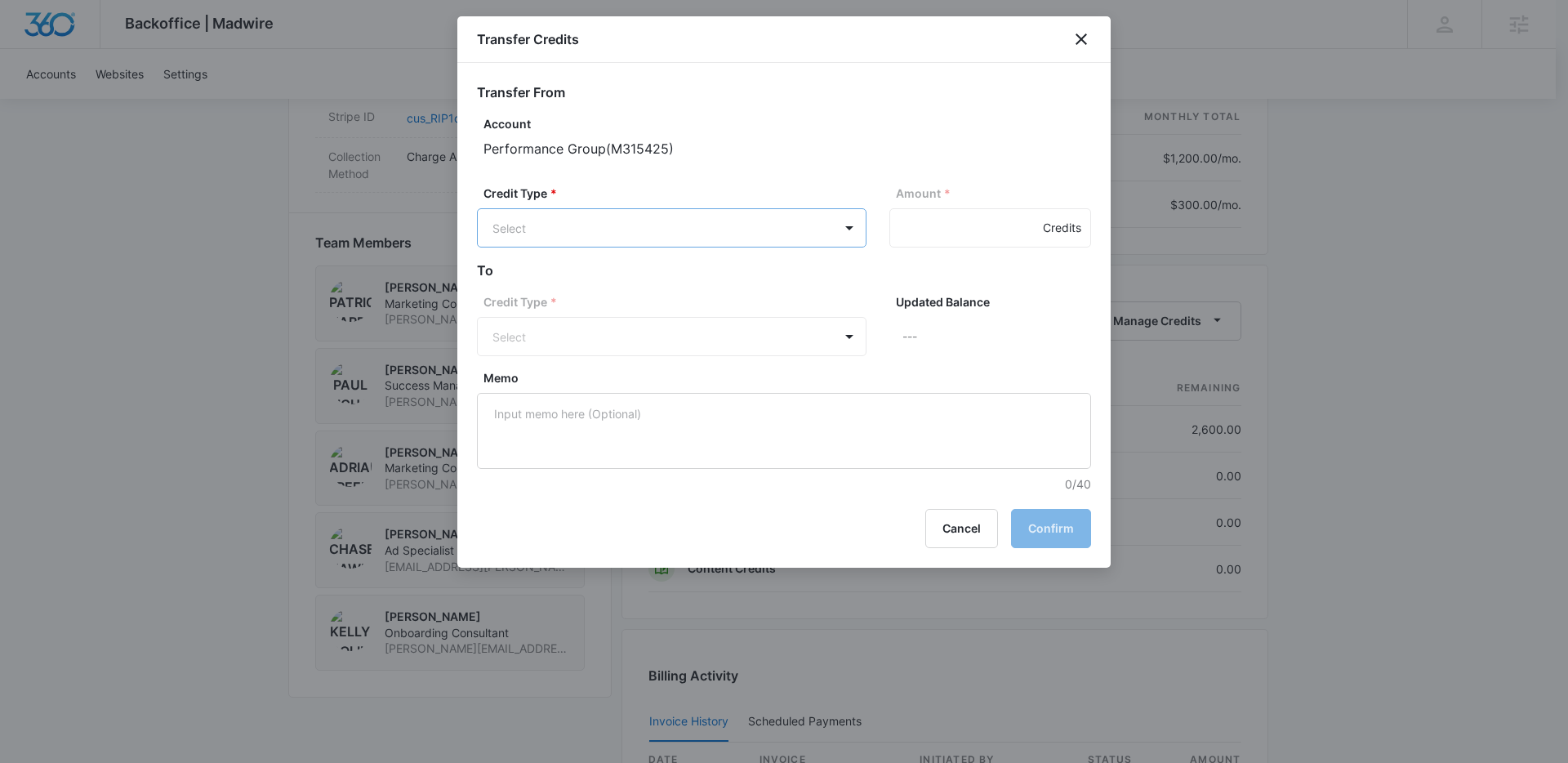
click at [724, 233] on body "Backoffice | Madwire Apps Settings Paul Richardson paul.richardson@madwire.com …" at bounding box center [784, 106] width 1568 height 2304
click at [672, 289] on p "Ad Credits (2600.00 Credits)" at bounding box center [613, 291] width 156 height 17
click at [945, 223] on input "Amount *" at bounding box center [989, 228] width 202 height 39
type input "500"
click at [636, 335] on body "Backoffice | Madwire Apps Settings Paul Richardson paul.richardson@madwire.com …" at bounding box center [784, 106] width 1568 height 2304
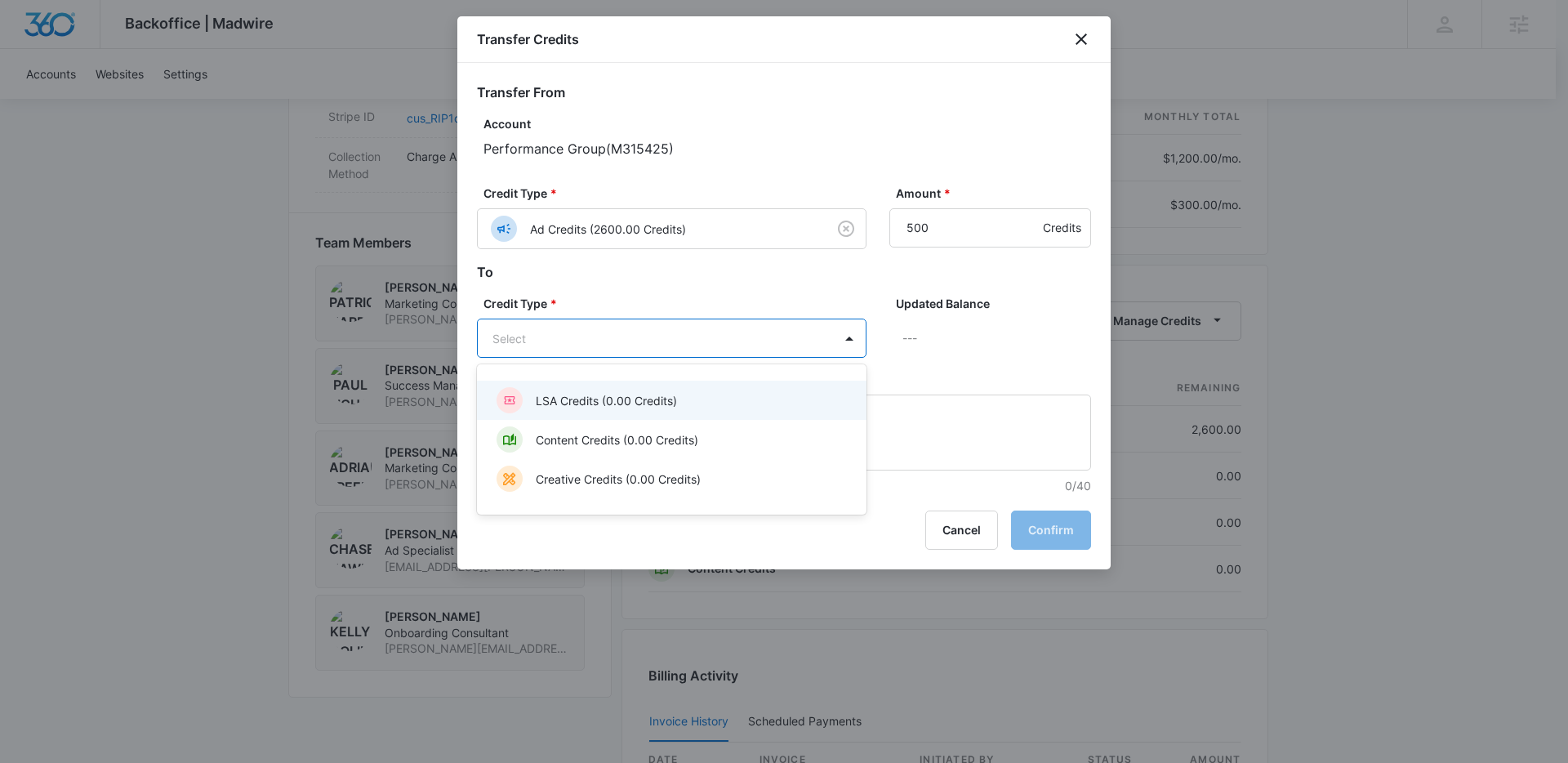
click at [601, 398] on p "LSA Credits (0.00 Credits)" at bounding box center [605, 401] width 141 height 17
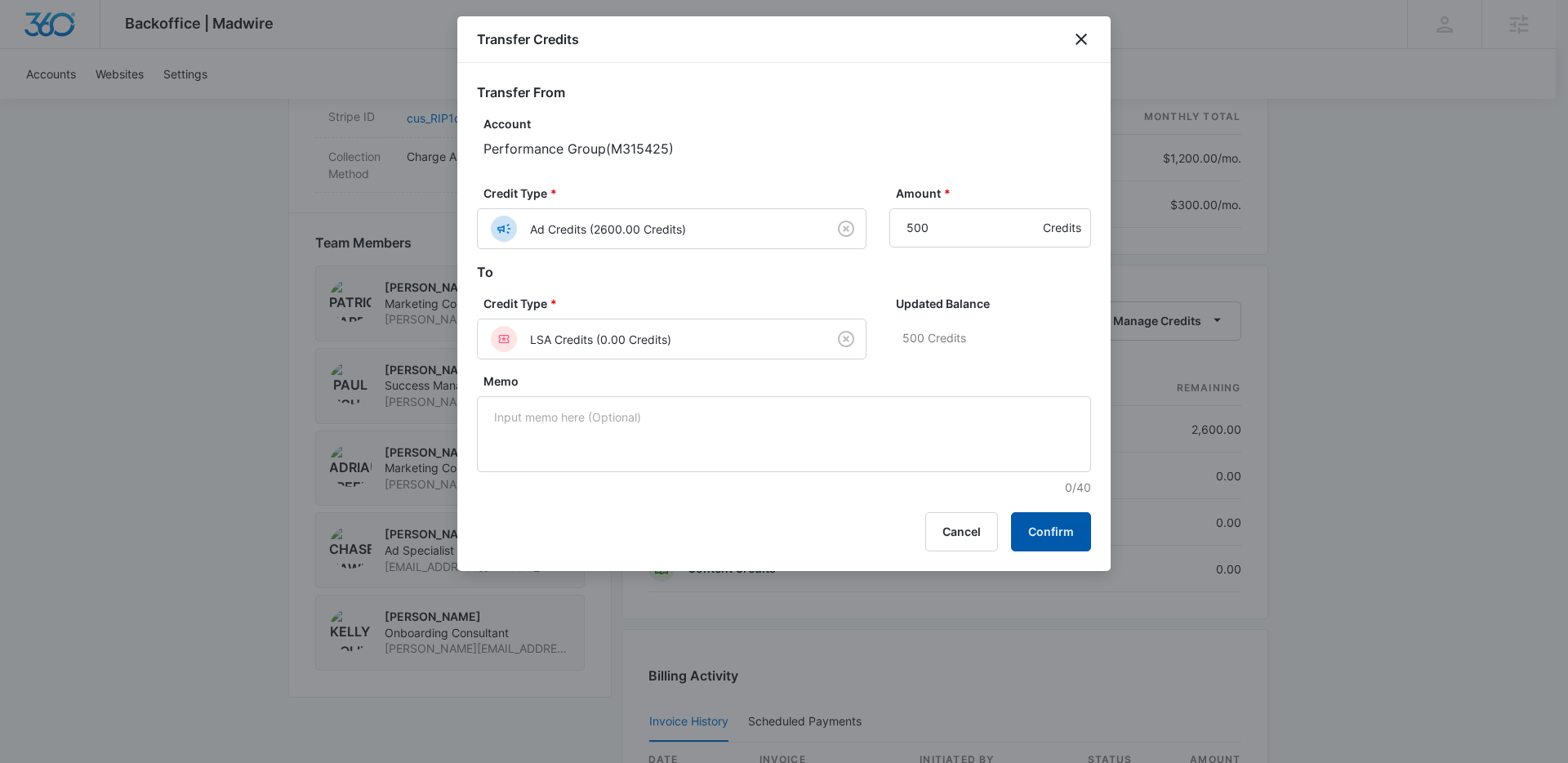
click at [1048, 529] on button "Confirm" at bounding box center [1051, 531] width 80 height 39
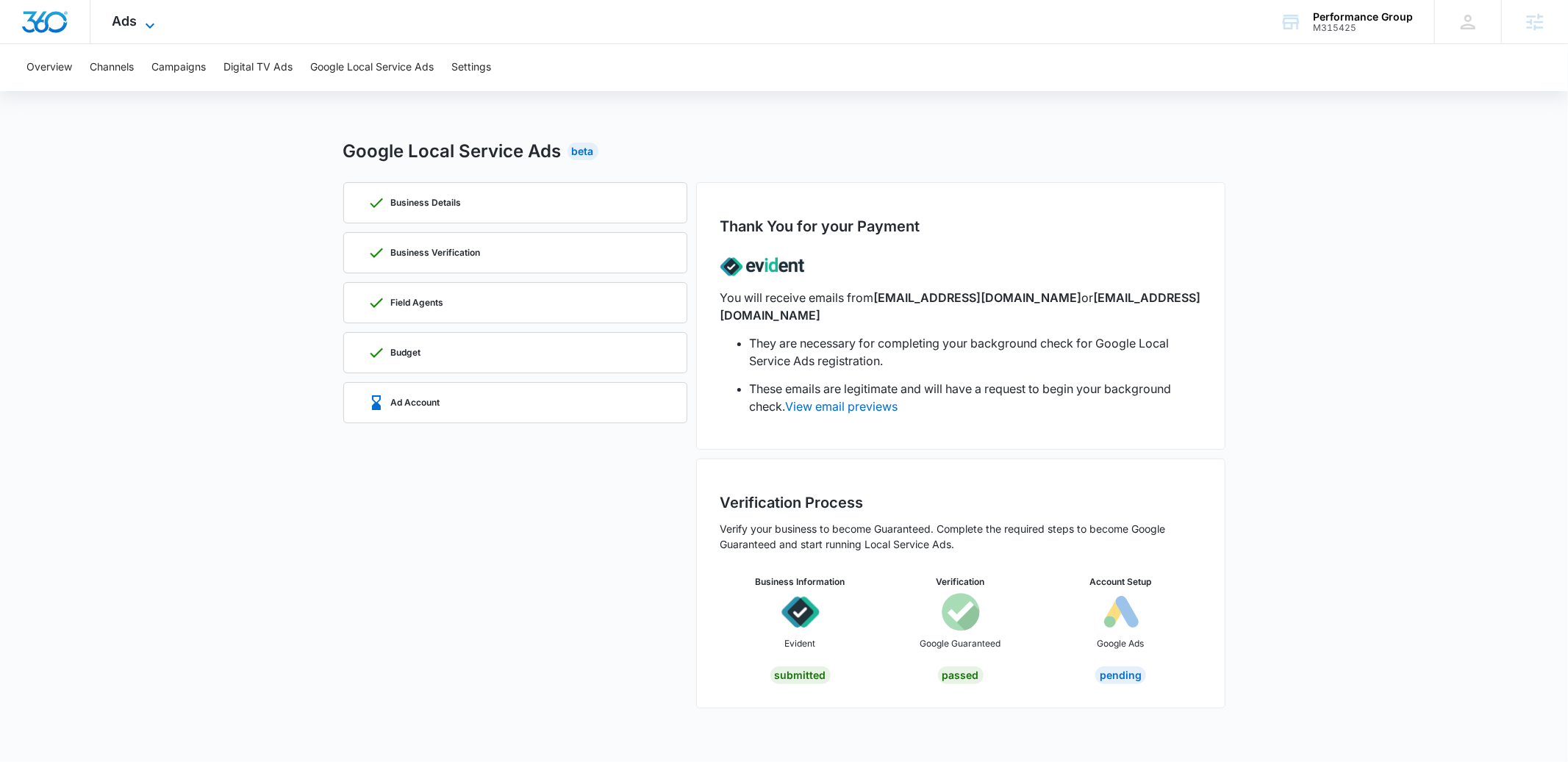
click at [128, 23] on span "Ads" at bounding box center [125, 21] width 25 height 16
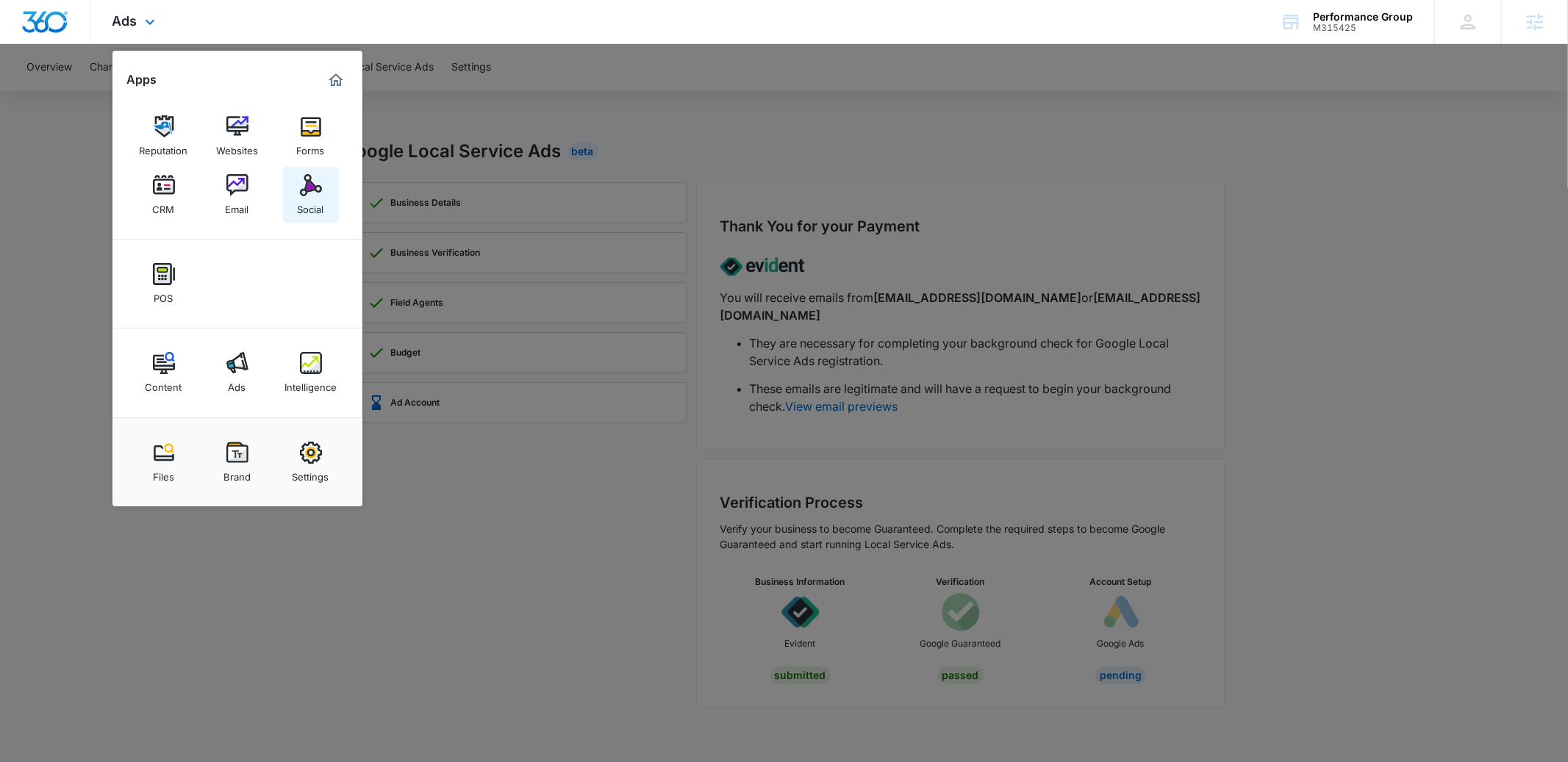
click at [310, 192] on img at bounding box center [311, 185] width 22 height 22
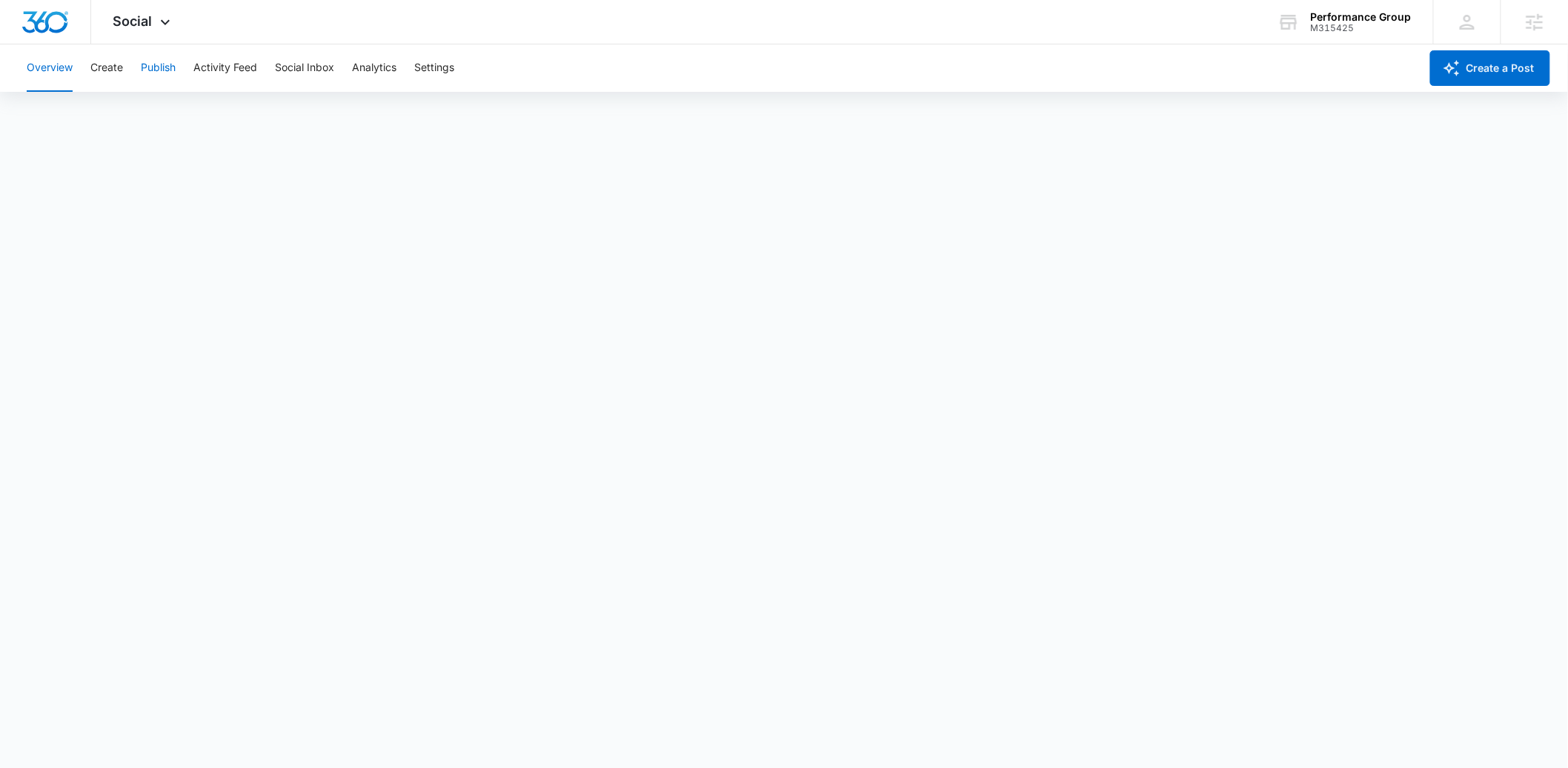
click at [147, 71] on button "Publish" at bounding box center [158, 68] width 35 height 47
click at [129, 24] on span "Social" at bounding box center [133, 21] width 39 height 16
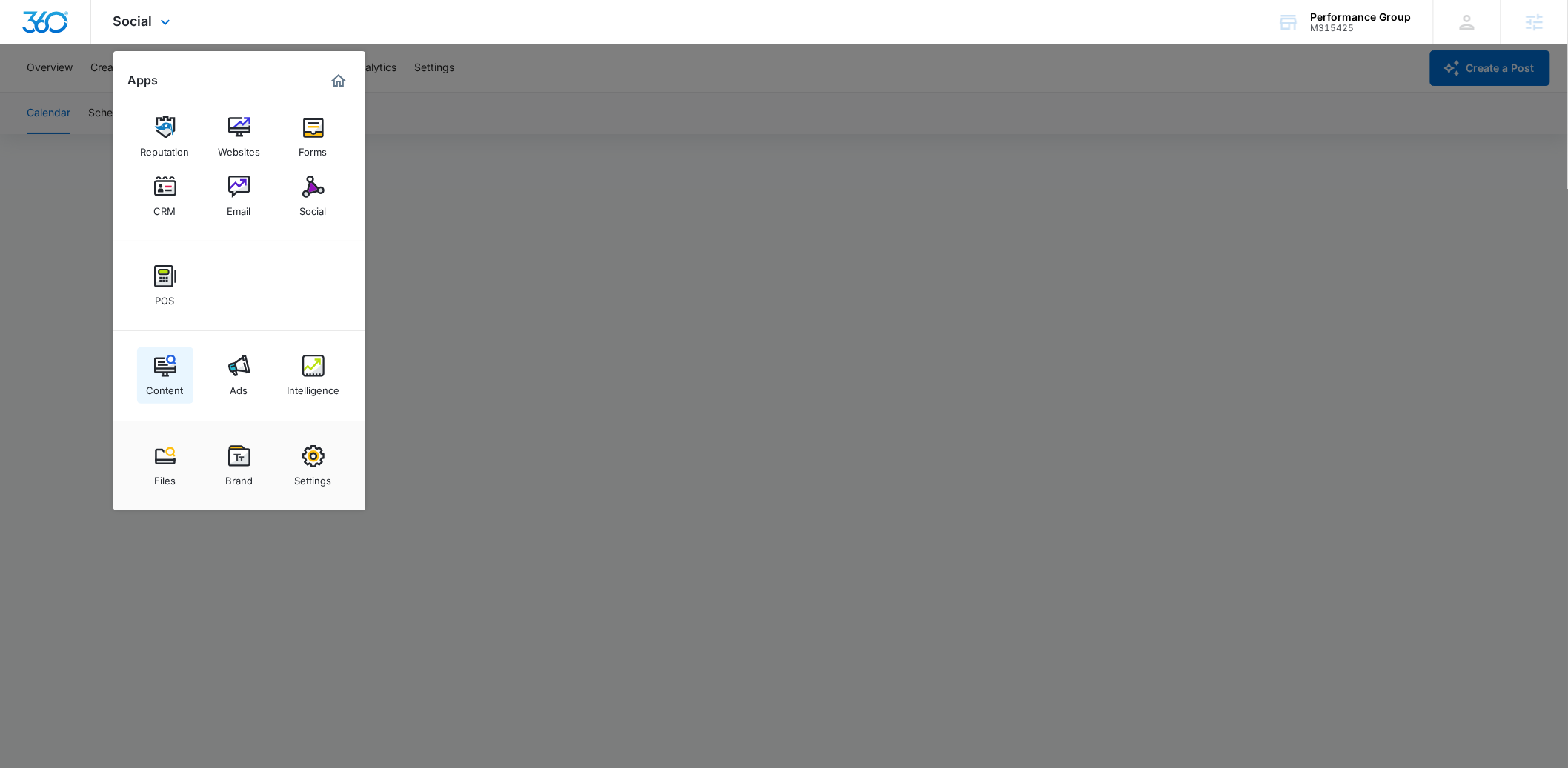
click at [168, 375] on img at bounding box center [165, 366] width 22 height 22
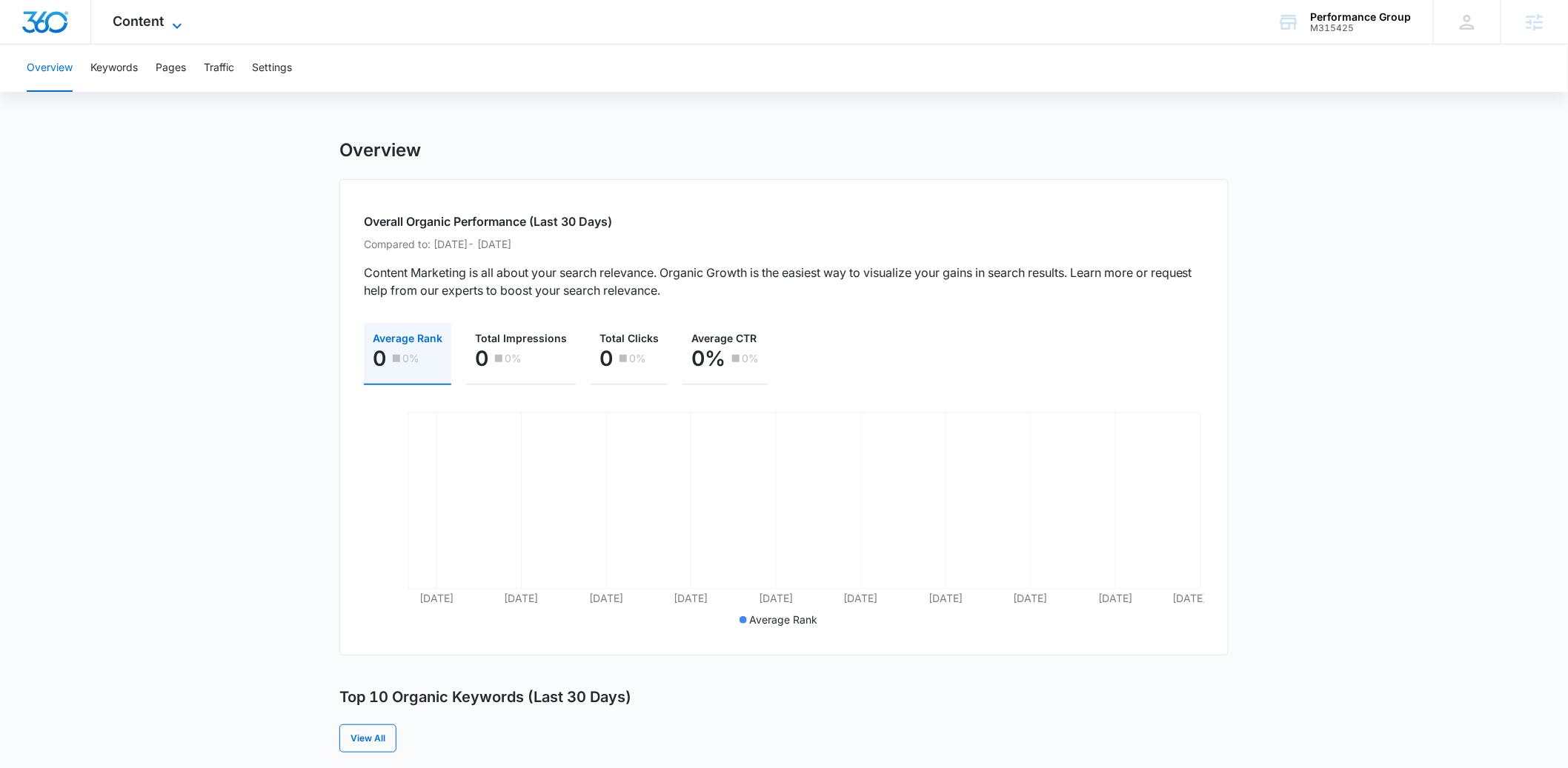
click at [134, 19] on span "Content" at bounding box center [138, 21] width 51 height 16
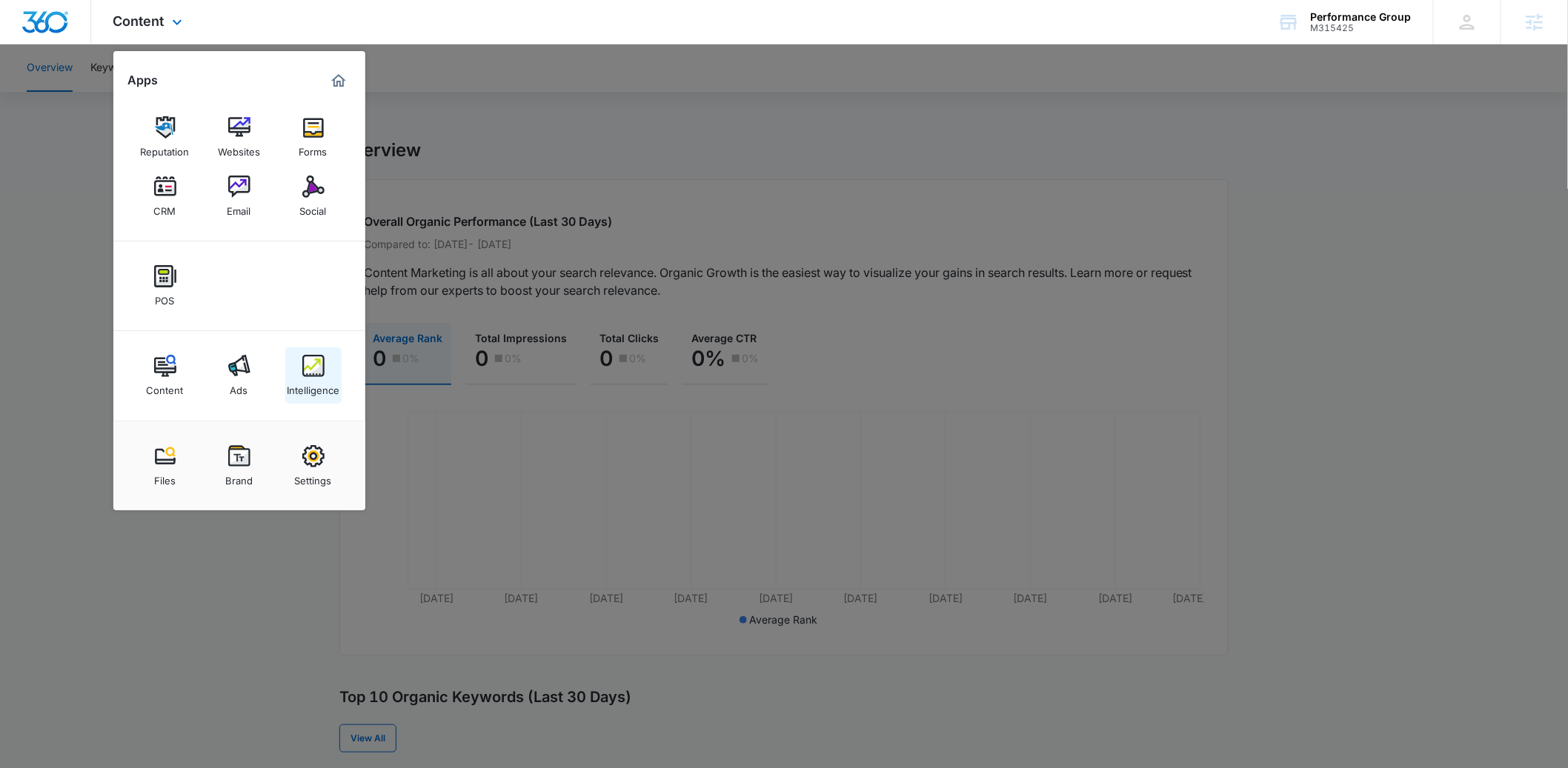
click at [305, 382] on div "Intelligence" at bounding box center [312, 387] width 53 height 20
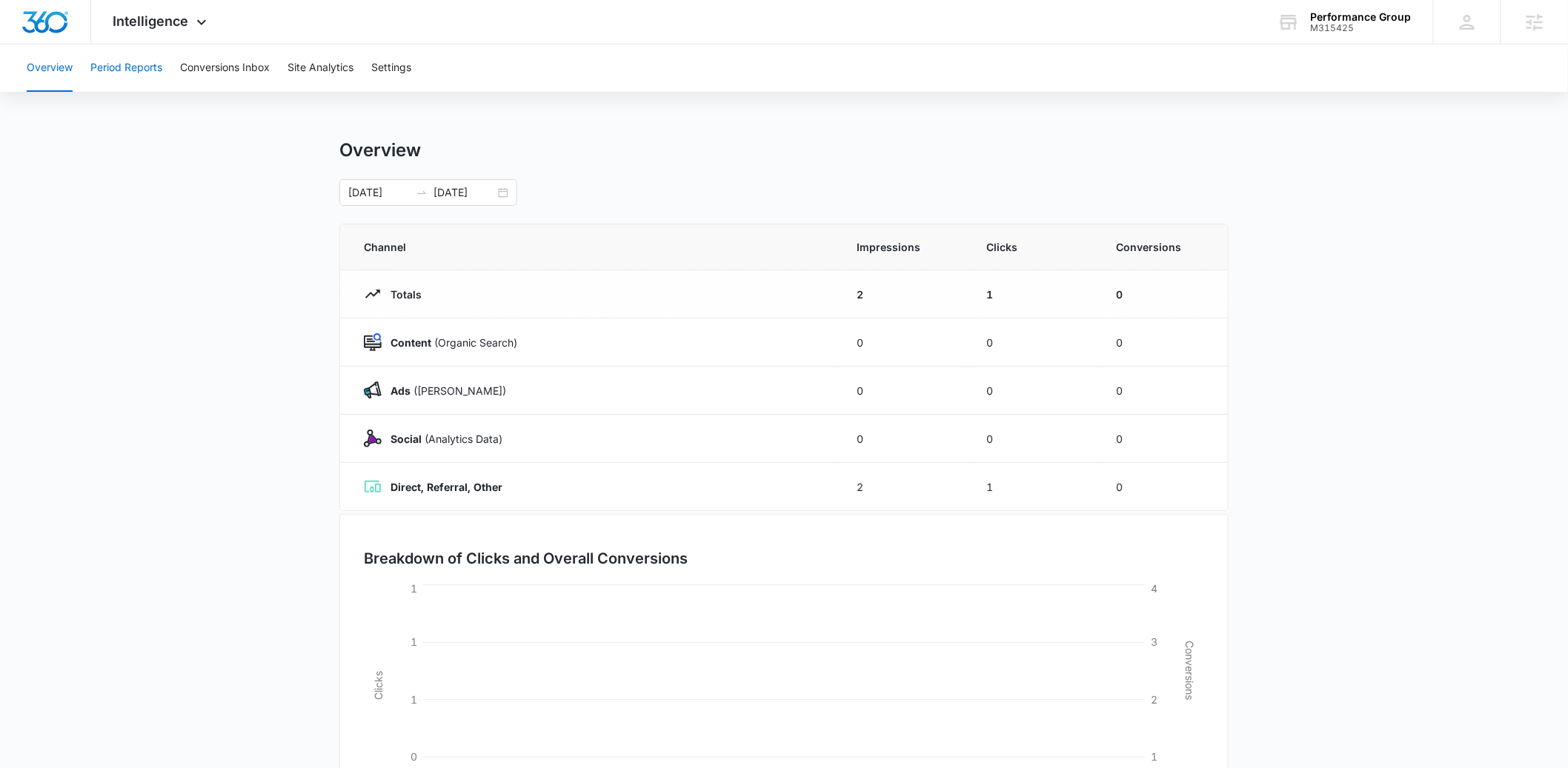
click at [129, 69] on button "Period Reports" at bounding box center [126, 68] width 72 height 47
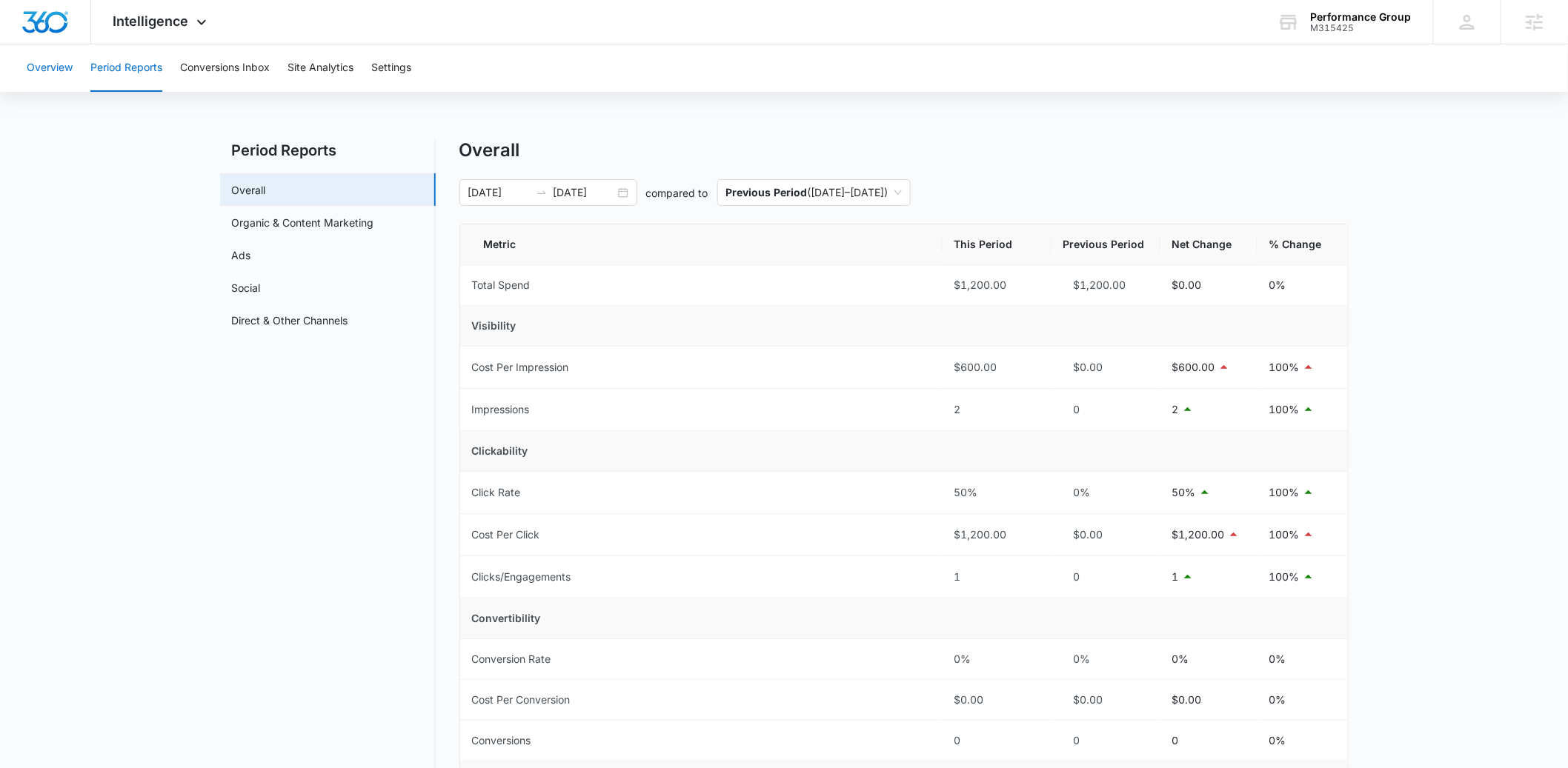
click at [33, 69] on button "Overview" at bounding box center [49, 68] width 46 height 47
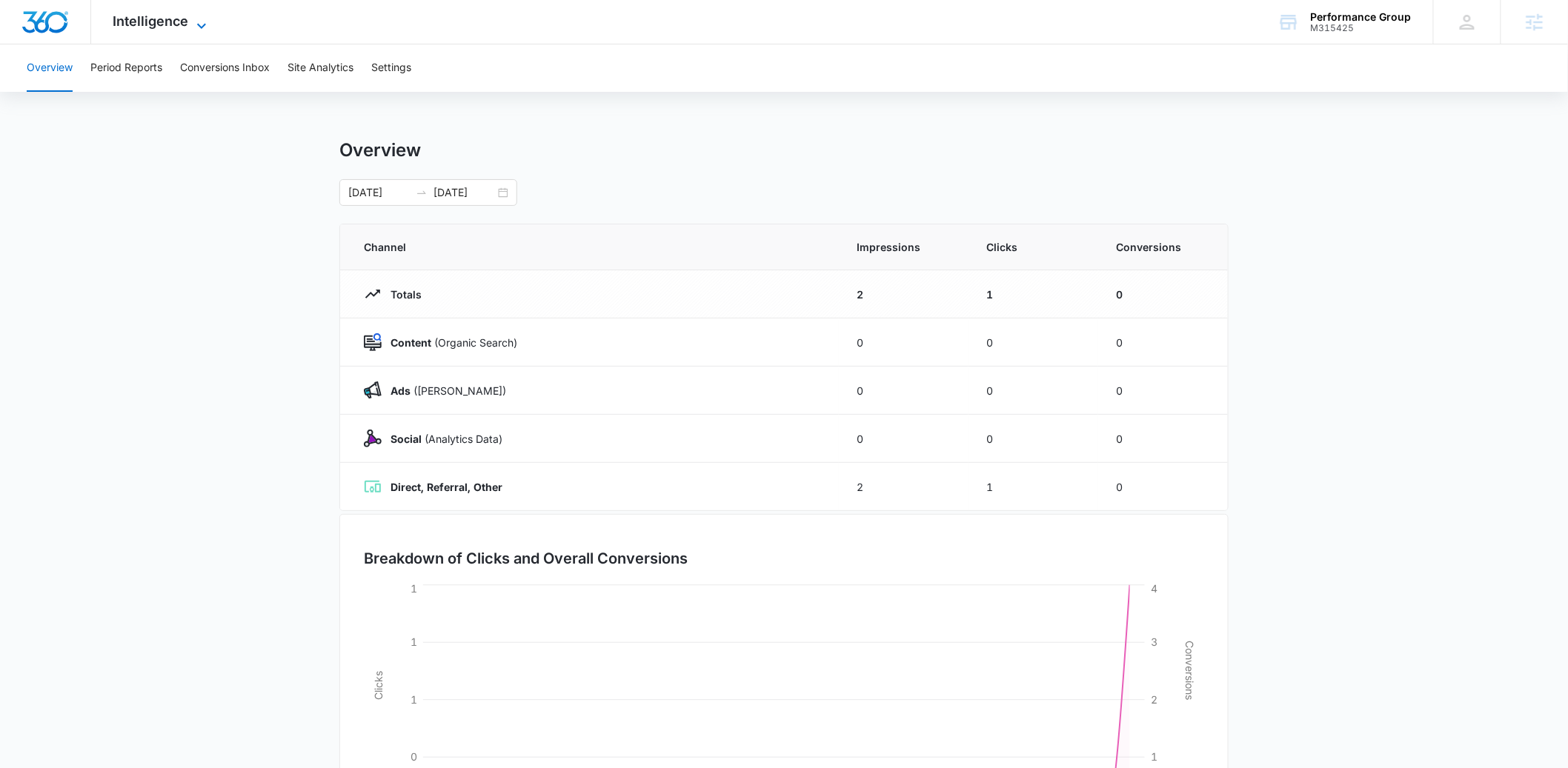
click at [166, 18] on span "Intelligence" at bounding box center [151, 21] width 75 height 16
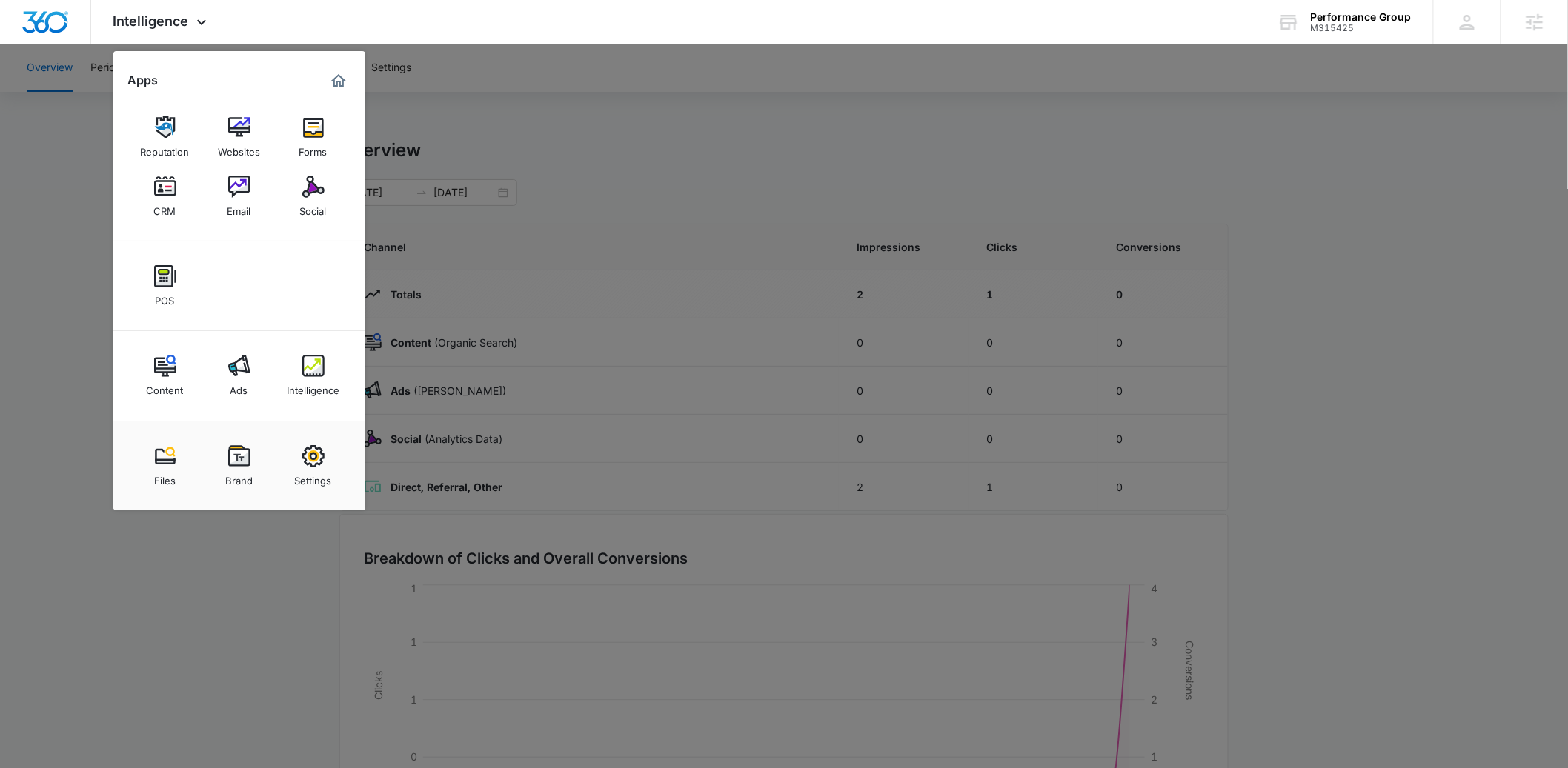
click at [439, 50] on div at bounding box center [784, 384] width 1568 height 768
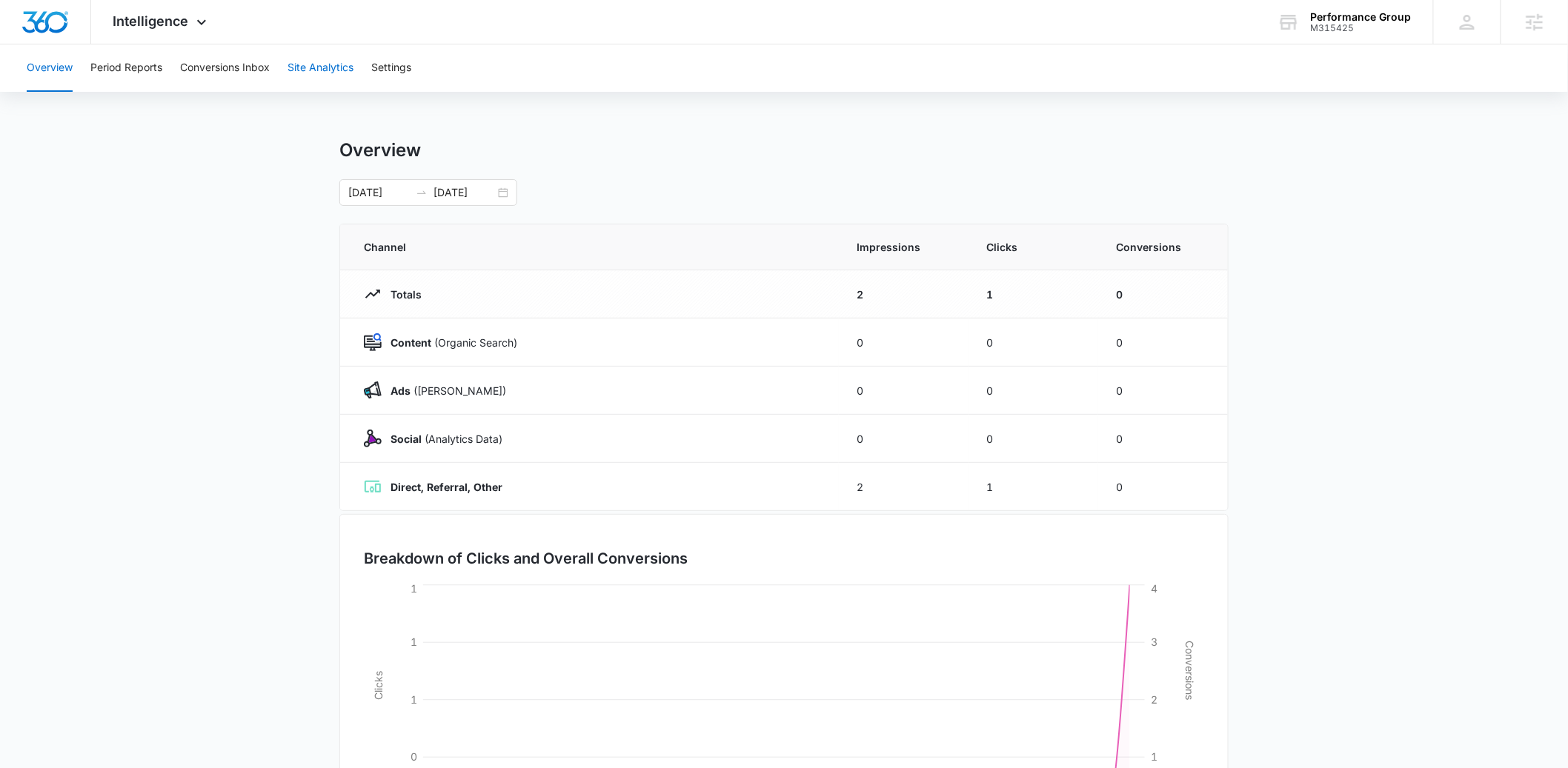
click at [316, 64] on button "Site Analytics" at bounding box center [320, 68] width 66 height 47
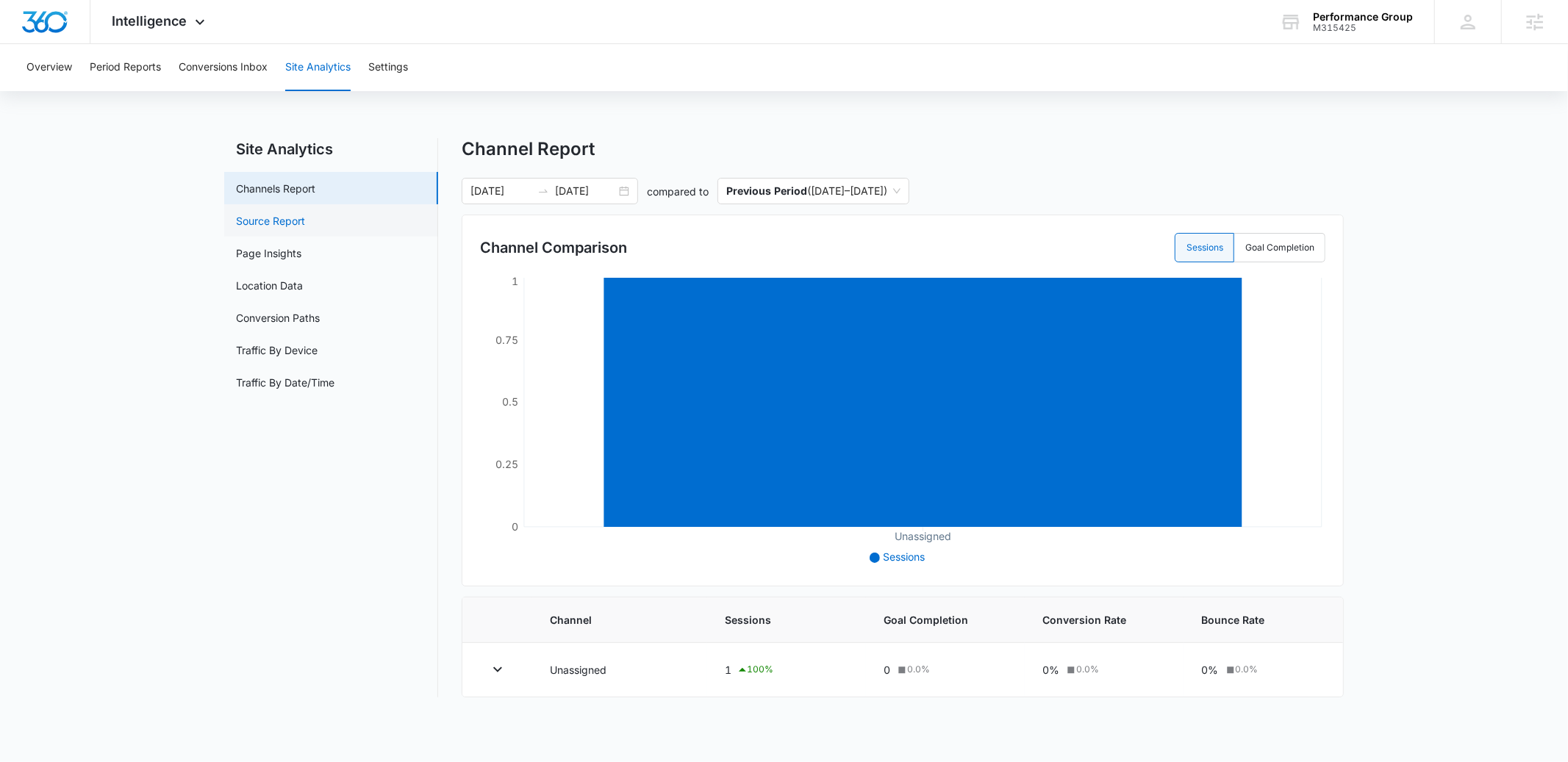
click at [268, 223] on link "Source Report" at bounding box center [270, 221] width 69 height 16
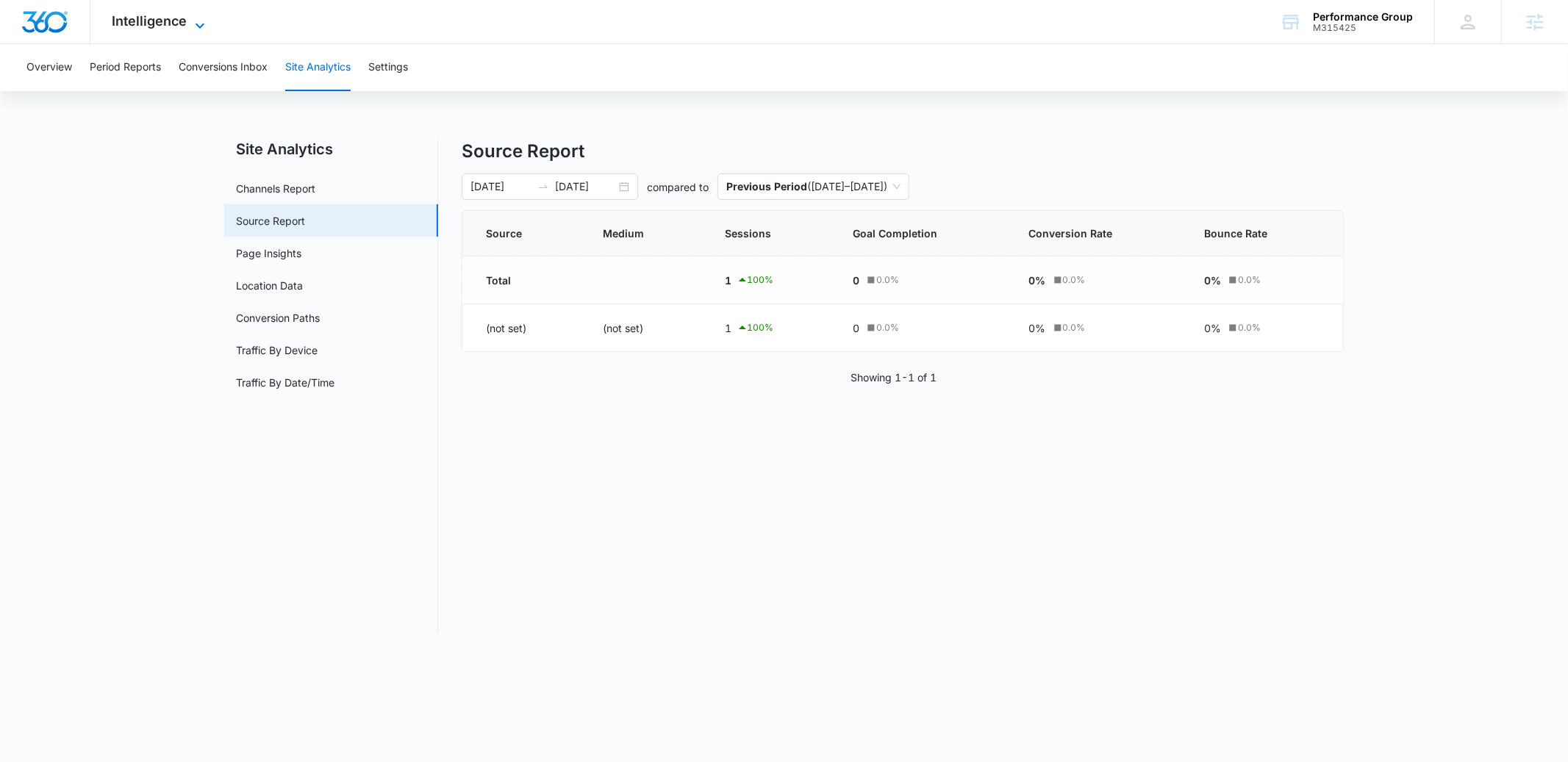
click at [137, 28] on span "Intelligence" at bounding box center [149, 21] width 75 height 16
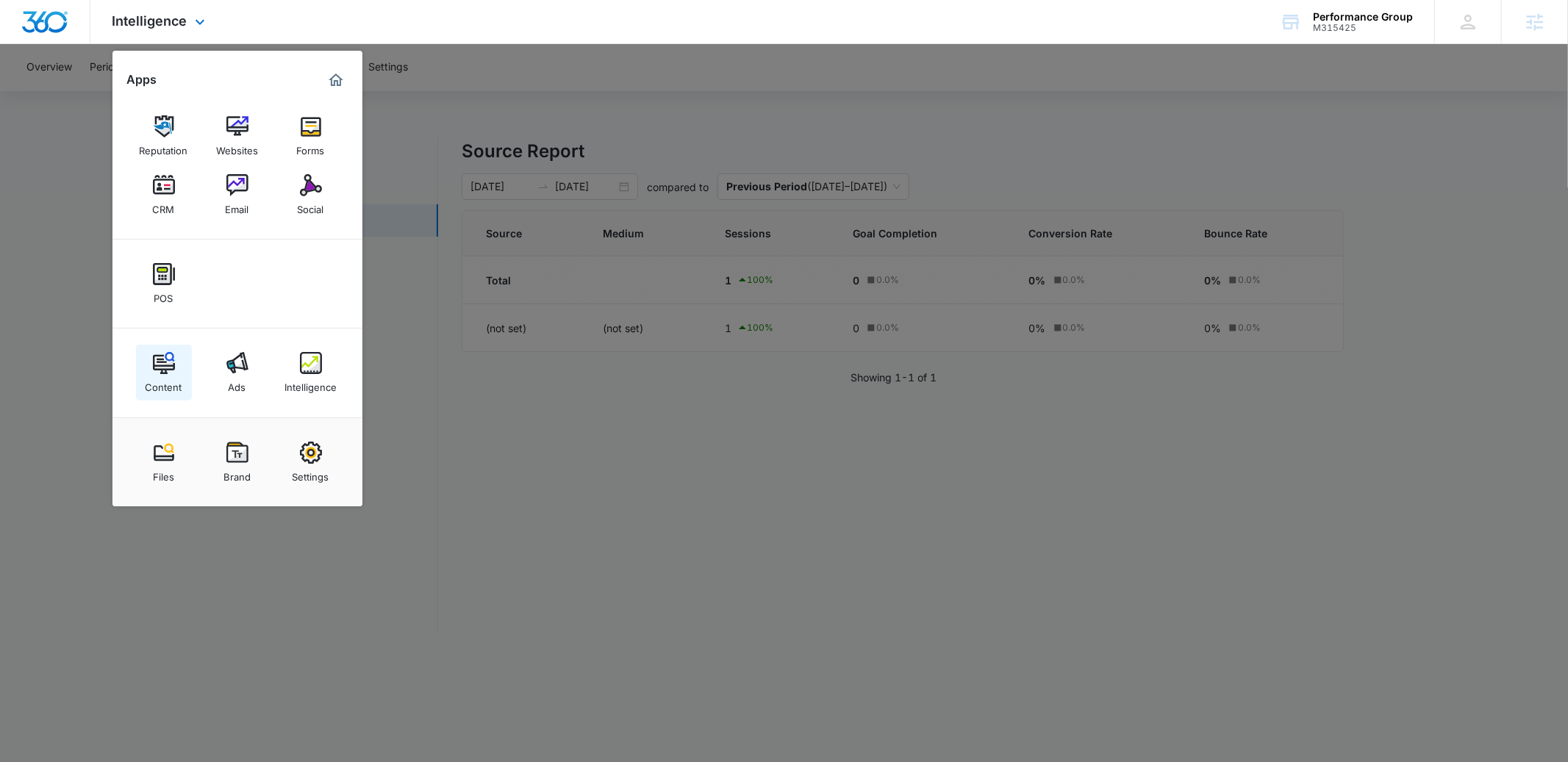
click at [167, 359] on img at bounding box center [163, 363] width 22 height 22
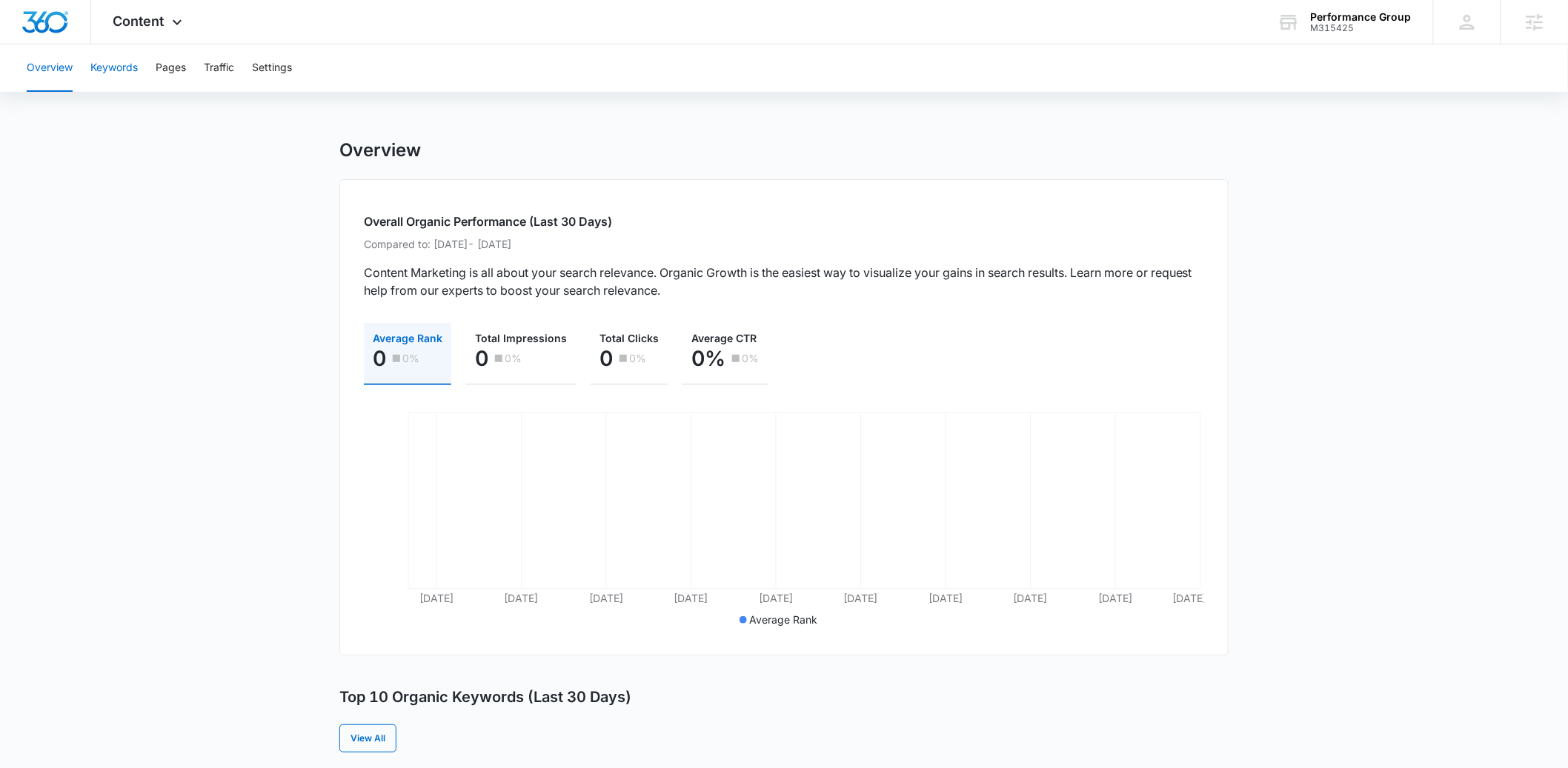
click at [113, 70] on button "Keywords" at bounding box center [114, 68] width 47 height 47
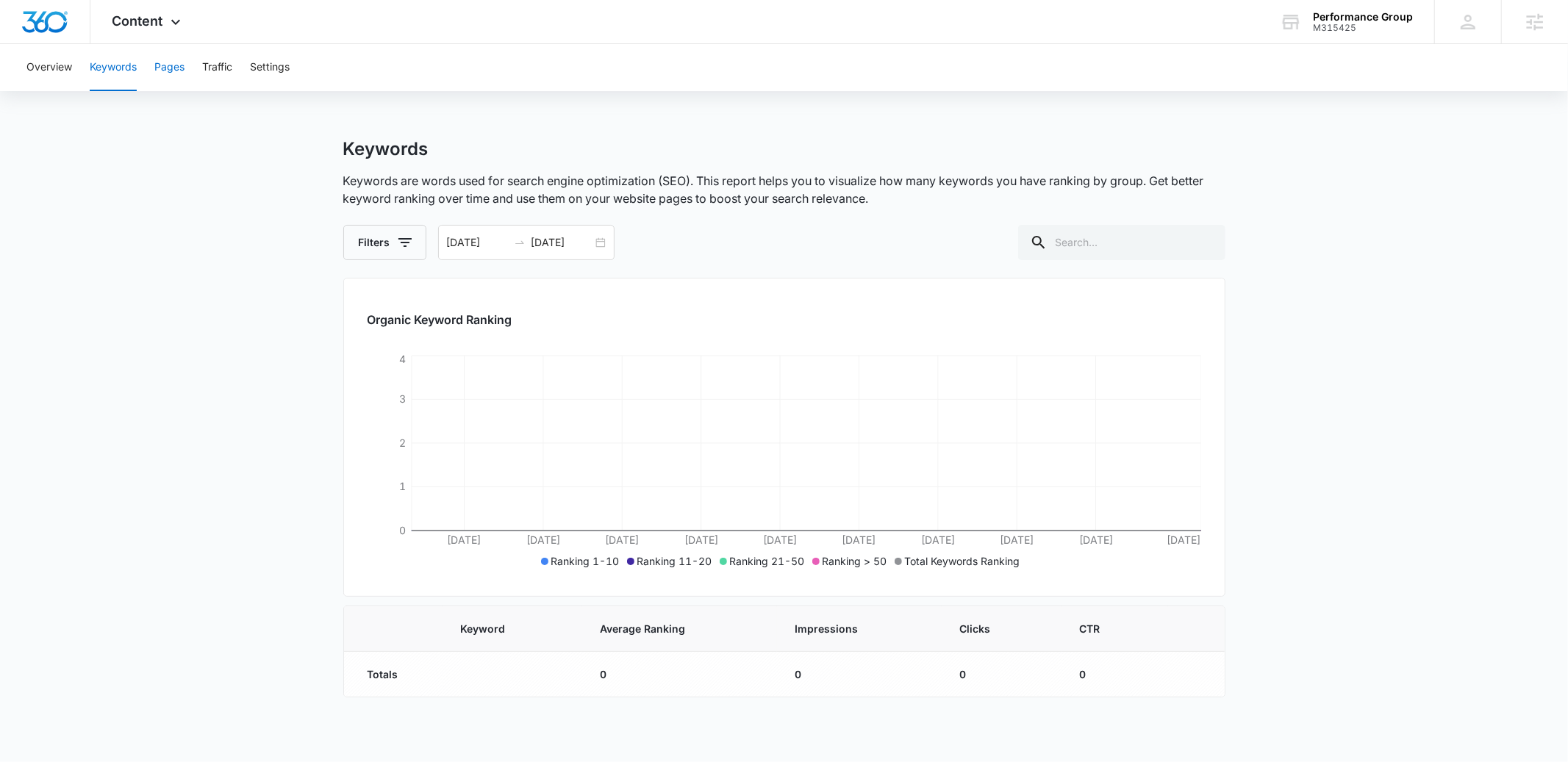
click at [167, 70] on button "Pages" at bounding box center [169, 68] width 30 height 47
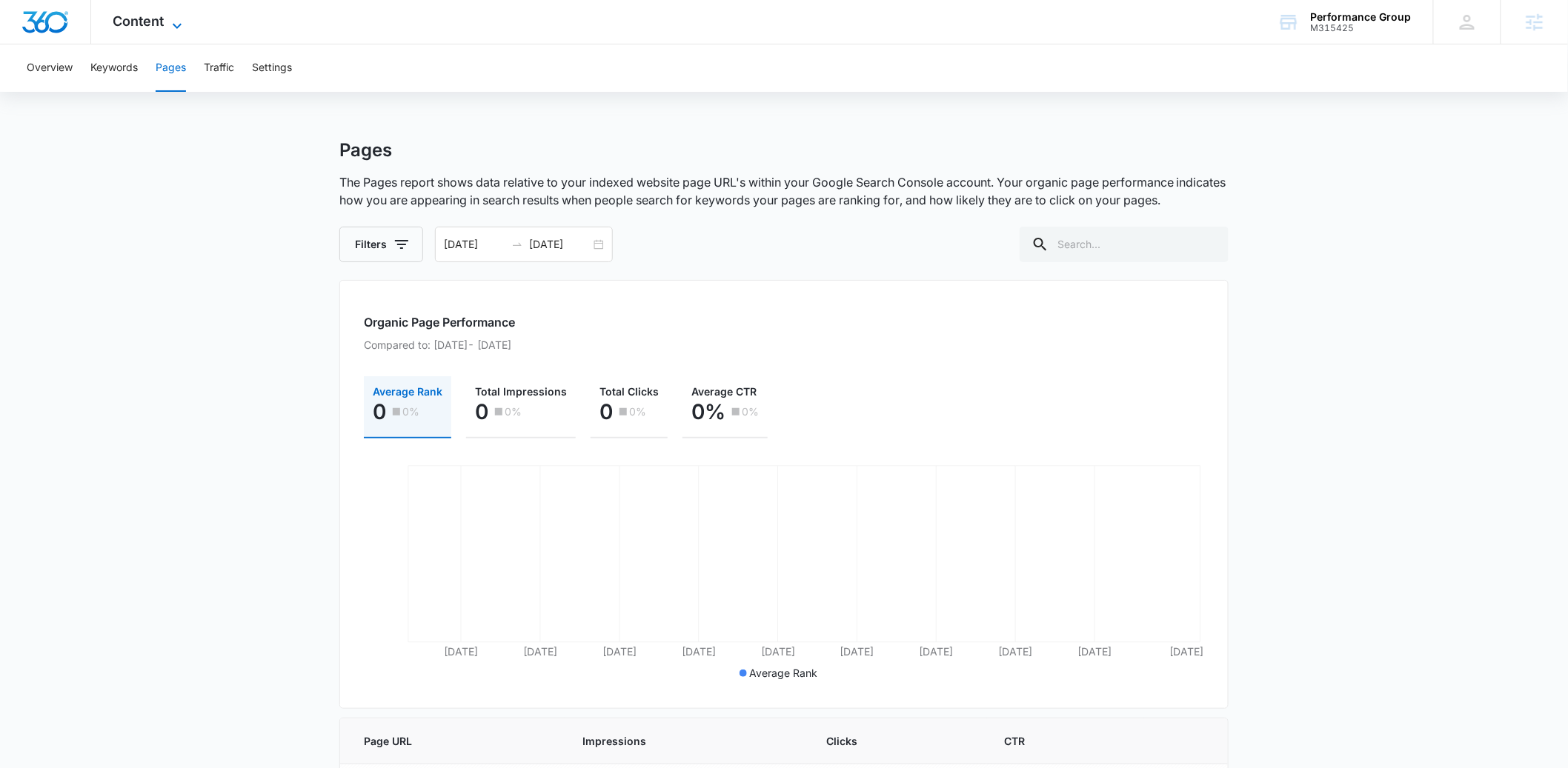
click at [147, 25] on span "Content" at bounding box center [138, 21] width 51 height 16
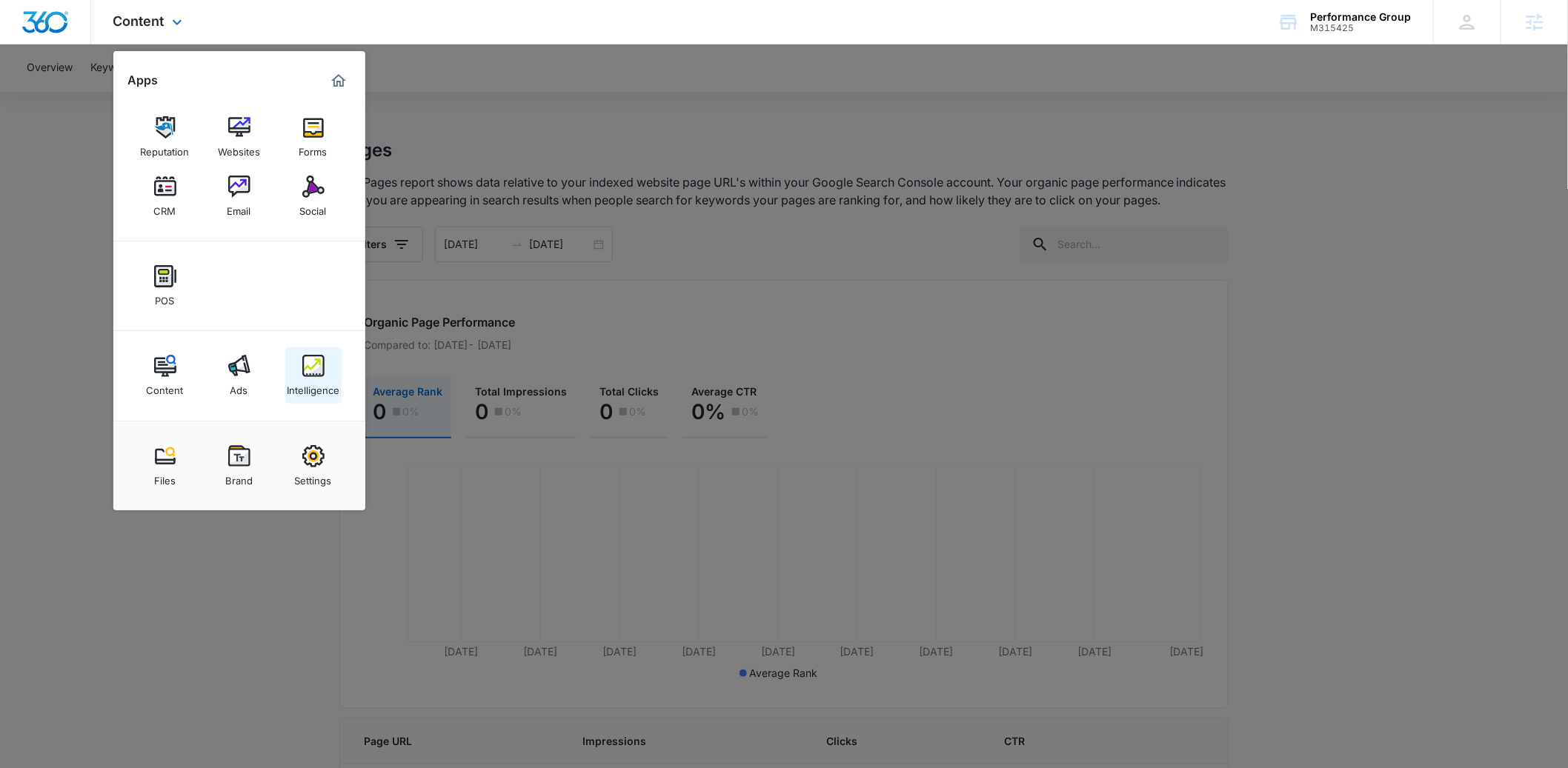
click at [325, 393] on div "Intelligence" at bounding box center [312, 387] width 53 height 20
